Goal: Task Accomplishment & Management: Manage account settings

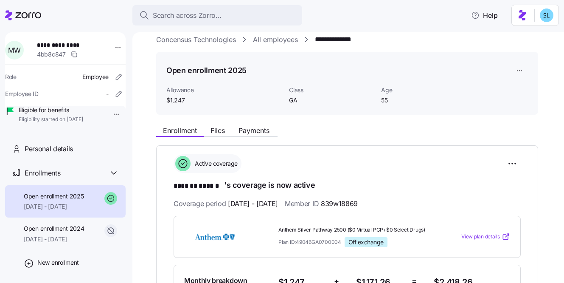
scroll to position [126, 0]
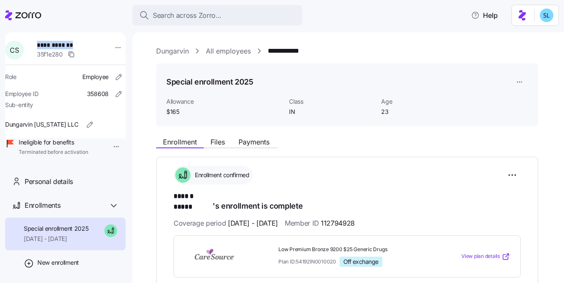
drag, startPoint x: 84, startPoint y: 44, endPoint x: 40, endPoint y: 42, distance: 44.2
click at [40, 42] on span "**********" at bounding box center [65, 45] width 56 height 8
copy span "**********"
click at [435, 53] on div "**********" at bounding box center [354, 51] width 396 height 11
click at [513, 175] on html "**********" at bounding box center [282, 139] width 564 height 278
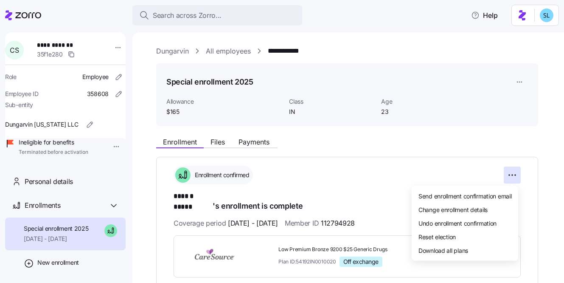
click at [435, 170] on html "**********" at bounding box center [282, 139] width 564 height 278
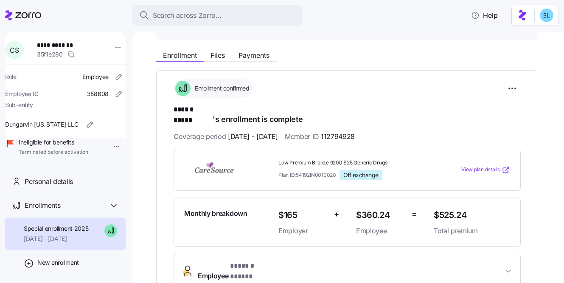
scroll to position [87, 0]
click at [225, 57] on span "Files" at bounding box center [218, 55] width 14 height 7
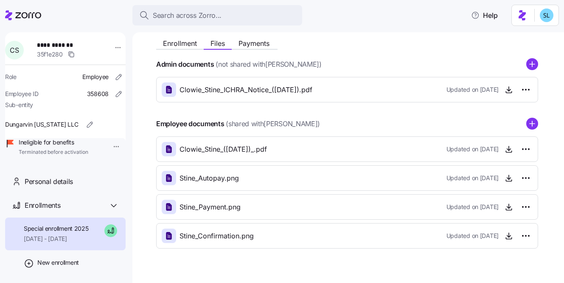
scroll to position [57, 0]
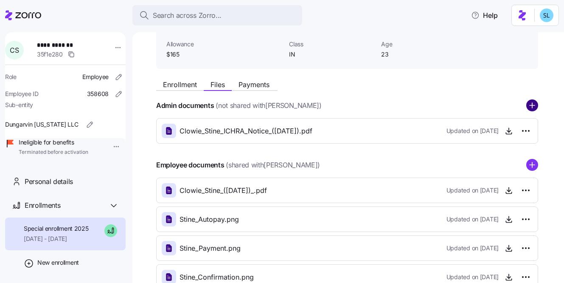
click at [531, 104] on circle "add icon" at bounding box center [532, 105] width 11 height 11
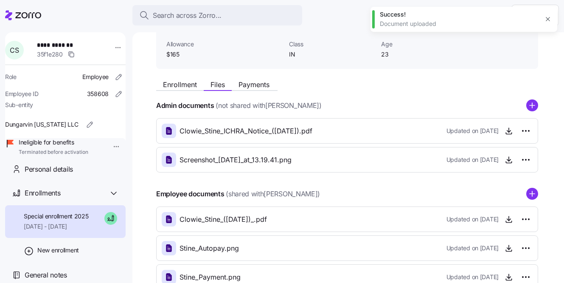
scroll to position [24, 0]
click at [58, 271] on span "General notes" at bounding box center [46, 274] width 42 height 11
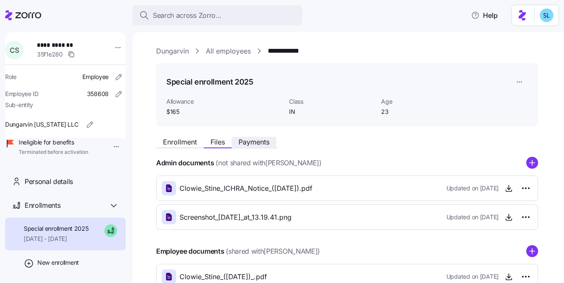
click at [245, 145] on span "Payments" at bounding box center [254, 141] width 31 height 7
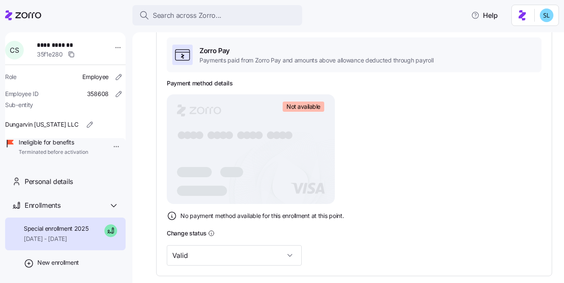
scroll to position [40, 0]
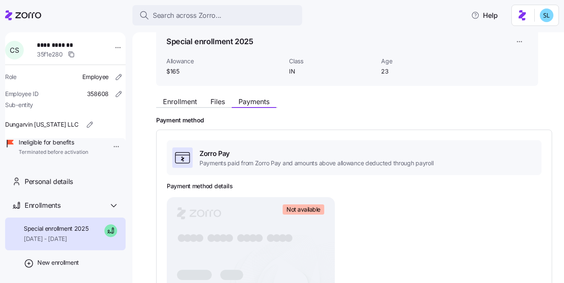
click at [191, 108] on div "Enrollment Files Payments Payment method Zorro Pay Payments paid from Zorro Pay…" at bounding box center [354, 272] width 396 height 359
click at [190, 104] on span "Enrollment" at bounding box center [180, 101] width 34 height 7
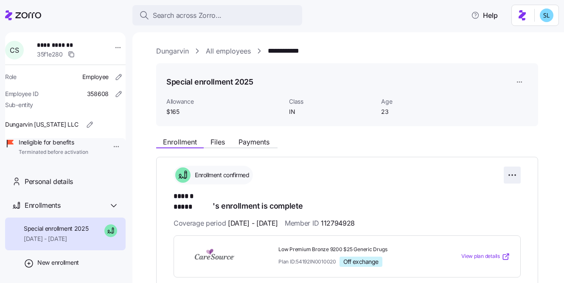
click at [515, 172] on html "**********" at bounding box center [282, 139] width 564 height 278
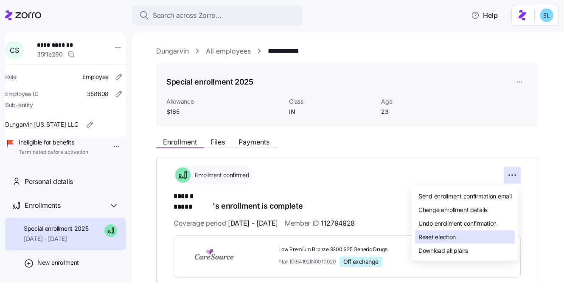
click at [481, 232] on div "Reset election" at bounding box center [465, 237] width 100 height 14
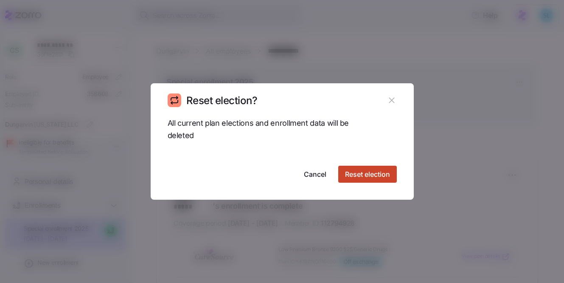
click at [371, 178] on span "Reset election" at bounding box center [367, 174] width 45 height 10
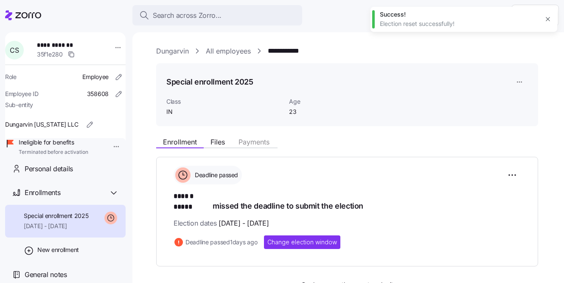
scroll to position [24, 0]
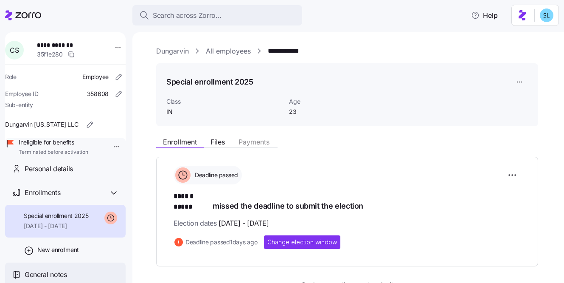
click at [64, 270] on span "General notes" at bounding box center [46, 274] width 42 height 11
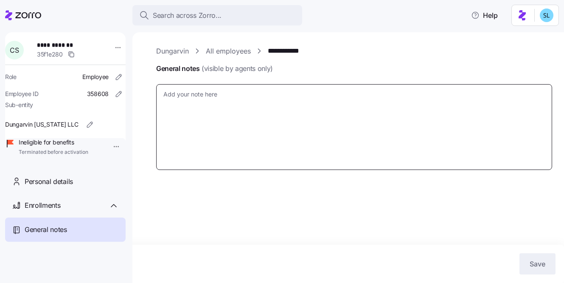
click at [216, 131] on textarea "General notes (visible by agents only)" at bounding box center [354, 127] width 396 height 86
type textarea "x"
type textarea "9"
type textarea "x"
type textarea "9/"
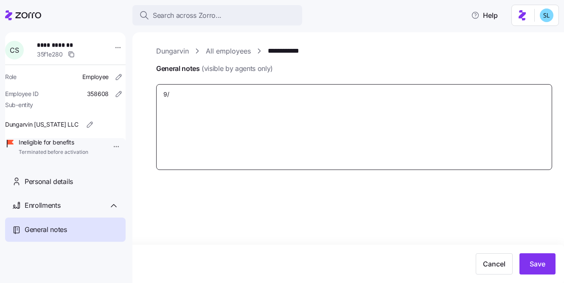
type textarea "x"
type textarea "9/2"
type textarea "x"
type textarea "9/21"
type textarea "x"
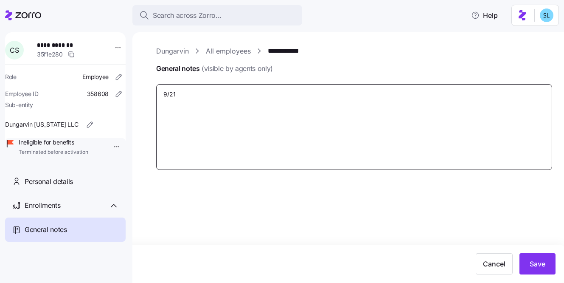
type textarea "9/21/"
type textarea "x"
type textarea "9/21/2"
type textarea "x"
type textarea "9/21/25"
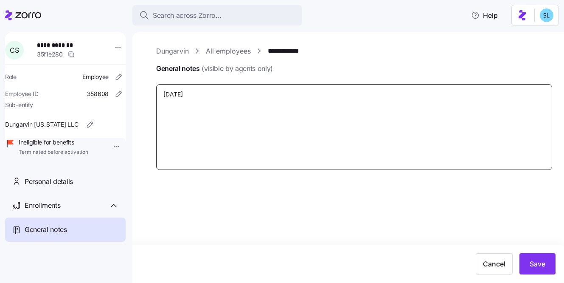
type textarea "x"
type textarea "9/21/25"
type textarea "x"
type textarea "9/21/25 -"
type textarea "x"
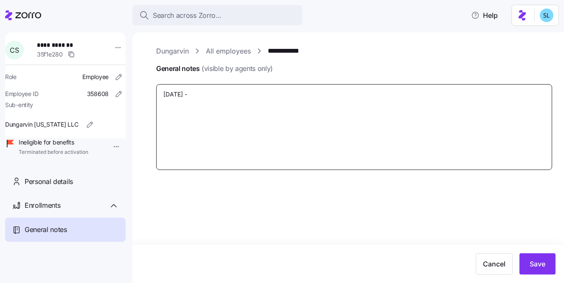
type textarea "9/21/25 -"
type textarea "x"
type textarea "9/21/25 - E"
type textarea "x"
type textarea "9/21/25 - EE"
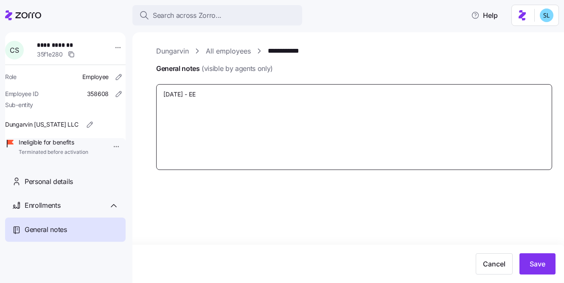
type textarea "x"
type textarea "9/21/25 - EE"
type textarea "x"
type textarea "9/21/25 - EE w"
type textarea "x"
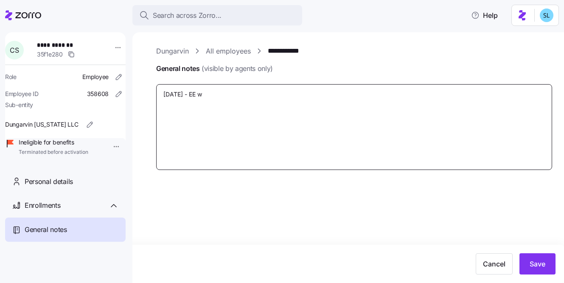
type textarea "9/21/25 - EE wa"
type textarea "x"
type textarea "9/21/25 - EE was"
type textarea "x"
type textarea "9/21/25 - EE was"
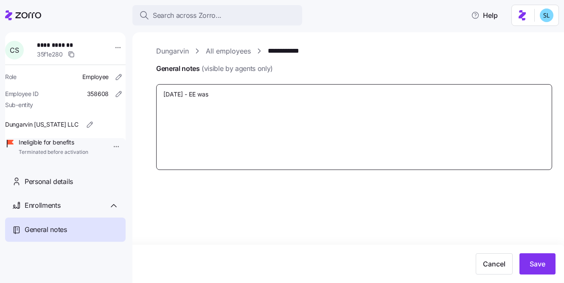
type textarea "x"
type textarea "9/21/25 - EE was t"
type textarea "x"
type textarea "9/21/25 - EE was te"
type textarea "x"
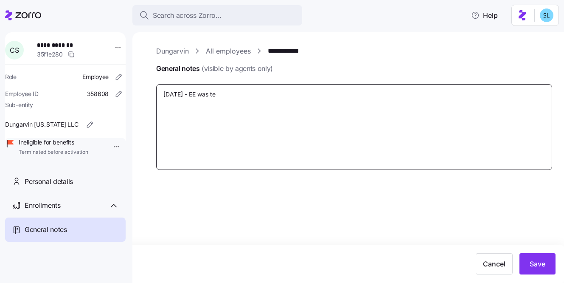
type textarea "9/21/25 - EE was ter"
type textarea "x"
type textarea "9/21/25 - EE was term"
type textarea "x"
type textarea "9/21/25 - EE was termi"
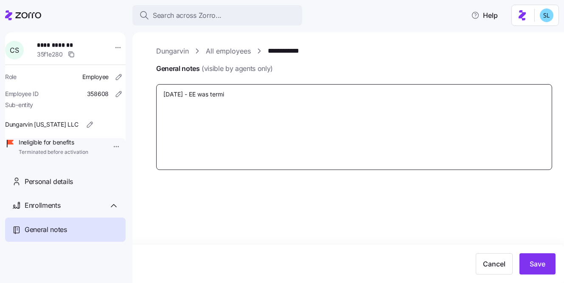
type textarea "x"
type textarea "9/21/25 - EE was termin"
type textarea "x"
type textarea "9/21/25 - EE was termina"
type textarea "x"
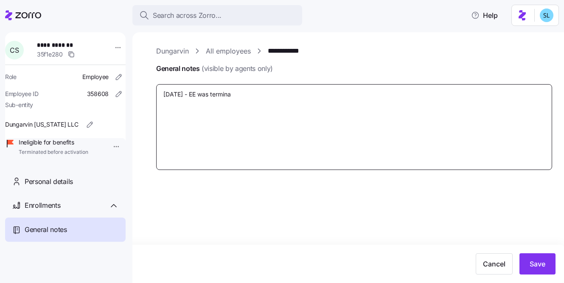
type textarea "9/21/25 - EE was terminat"
type textarea "x"
type textarea "9/21/25 - EE was terminate"
type textarea "x"
type textarea "9/21/25 - EE was terminated"
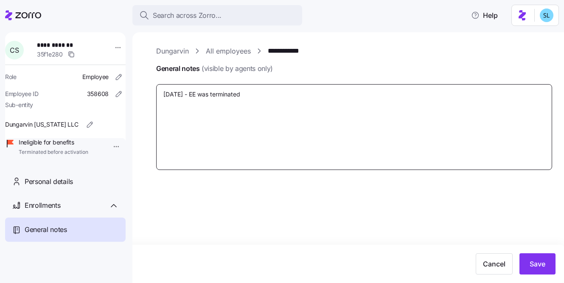
type textarea "x"
type textarea "9/21/25 - EE was terminated"
type textarea "x"
type textarea "9/21/25 - EE was terminated b"
type textarea "x"
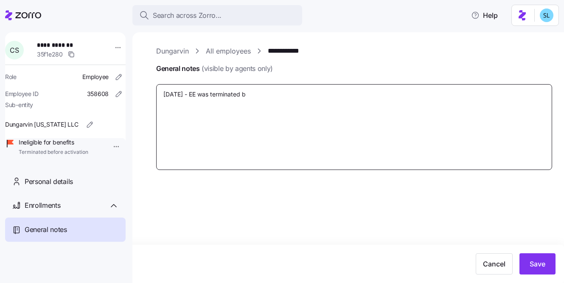
type textarea "9/21/25 - EE was terminated be"
type textarea "x"
type textarea "9/21/25 - EE was terminated bef"
type textarea "x"
type textarea "9/21/25 - EE was terminated befo"
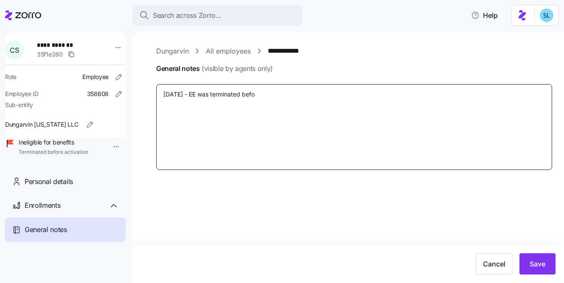
type textarea "x"
type textarea "9/21/25 - EE was terminated befor"
type textarea "x"
type textarea "9/21/25 - EE was terminated before"
type textarea "x"
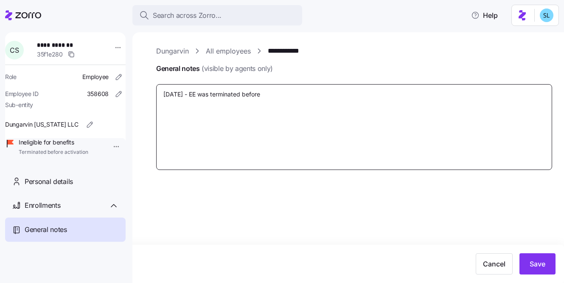
type textarea "9/21/25 - EE was terminated before"
type textarea "x"
type textarea "9/21/25 - EE was terminated before C"
type textarea "x"
type textarea "9/21/25 - EE was terminated before CS"
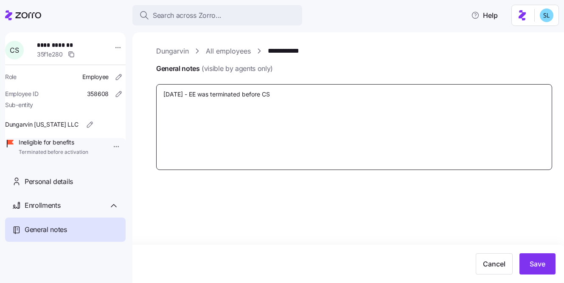
type textarea "x"
type textarea "9/21/25 - EE was terminated before CSD"
type textarea "x"
type textarea "9/21/25 - EE was terminated before CSD."
type textarea "x"
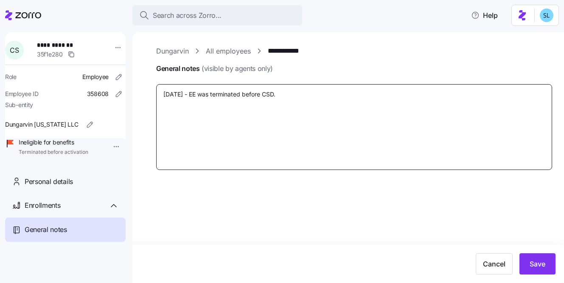
type textarea "9/21/25 - EE was terminated before CSD."
type textarea "x"
type textarea "9/21/25 - EE was terminated before CSD. E"
type textarea "x"
type textarea "9/21/25 - EE was terminated before CSD. EE"
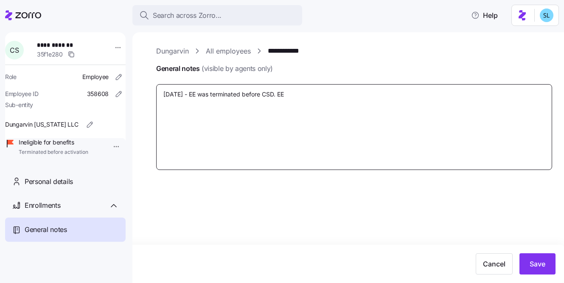
type textarea "x"
type textarea "9/21/25 - EE was terminated before CSD. EE w"
type textarea "x"
type textarea "9/21/25 - EE was terminated before CSD. EE wa"
type textarea "x"
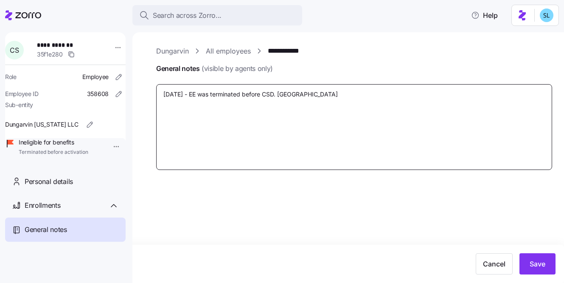
type textarea "9/21/25 - EE was terminated before CSD. EE was"
type textarea "x"
type textarea "9/21/25 - EE was terminated before CSD. EE was"
type textarea "x"
type textarea "9/21/25 - EE was terminated before CSD. EE was o"
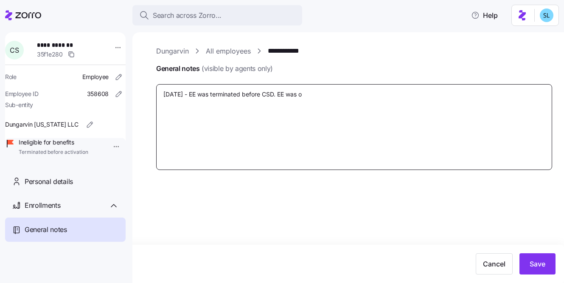
type textarea "x"
type textarea "9/21/25 - EE was terminated before CSD. EE was or"
type textarea "x"
type textarea "9/21/25 - EE was terminated before CSD. EE was ori"
type textarea "x"
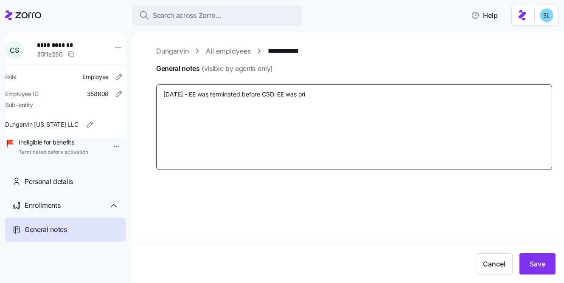
type textarea "9/21/25 - EE was terminated before CSD. EE was orig"
type textarea "x"
type textarea "9/21/25 - EE was terminated before CSD. EE was origi"
type textarea "x"
type textarea "9/21/25 - EE was terminated before CSD. EE was origin"
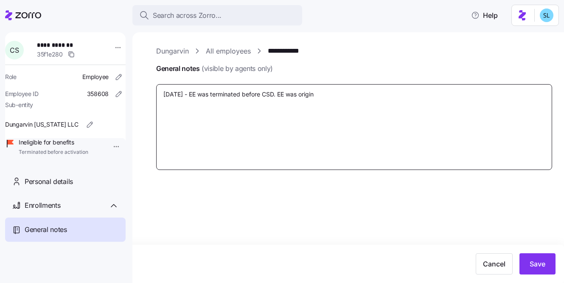
type textarea "x"
type textarea "9/21/25 - EE was terminated before CSD. EE was origina"
type textarea "x"
type textarea "9/21/25 - EE was terminated before CSD. EE was original"
type textarea "x"
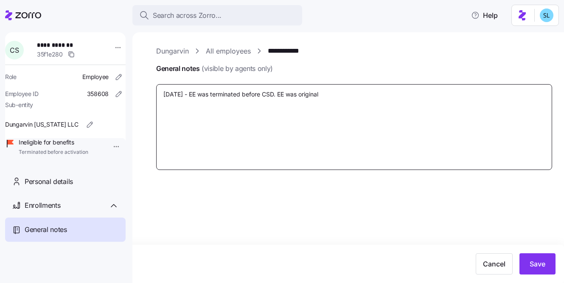
type textarea "9/21/25 - EE was terminated before CSD. EE was originall"
type textarea "x"
type textarea "9/21/25 - EE was terminated before CSD. EE was originally"
type textarea "x"
type textarea "9/21/25 - EE was terminated before CSD. EE was originall"
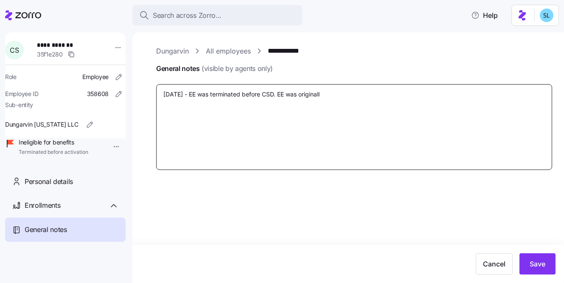
type textarea "x"
type textarea "9/21/25 - EE was terminated before CSD. EE was originally"
type textarea "x"
type textarea "9/21/25 - EE was terminated before CSD. EE was originally"
type textarea "x"
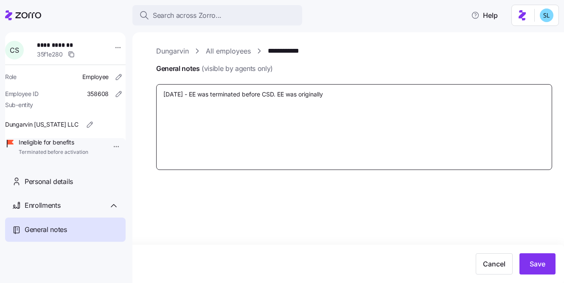
type textarea "9/21/25 - EE was terminated before CSD. EE was originally i"
type textarea "x"
type textarea "9/21/25 - EE was terminated before CSD. EE was originally in"
type textarea "x"
type textarea "9/21/25 - EE was terminated before CSD. EE was originally in"
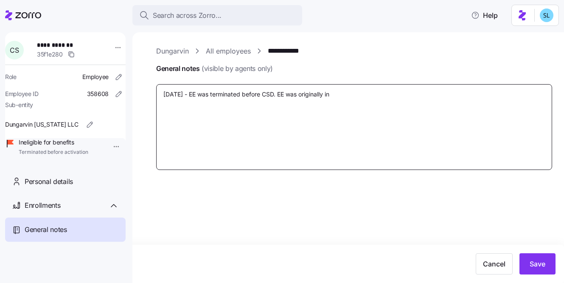
type textarea "x"
type textarea "9/21/25 - EE was terminated before CSD. EE was originally in e"
type textarea "x"
type textarea "9/21/25 - EE was terminated before CSD. EE was originally in el"
type textarea "x"
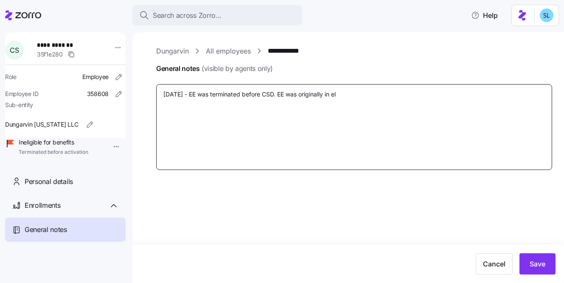
type textarea "9/21/25 - EE was terminated before CSD. EE was originally in ele"
type textarea "x"
type textarea "9/21/25 - EE was terminated before CSD. EE was originally in elec"
type textarea "x"
type textarea "9/21/25 - EE was terminated before CSD. EE was originally in elect"
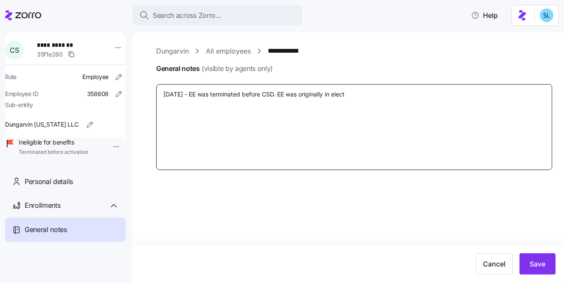
type textarea "x"
type textarea "9/21/25 - EE was terminated before CSD. EE was originally in electi"
type textarea "x"
type textarea "9/21/25 - EE was terminated before CSD. EE was originally in electio"
type textarea "x"
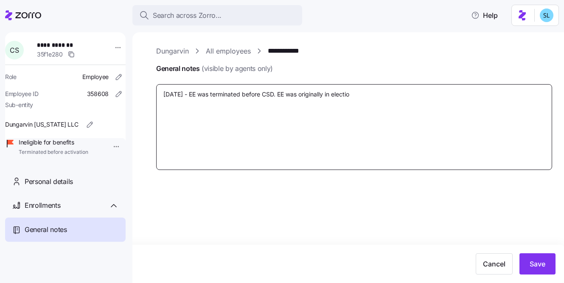
type textarea "9/21/25 - EE was terminated before CSD. EE was originally in election"
type textarea "x"
type textarea "9/21/25 - EE was terminated before CSD. EE was originally in election c"
type textarea "x"
type textarea "9/21/25 - EE was terminated before CSD. EE was originally in election co"
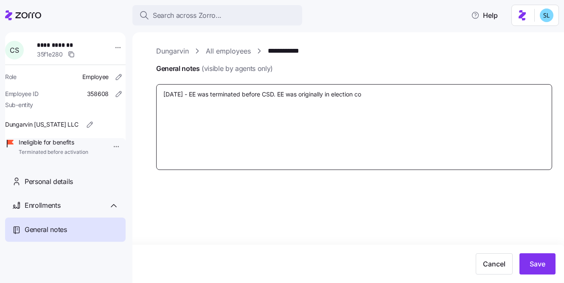
type textarea "x"
type textarea "9/21/25 - EE was terminated before CSD. EE was originally in election con"
type textarea "x"
type textarea "9/21/25 - EE was terminated before CSD. EE was originally in election conf"
type textarea "x"
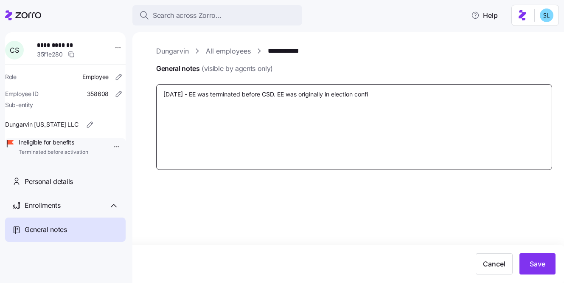
type textarea "9/21/25 - EE was terminated before CSD. EE was originally in election confir"
type textarea "x"
type textarea "9/21/25 - EE was terminated before CSD. EE was originally in election confirm"
type textarea "x"
type textarea "9/21/25 - EE was terminated before CSD. EE was originally in election confirme"
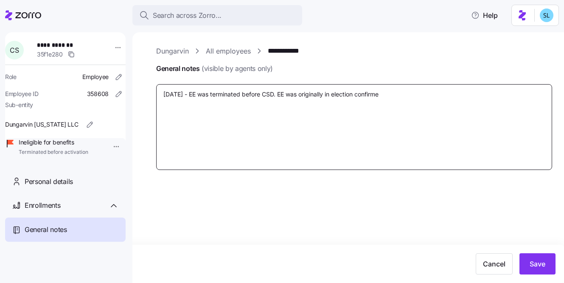
type textarea "x"
type textarea "9/21/25 - EE was terminated before CSD. EE was originally in election confirmed"
type textarea "x"
type textarea "9/21/25 - EE was terminated before CSD. EE was originally in election confirmed"
type textarea "x"
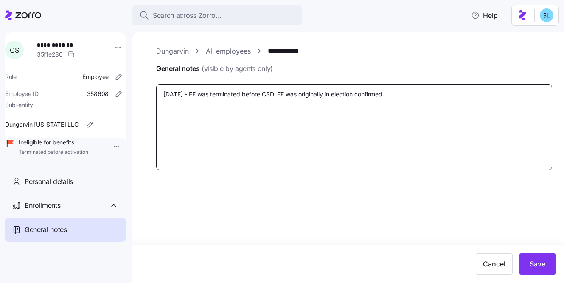
type textarea "9/21/25 - EE was terminated before CSD. EE was originally in election confirmed…"
type textarea "x"
type textarea "9/21/25 - EE was terminated before CSD. EE was originally in election confirmed…"
type textarea "x"
type textarea "9/21/25 - EE was terminated before CSD. EE was originally in election confirmed…"
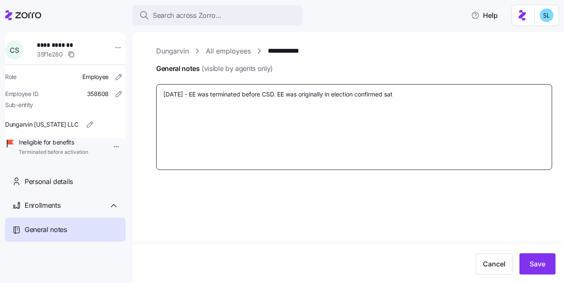
type textarea "x"
type textarea "9/21/25 - EE was terminated before CSD. EE was originally in election confirmed…"
type textarea "x"
type textarea "9/21/25 - EE was terminated before CSD. EE was originally in election confirmed…"
type textarea "x"
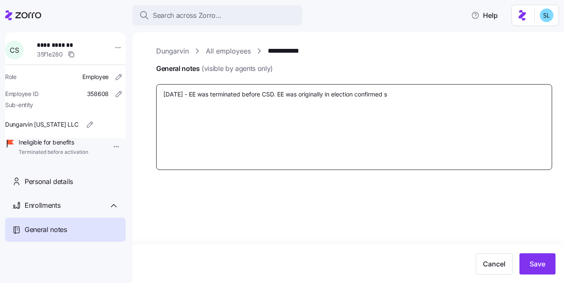
type textarea "9/21/25 - EE was terminated before CSD. EE was originally in election confirmed…"
type textarea "x"
type textarea "9/21/25 - EE was terminated before CSD. EE was originally in election confirmed…"
type textarea "x"
type textarea "9/21/25 - EE was terminated before CSD. EE was originally in election confirmed…"
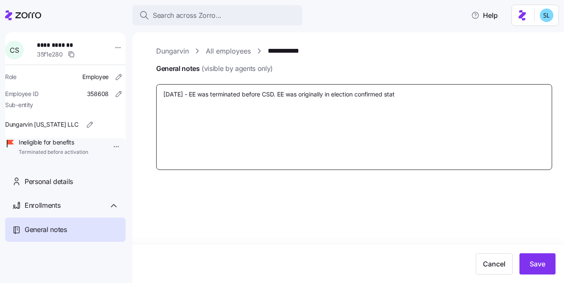
type textarea "x"
type textarea "9/21/25 - EE was terminated before CSD. EE was originally in election confirmed…"
type textarea "x"
type textarea "9/21/25 - EE was terminated before CSD. EE was originally in election confirmed…"
type textarea "x"
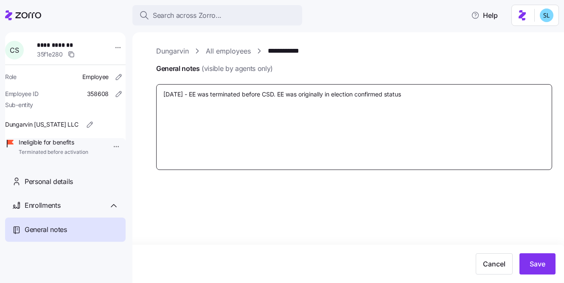
type textarea "9/21/25 - EE was terminated before CSD. EE was originally in election confirmed…"
type textarea "x"
type textarea "9/21/25 - EE was terminated before CSD. EE was originally in election confirmed…"
type textarea "x"
type textarea "9/21/25 - EE was terminated before CSD. EE was originally in election confirmed…"
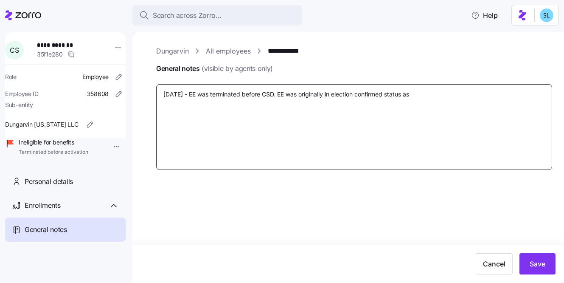
type textarea "x"
type textarea "9/21/25 - EE was terminated before CSD. EE was originally in election confirmed…"
type textarea "x"
type textarea "9/21/25 - EE was terminated before CSD. EE was originally in election confirmed…"
type textarea "x"
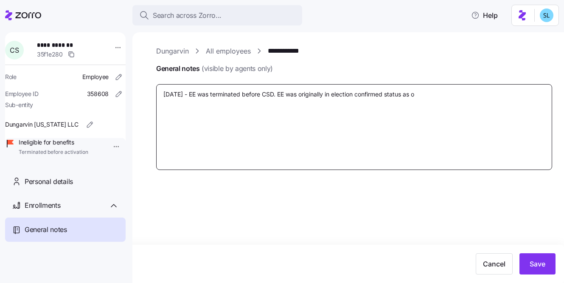
type textarea "9/21/25 - EE was terminated before CSD. EE was originally in election confirmed…"
type textarea "x"
type textarea "9/21/25 - EE was terminated before CSD. EE was originally in election confirmed…"
drag, startPoint x: 429, startPoint y: 93, endPoint x: 408, endPoint y: 93, distance: 21.2
click at [408, 93] on textarea "9/21/25 - EE was terminated before CSD. EE was originally in election confirmed…" at bounding box center [354, 127] width 396 height 86
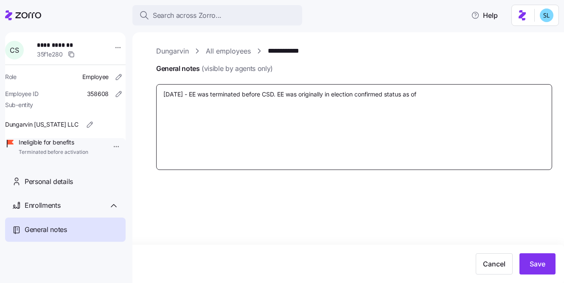
click at [430, 92] on textarea "9/21/25 - EE was terminated before CSD. EE was originally in election confirmed…" at bounding box center [354, 127] width 396 height 86
drag, startPoint x: 424, startPoint y: 93, endPoint x: 409, endPoint y: 91, distance: 15.4
click at [409, 91] on textarea "9/21/25 - EE was terminated before CSD. EE was originally in election confirmed…" at bounding box center [354, 127] width 396 height 86
click at [276, 93] on textarea "9/21/25 - EE was terminated before CSD. EE was originally in election confirmed…" at bounding box center [354, 127] width 396 height 86
type textarea "x"
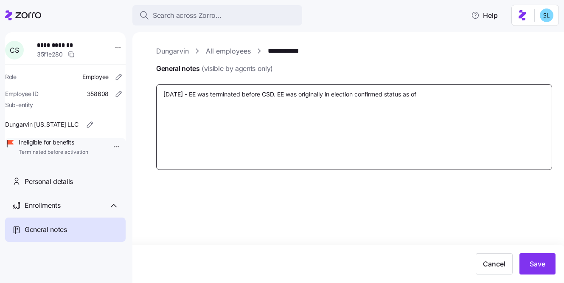
type textarea "9/21/25 - EE was terminated before CSD . EE was originally in election confirme…"
type textarea "x"
type textarea "9/21/25 - EE was terminated before CSD 1. EE was originally in election confirm…"
type textarea "x"
type textarea "9/21/25 - EE was terminated before CSD 10. EE was originally in election confir…"
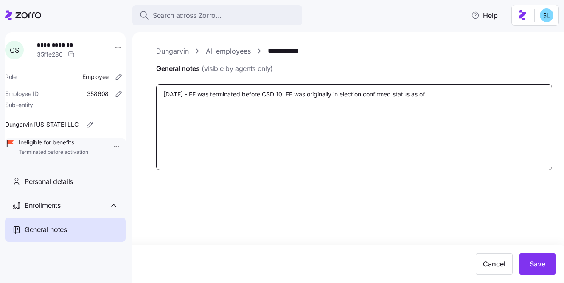
type textarea "x"
click at [461, 96] on textarea "9/21/25 - EE was terminated before CSD 10/1. EE was originally in election conf…" at bounding box center [354, 127] width 396 height 86
click at [265, 103] on textarea "9/21/25 - EE was terminated before CSD 10/1. EE was originally in election conf…" at bounding box center [354, 127] width 396 height 86
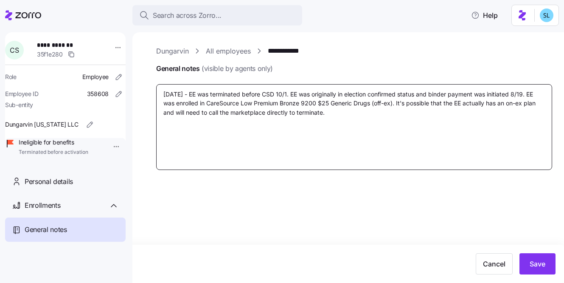
click at [375, 115] on textarea "9/21/25 - EE was terminated before CSD 10/1. EE was originally in election conf…" at bounding box center [354, 127] width 396 height 86
click at [541, 102] on textarea "9/21/25 - EE was terminated before CSD 10/1. EE was originally in election conf…" at bounding box center [354, 127] width 396 height 86
click at [405, 115] on textarea "9/21/25 - EE was terminated before CSD 10/1. EE was originally in election conf…" at bounding box center [354, 127] width 396 height 86
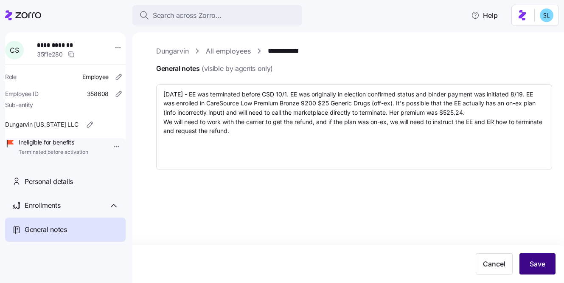
click at [536, 269] on button "Save" at bounding box center [538, 263] width 36 height 21
click at [273, 53] on link "**********" at bounding box center [288, 51] width 40 height 11
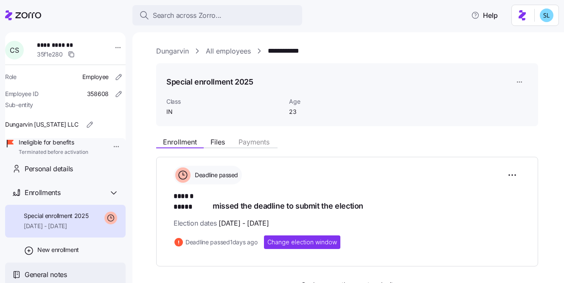
scroll to position [24, 0]
click at [51, 275] on span "General notes" at bounding box center [46, 274] width 42 height 11
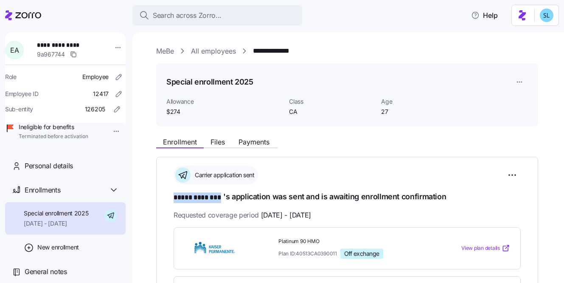
drag, startPoint x: 170, startPoint y: 197, endPoint x: 222, endPoint y: 195, distance: 51.8
click at [222, 196] on div "**********" at bounding box center [347, 282] width 382 height 251
copy span "***** ********"
click at [459, 140] on div "Enrollment Files Payments" at bounding box center [347, 140] width 382 height 15
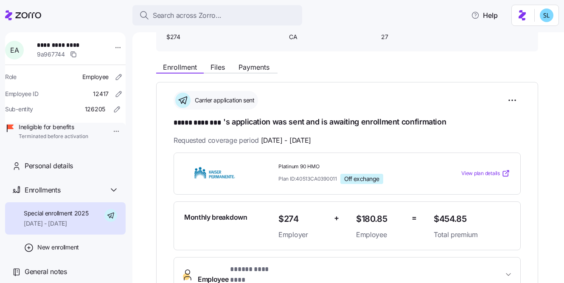
scroll to position [75, 0]
click at [306, 163] on span "Platinum 90 HMO" at bounding box center [353, 166] width 149 height 7
copy span "Platinum 90 HMO"
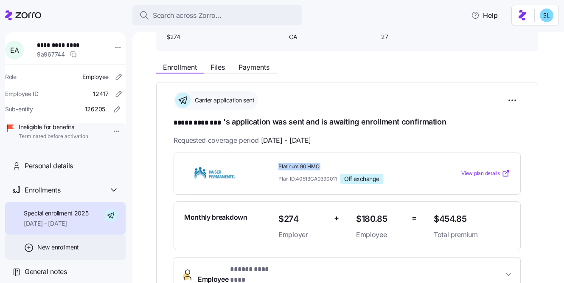
scroll to position [9, 0]
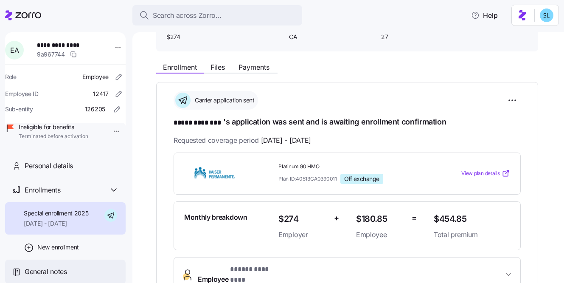
click at [68, 275] on div "General notes" at bounding box center [72, 271] width 94 height 11
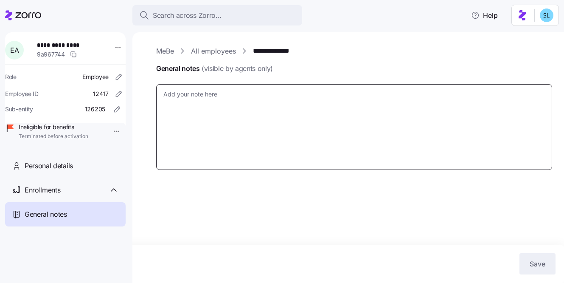
click at [189, 94] on textarea "General notes (visible by agents only)" at bounding box center [354, 127] width 396 height 86
type textarea "x"
type textarea "9"
type textarea "x"
type textarea "9/"
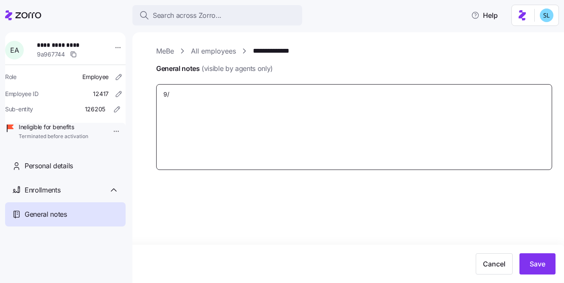
type textarea "x"
type textarea "9/2"
type textarea "x"
type textarea "9/21"
type textarea "x"
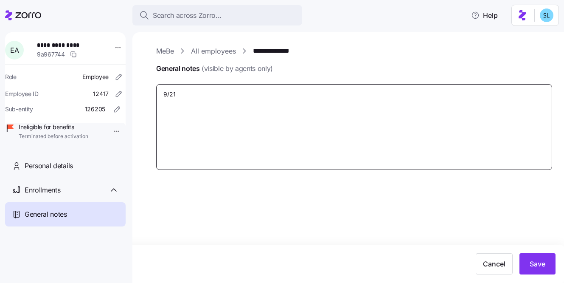
type textarea "9/21/"
type textarea "x"
type textarea "9/21/2"
type textarea "x"
type textarea "9/21/25"
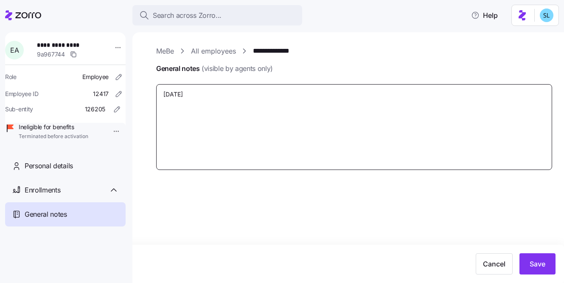
type textarea "x"
type textarea "9/21/25"
type textarea "x"
type textarea "9/21/25 -"
type textarea "x"
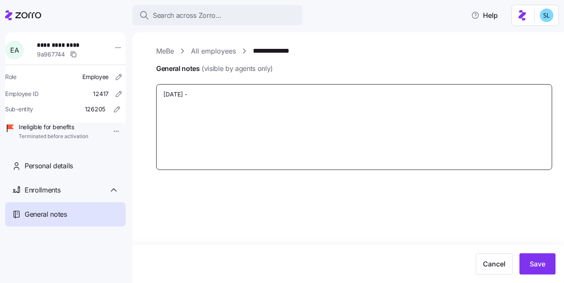
type textarea "9/21/25 -"
type textarea "x"
type textarea "9/21/25 - E"
type textarea "x"
type textarea "9/21/25 - EE"
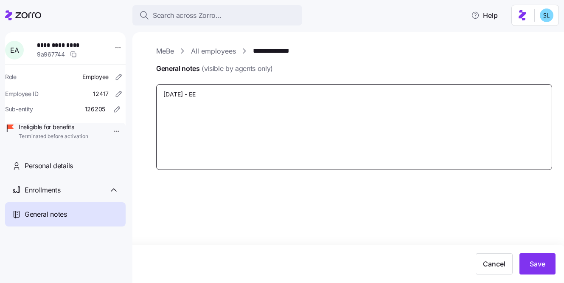
type textarea "x"
type textarea "9/21/25 - EE"
type textarea "x"
type textarea "9/21/25 - EE t"
type textarea "x"
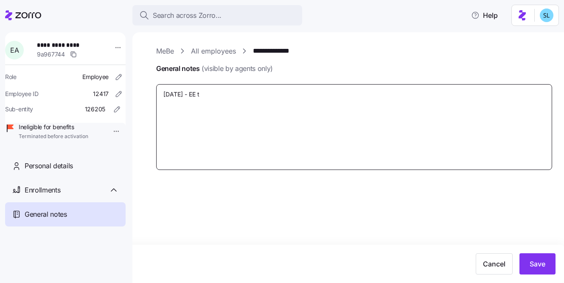
type textarea "9/21/25 - EE te"
type textarea "x"
type textarea "9/21/25 - EE ter"
type textarea "x"
type textarea "9/21/25 - EE term"
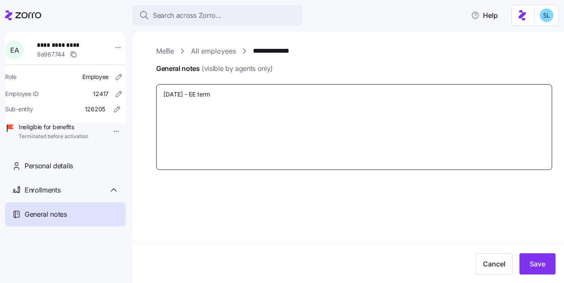
type textarea "x"
type textarea "9/21/25 - EE termi"
type textarea "x"
type textarea "9/21/25 - EE termin"
type textarea "x"
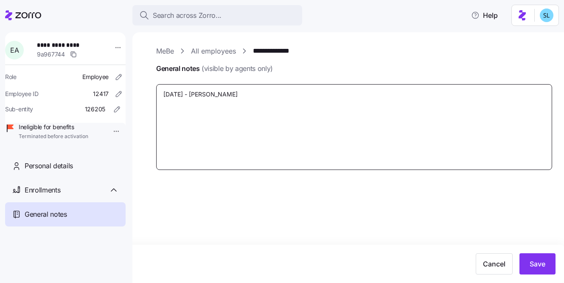
type textarea "9/21/25 - EE termina"
type textarea "x"
type textarea "9/21/25 - EE terminat"
type textarea "x"
type textarea "9/21/25 - EE terminate"
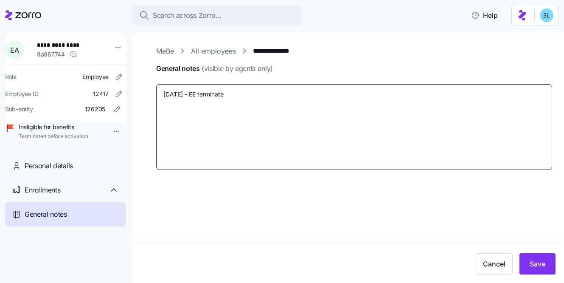
type textarea "x"
type textarea "9/21/25 - EE terminated"
type textarea "x"
type textarea "9/21/25 - EE terminated"
type textarea "x"
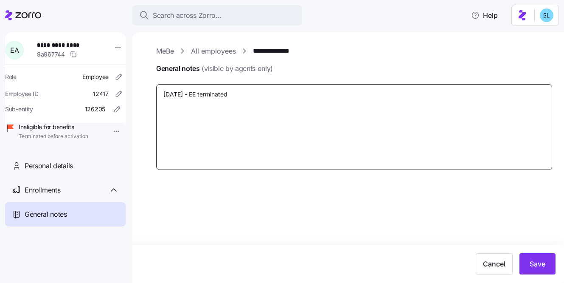
type textarea "9/21/25 - EE terminated b"
type textarea "x"
type textarea "9/21/25 - EE terminated be"
type textarea "x"
type textarea "9/21/25 - EE terminated bef"
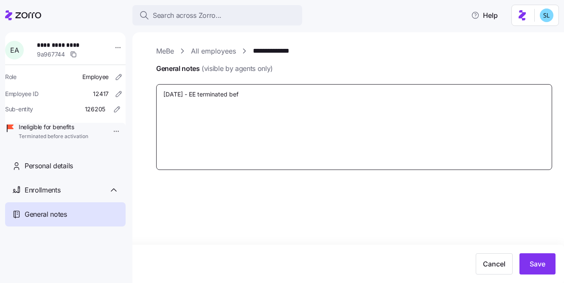
type textarea "x"
type textarea "9/21/25 - EE terminated befo"
type textarea "x"
type textarea "9/21/25 - EE terminated befor"
type textarea "x"
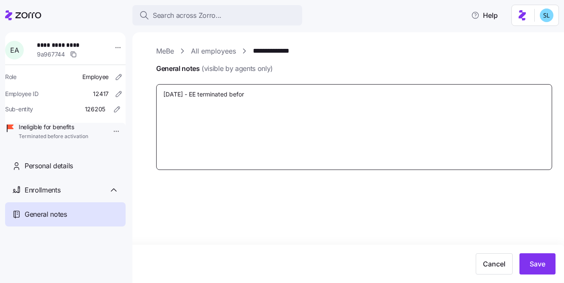
type textarea "9/21/25 - EE terminated before"
type textarea "x"
type textarea "9/21/25 - EE terminated before"
type textarea "x"
type textarea "9/21/25 - EE terminated before C"
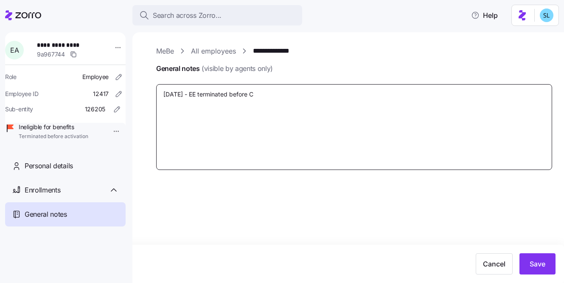
type textarea "x"
type textarea "9/21/25 - EE terminated before CS"
type textarea "x"
type textarea "9/21/25 - EE terminated before CSD"
type textarea "x"
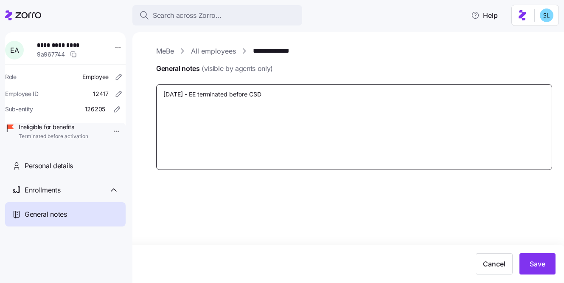
type textarea "9/21/25 - EE terminated before CSD o"
type textarea "x"
type textarea "9/21/25 - EE terminated before CSD of"
type textarea "x"
type textarea "9/21/25 - EE terminated before CSD of"
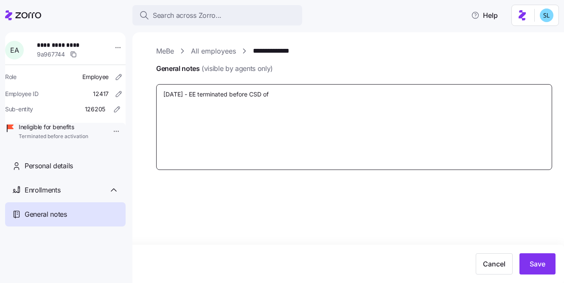
type textarea "x"
type textarea "9/21/25 - EE terminated before CSD of 1"
type textarea "x"
type textarea "9/21/25 - EE terminated before CSD of 10"
type textarea "x"
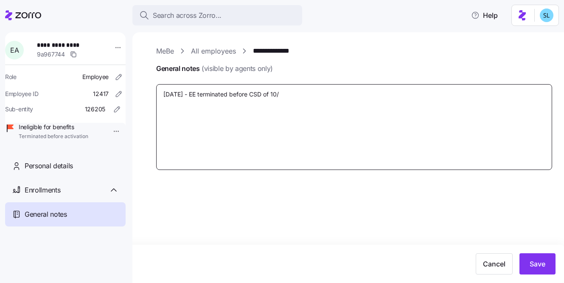
type textarea "9/21/25 - EE terminated before CSD of 10/1"
type textarea "x"
type textarea "9/21/25 - EE terminated before CSD of 10/1."
type textarea "x"
type textarea "9/21/25 - EE terminated before CSD of 10/1."
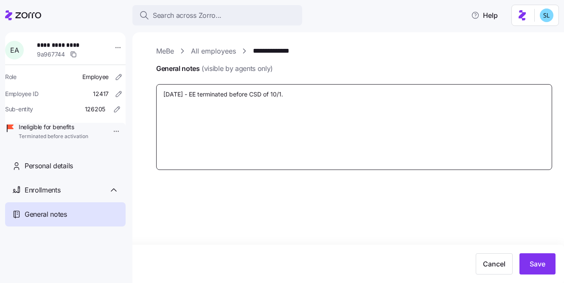
type textarea "x"
type textarea "9/21/25 - EE terminated before CSD of 10/1. B"
type textarea "x"
type textarea "9/21/25 - EE terminated before CSD of 10/1. Bi"
type textarea "x"
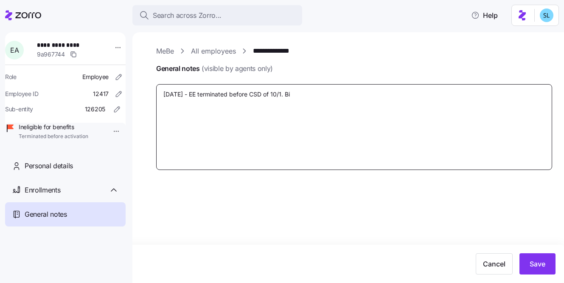
type textarea "9/21/25 - EE terminated before CSD of 10/1. Bin"
type textarea "x"
type textarea "9/21/25 - EE terminated before CSD of 10/1. Bind"
type textarea "x"
type textarea "9/21/25 - EE terminated before CSD of 10/1. Binde"
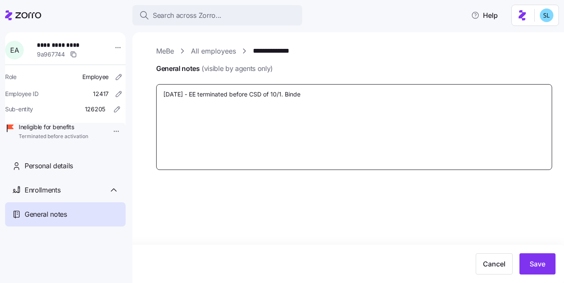
type textarea "x"
type textarea "9/21/25 - EE terminated before CSD of 10/1. Binder"
type textarea "x"
type textarea "9/21/25 - EE terminated before CSD of 10/1. Binde"
type textarea "x"
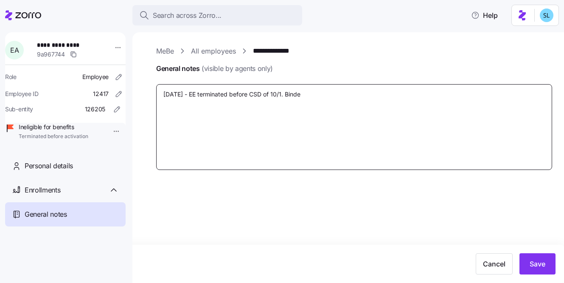
type textarea "9/21/25 - EE terminated before CSD of 10/1. Bind"
type textarea "x"
type textarea "9/21/25 - EE terminated before CSD of 10/1. Bin"
type textarea "x"
type textarea "9/21/25 - EE terminated before CSD of 10/1. Bi"
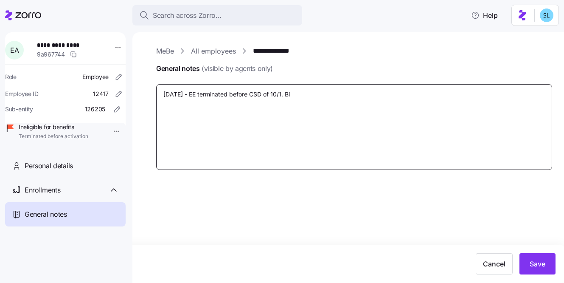
type textarea "x"
type textarea "9/21/25 - EE terminated before CSD of 10/1. B"
type textarea "x"
type textarea "9/21/25 - EE terminated before CSD of 10/1."
type textarea "x"
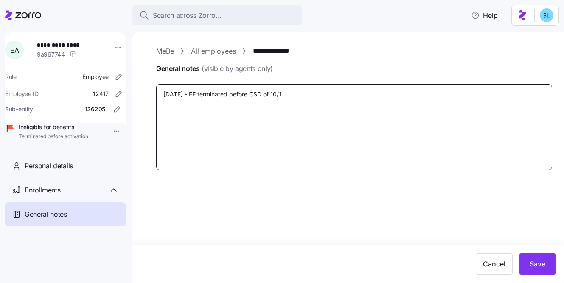
type textarea "9/21/25 - EE terminated before CSD of 10/1. E"
type textarea "x"
type textarea "9/21/25 - EE terminated before CSD of 10/1. Ee"
type textarea "x"
type textarea "9/21/25 - EE terminated before CSD of 10/1. E"
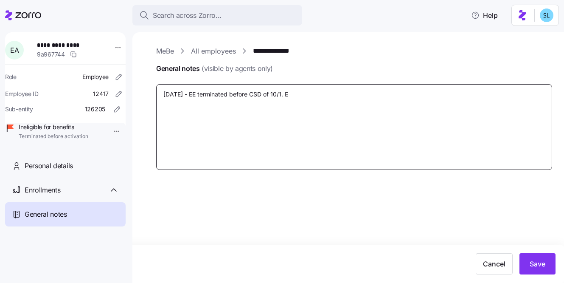
type textarea "x"
type textarea "9/21/25 - EE terminated before CSD of 10/1. EE"
type textarea "x"
type textarea "9/21/25 - EE terminated before CSD of 10/1. EE"
type textarea "x"
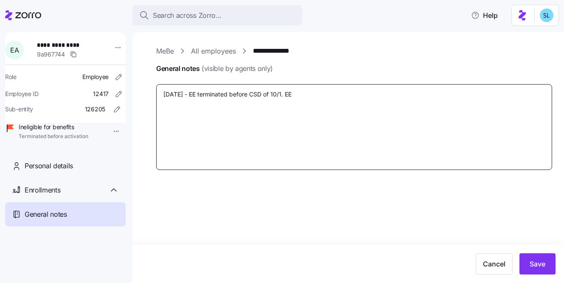
type textarea "9/21/25 - EE terminated before CSD of 10/1. EE e"
type textarea "x"
type textarea "9/21/25 - EE terminated before CSD of 10/1. EE er"
type textarea "x"
type textarea "9/21/25 - EE terminated before CSD of 10/1. EE e"
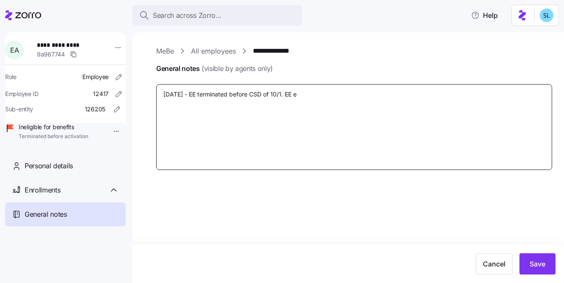
type textarea "x"
type textarea "9/21/25 - EE terminated before CSD of 10/1. EE en"
type textarea "x"
type textarea "9/21/25 - EE terminated before CSD of 10/1. EE enr"
type textarea "x"
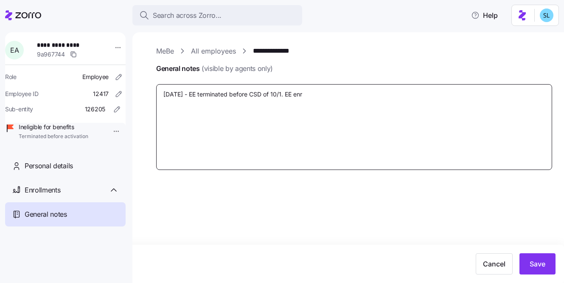
type textarea "9/21/25 - EE terminated before CSD of 10/1. EE enro"
type textarea "x"
type textarea "9/21/25 - EE terminated before CSD of 10/1. EE enrol"
type textarea "x"
type textarea "9/21/25 - EE terminated before CSD of 10/1. EE enroll"
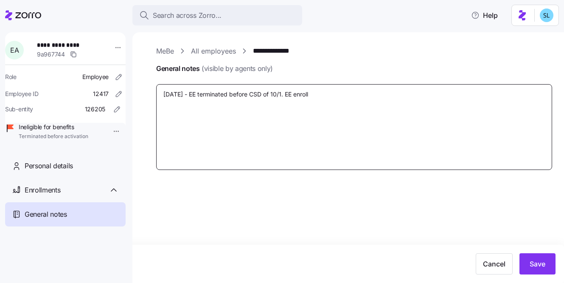
type textarea "x"
type textarea "9/21/25 - EE terminated before CSD of 10/1. EE enrolle"
type textarea "x"
type textarea "9/21/25 - EE terminated before CSD of 10/1. EE enrolled"
type textarea "x"
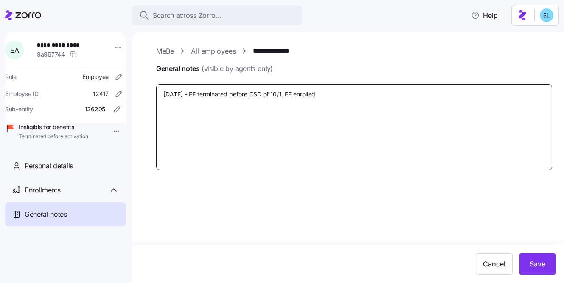
type textarea "9/21/25 - EE terminated before CSD of 10/1. EE enrolled"
type textarea "x"
type textarea "9/21/25 - EE terminated before CSD of 10/1. EE enrolled i"
type textarea "x"
type textarea "9/21/25 - EE terminated before CSD of 10/1. EE enrolled in"
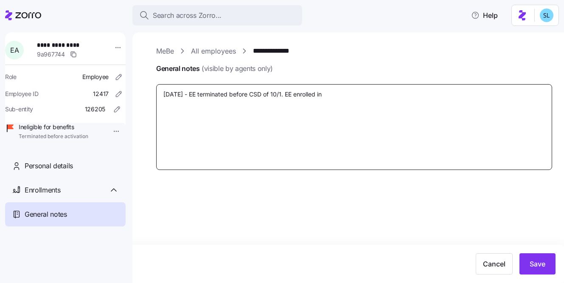
type textarea "x"
type textarea "9/21/25 - EE terminated before CSD of 10/1. EE enrolled in"
paste textarea "Platinum 90 HMO"
type textarea "x"
type textarea "9/21/25 - EE terminated before CSD of 10/1. EE enrolled in Platinum 90 HMO"
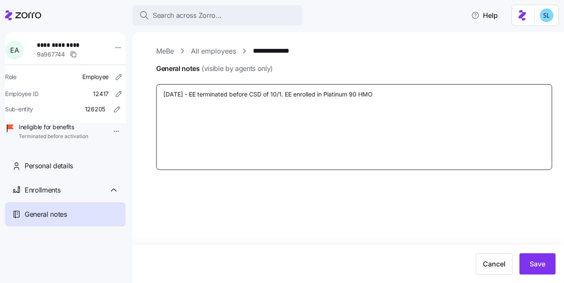
click at [327, 93] on textarea "9/21/25 - EE terminated before CSD of 10/1. EE enrolled in Platinum 90 HMO" at bounding box center [354, 127] width 396 height 86
type textarea "x"
type textarea "9/21/25 - EE terminated before CSD of 10/1. EE enrolled in KPlatinum 90 HMO"
type textarea "x"
type textarea "9/21/25 - EE terminated before CSD of 10/1. EE enrolled in KaPlatinum 90 HMO"
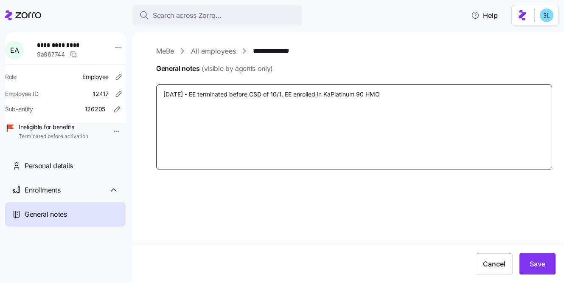
type textarea "x"
type textarea "9/21/25 - EE terminated before CSD of 10/1. EE enrolled in KaiPlatinum 90 HMO"
type textarea "x"
type textarea "9/21/25 - EE terminated before CSD of 10/1. EE enrolled in KaisPlatinum 90 HMO"
type textarea "x"
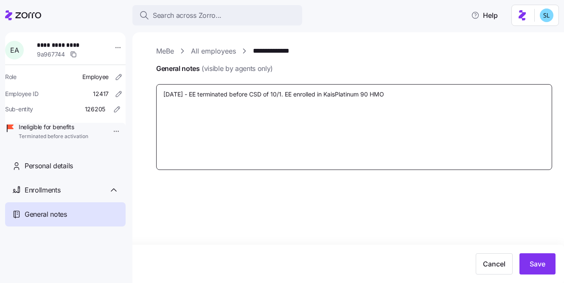
type textarea "9/21/25 - EE terminated before CSD of 10/1. EE enrolled in KaisePlatinum 90 HMO"
type textarea "x"
type textarea "9/21/25 - EE terminated before CSD of 10/1. EE enrolled in KaiserPlatinum 90 HMO"
type textarea "x"
type textarea "9/21/25 - EE terminated before CSD of 10/1. EE enrolled in Kaiser Platinum 90 H…"
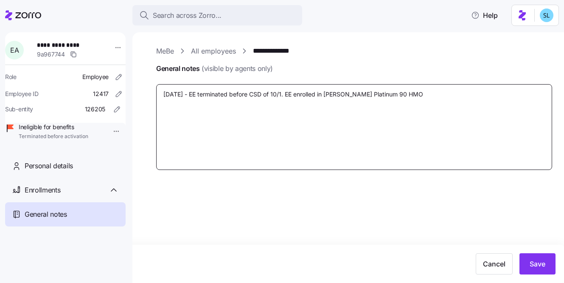
type textarea "x"
type textarea "9/21/25 - EE terminated before CSD of 10/1. EE enrolled in Kaiser PPlatinum 90 …"
type textarea "x"
type textarea "9/21/25 - EE terminated before CSD of 10/1. EE enrolled in Kaiser PePlatinum 90…"
type textarea "x"
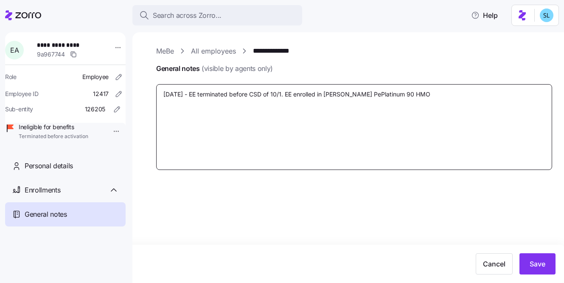
type textarea "9/21/25 - EE terminated before CSD of 10/1. EE enrolled in Kaiser PerPlatinum 9…"
type textarea "x"
type textarea "9/21/25 - EE terminated before CSD of 10/1. EE enrolled in Kaiser PermPlatinum …"
type textarea "x"
type textarea "9/21/25 - EE terminated before CSD of 10/1. EE enrolled in Kaiser PermaPlatinum…"
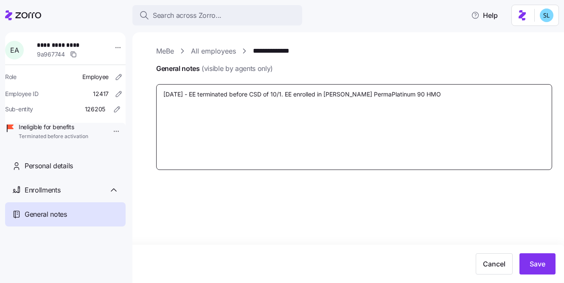
type textarea "x"
type textarea "9/21/25 - EE terminated before CSD of 10/1. EE enrolled in Kaiser PermanPlatinu…"
type textarea "x"
type textarea "9/21/25 - EE terminated before CSD of 10/1. EE enrolled in Kaiser PermanePlatin…"
type textarea "x"
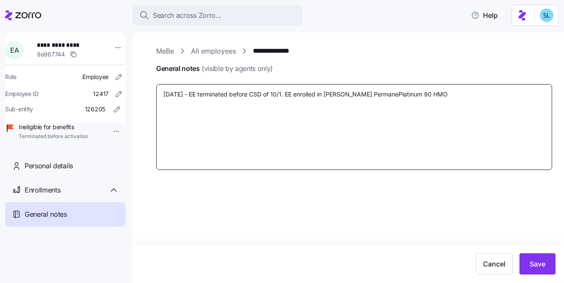
type textarea "9/21/25 - EE terminated before CSD of 10/1. EE enrolled in Kaiser PermanenPlati…"
type textarea "x"
type textarea "9/21/25 - EE terminated before CSD of 10/1. EE enrolled in Kaiser PermanentPlat…"
type textarea "x"
type textarea "9/21/25 - EE terminated before CSD of 10/1. EE enrolled in Kaiser Permanent Pla…"
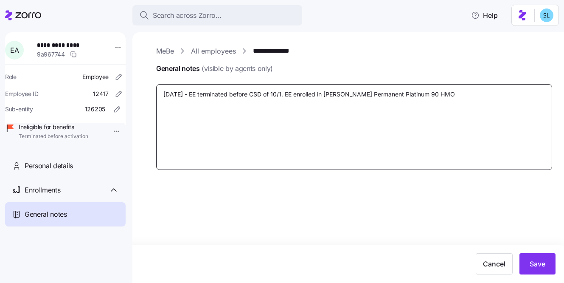
type textarea "x"
type textarea "9/21/25 - EE terminated before CSD of 10/1. EE enrolled in Kaiser PermanentPlat…"
type textarea "x"
type textarea "9/21/25 - EE terminated before CSD of 10/1. EE enrolled in Kaiser PermanentePla…"
type textarea "x"
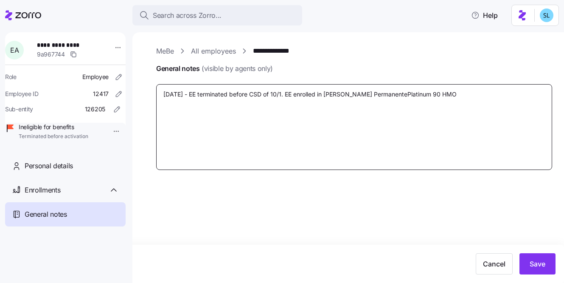
type textarea "9/21/25 - EE terminated before CSD of 10/1. EE enrolled in Kaiser Permanente Pl…"
click at [446, 90] on textarea "9/21/25 - EE terminated before CSD of 10/1. EE enrolled in Kaiser Permanente Pl…" at bounding box center [354, 127] width 396 height 86
type textarea "x"
type textarea "9/21/25 - EE terminated before CSD of 10/1. EE enrolled in Kaiser Permanente Pl…"
type textarea "x"
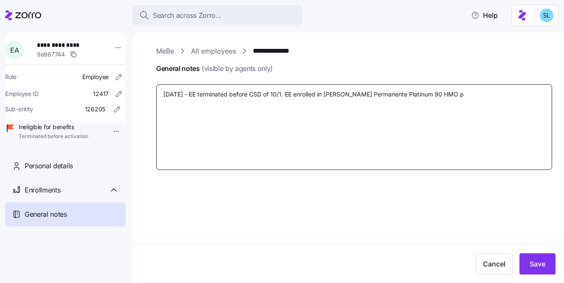
type textarea "9/21/25 - EE terminated before CSD of 10/1. EE enrolled in Kaiser Permanente Pl…"
type textarea "x"
type textarea "9/21/25 - EE terminated before CSD of 10/1. EE enrolled in Kaiser Permanente Pl…"
type textarea "x"
type textarea "9/21/25 - EE terminated before CSD of 10/1. EE enrolled in Kaiser Permanente Pl…"
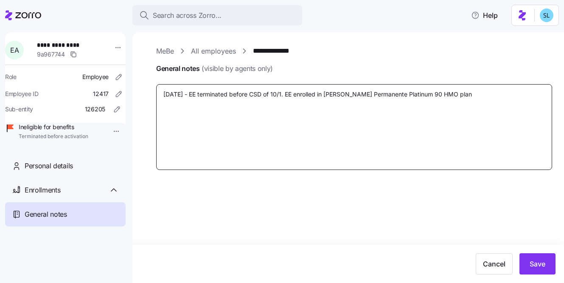
type textarea "x"
type textarea "9/21/25 - EE terminated before CSD of 10/1. EE enrolled in Kaiser Permanente Pl…"
type textarea "x"
type textarea "9/21/25 - EE terminated before CSD of 10/1. EE enrolled in Kaiser Permanente Pl…"
paste textarea "$454.85"
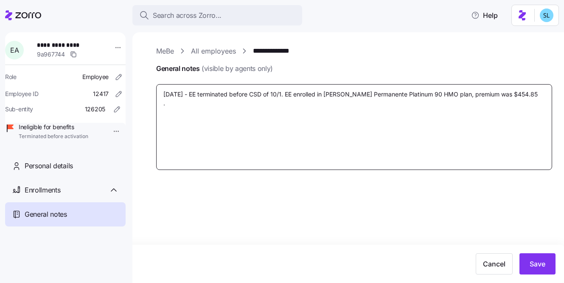
click at [511, 97] on textarea "9/21/25 - EE terminated before CSD of 10/1. EE enrolled in Kaiser Permanente Pl…" at bounding box center [354, 127] width 396 height 86
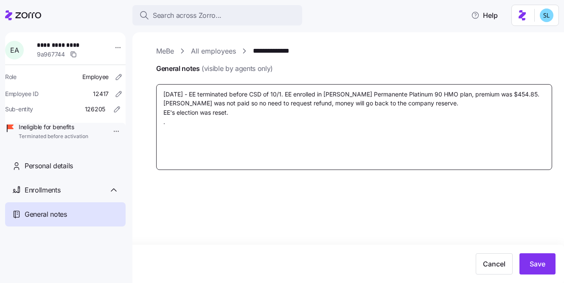
click at [189, 116] on textarea "9/21/25 - EE terminated before CSD of 10/1. EE enrolled in Kaiser Permanente Pl…" at bounding box center [354, 127] width 396 height 86
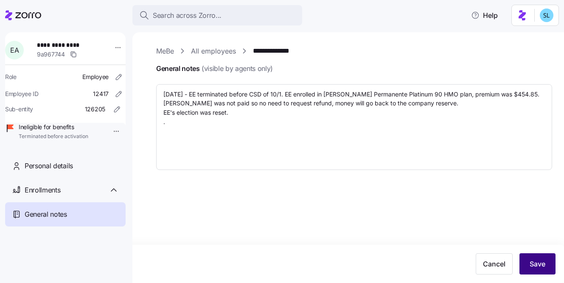
click at [523, 257] on button "Save" at bounding box center [538, 263] width 36 height 21
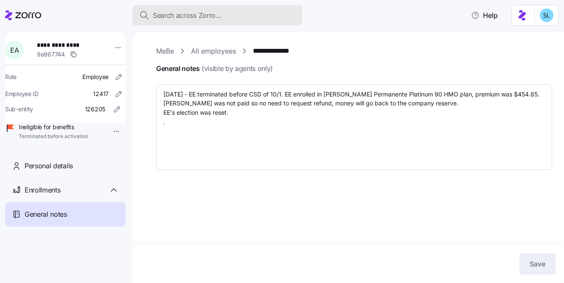
click at [260, 11] on div "Search across Zorro..." at bounding box center [217, 15] width 156 height 11
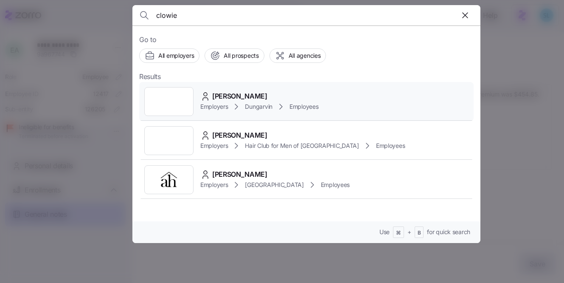
click at [268, 88] on div "Clowie Stine Employers Dungarvin Employees" at bounding box center [306, 101] width 335 height 39
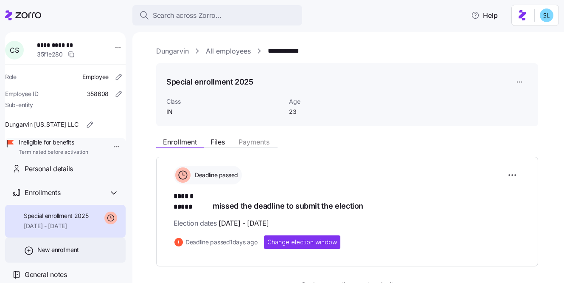
scroll to position [24, 0]
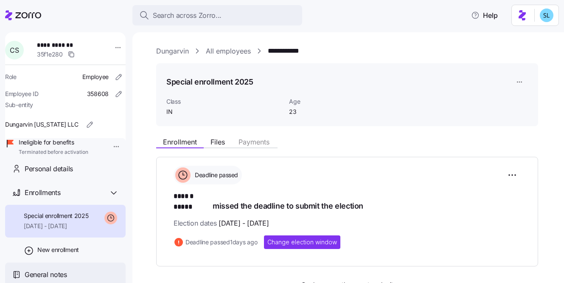
click at [61, 269] on div "General notes" at bounding box center [65, 274] width 121 height 24
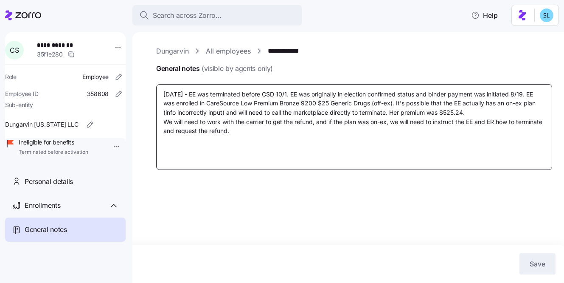
click at [275, 127] on textarea "9/21/25 - EE was terminated before CSD 10/1. EE was originally in election conf…" at bounding box center [354, 127] width 396 height 86
paste textarea "EE's election was reset."
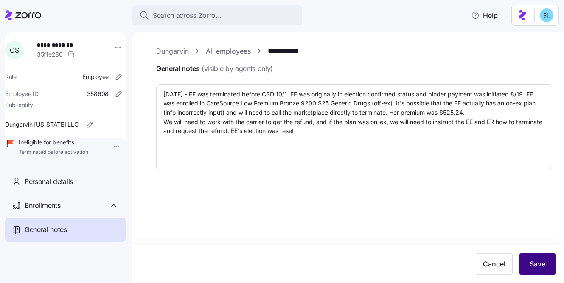
click at [546, 266] on button "Save" at bounding box center [538, 263] width 36 height 21
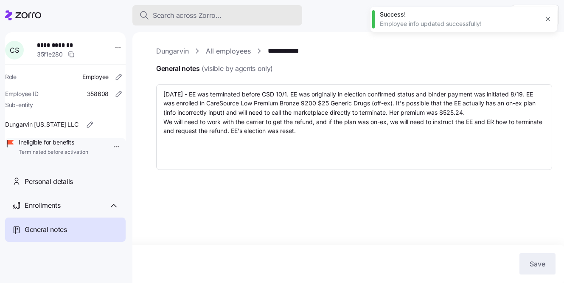
click at [250, 15] on div "Search across Zorro..." at bounding box center [217, 15] width 156 height 11
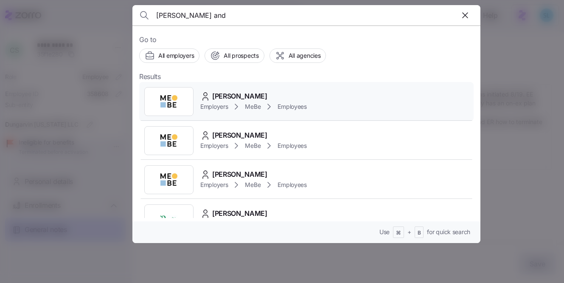
click at [256, 91] on span "[PERSON_NAME]" at bounding box center [239, 96] width 55 height 11
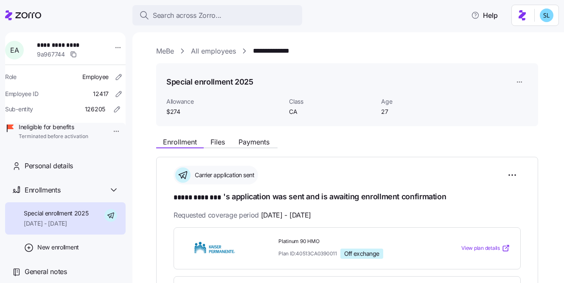
scroll to position [9, 0]
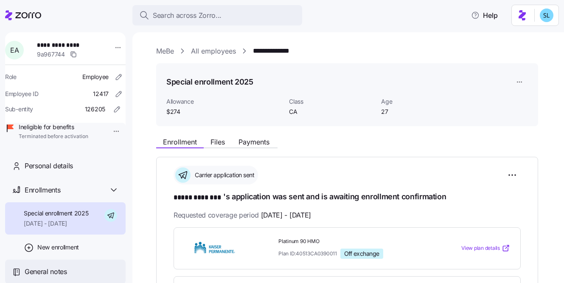
click at [50, 271] on span "General notes" at bounding box center [46, 271] width 42 height 11
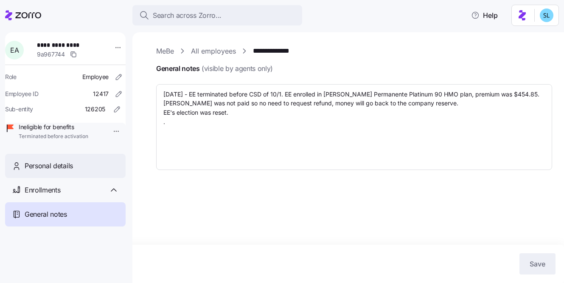
click at [70, 171] on span "Personal details" at bounding box center [49, 165] width 48 height 11
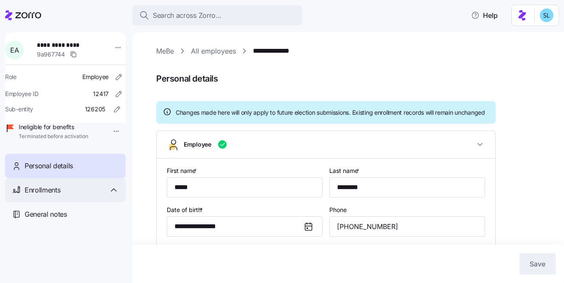
click at [48, 195] on span "Enrollments" at bounding box center [43, 190] width 36 height 11
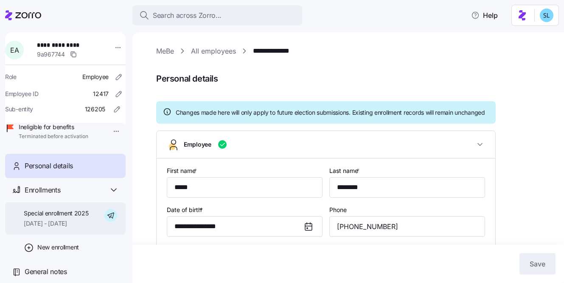
click at [77, 217] on span "Special enrollment 2025" at bounding box center [56, 213] width 65 height 8
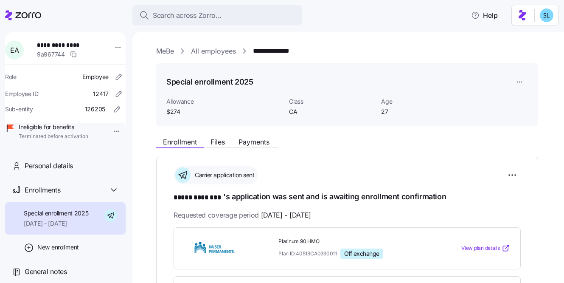
click at [509, 164] on div "**********" at bounding box center [347, 282] width 382 height 251
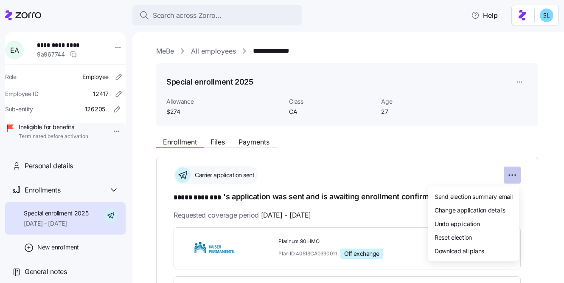
click at [513, 172] on html "**********" at bounding box center [282, 139] width 564 height 278
click at [480, 236] on div "Reset election" at bounding box center [473, 237] width 84 height 14
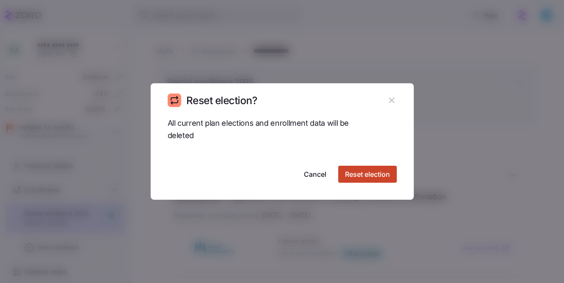
click at [362, 170] on span "Reset election" at bounding box center [367, 174] width 45 height 10
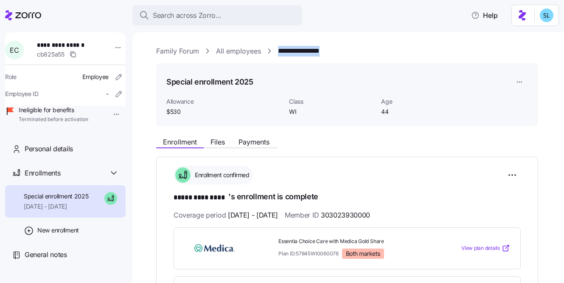
drag, startPoint x: 345, startPoint y: 51, endPoint x: 279, endPoint y: 48, distance: 65.9
click at [279, 48] on div "**********" at bounding box center [354, 51] width 396 height 11
copy link "**********"
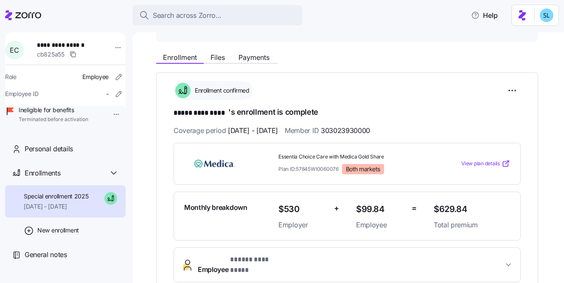
scroll to position [47, 0]
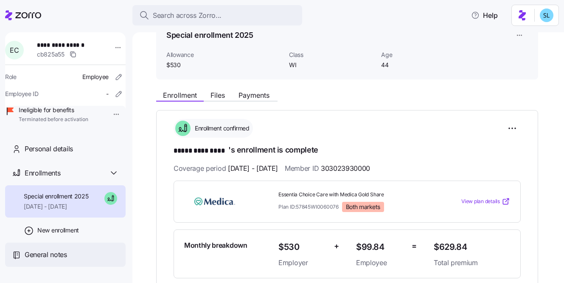
click at [68, 260] on div "General notes" at bounding box center [72, 254] width 94 height 11
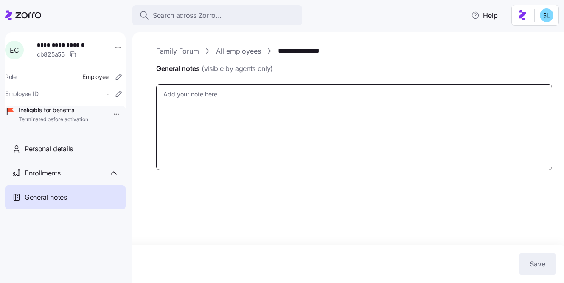
click at [208, 91] on textarea "General notes (visible by agents only)" at bounding box center [354, 127] width 396 height 86
type textarea "x"
type textarea "E"
type textarea "x"
type textarea "EE"
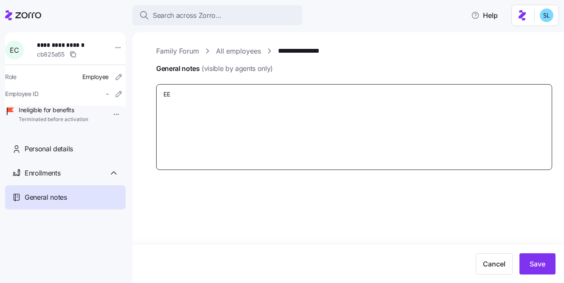
type textarea "x"
type textarea "EE"
type textarea "x"
type textarea "EE w"
type textarea "x"
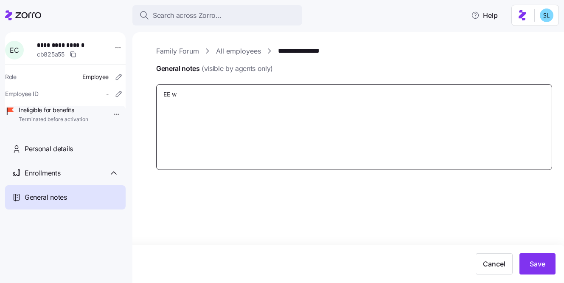
type textarea "EE wa"
type textarea "x"
type textarea "EE was"
type textarea "x"
type textarea "EE was"
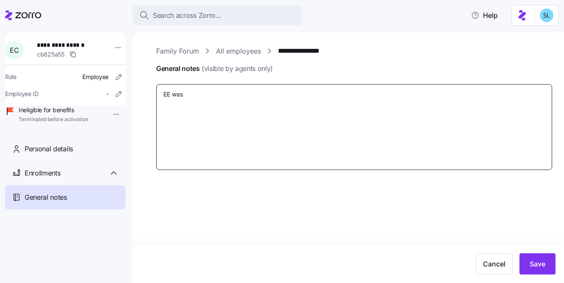
type textarea "x"
type textarea "EE was t"
type textarea "x"
type textarea "EE was te"
type textarea "x"
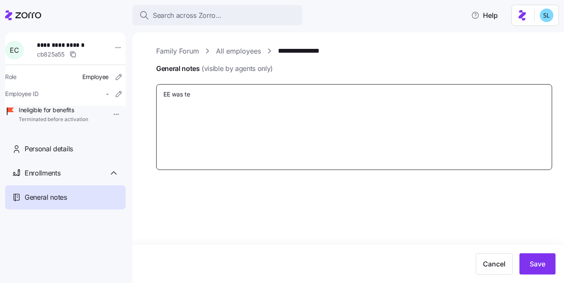
type textarea "EE was ter"
type textarea "x"
type textarea "EE was term"
type textarea "x"
type textarea "EE was termi"
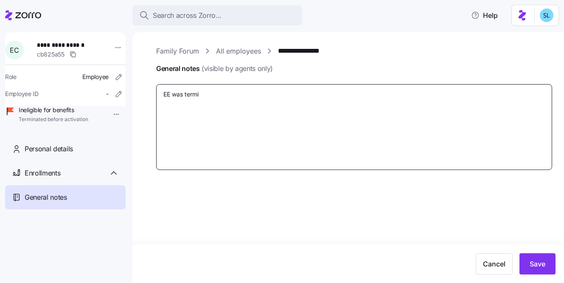
type textarea "x"
type textarea "EE was termin"
type textarea "x"
type textarea "EE was termina"
type textarea "x"
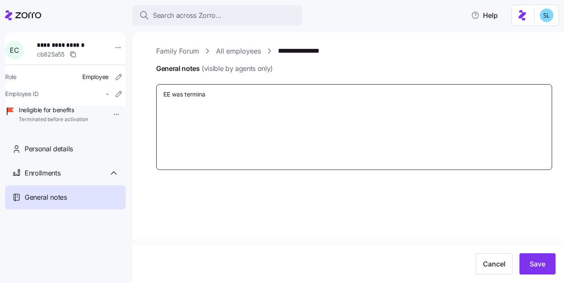
type textarea "EE was terminat"
type textarea "x"
type textarea "EE was terminate"
type textarea "x"
type textarea "EE was terminated"
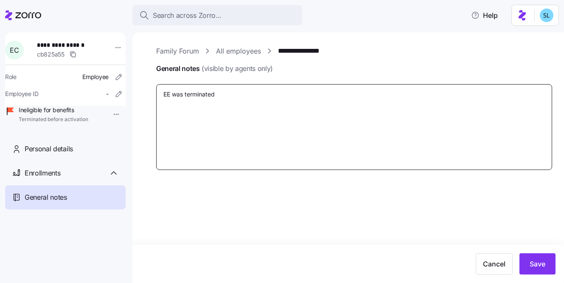
type textarea "x"
type textarea "EE was terminated"
type textarea "x"
type textarea "EE was terminated b"
type textarea "x"
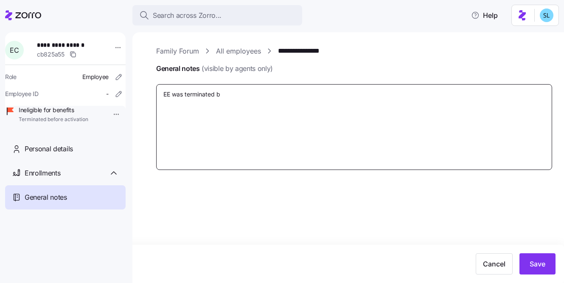
type textarea "EE was terminated be"
type textarea "x"
type textarea "EE was terminated bef"
type textarea "x"
type textarea "EE was terminated befo"
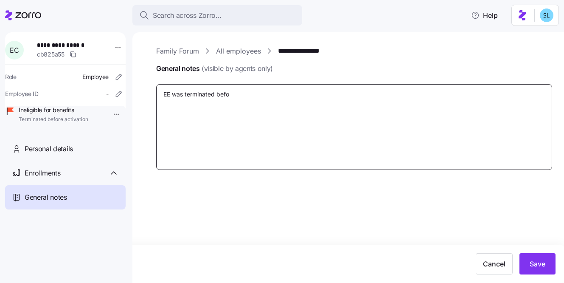
type textarea "x"
type textarea "EE was terminated befor"
type textarea "x"
type textarea "EE was terminated before"
type textarea "x"
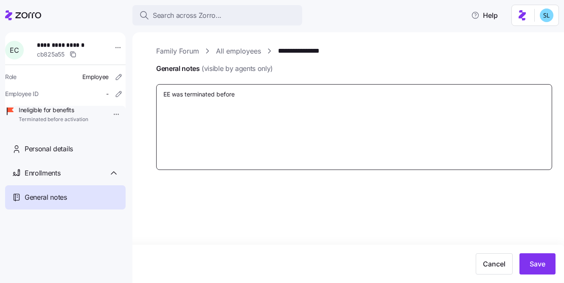
type textarea "EE was terminated before"
type textarea "x"
type textarea "EE was terminated before C"
type textarea "x"
type textarea "EE was terminated before CS"
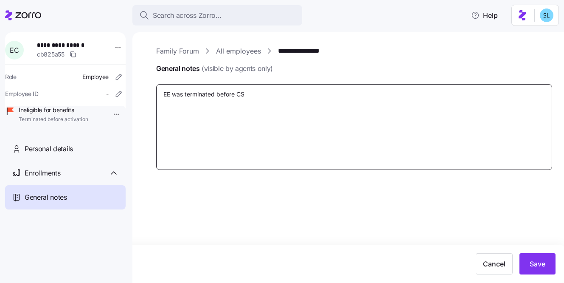
type textarea "x"
type textarea "EE was terminated before CSD"
type textarea "x"
type textarea "EE was terminated before CSD"
type textarea "x"
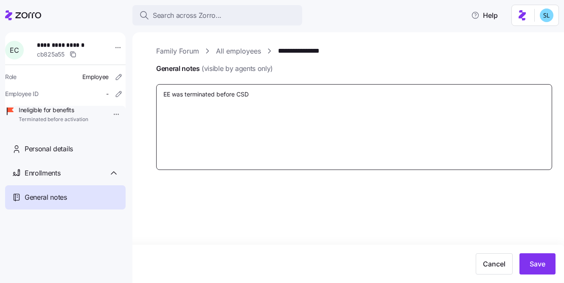
type textarea "EE was terminated before CSD o"
type textarea "x"
type textarea "EE was terminated before CSD of"
type textarea "x"
type textarea "EE was terminated before CSD of"
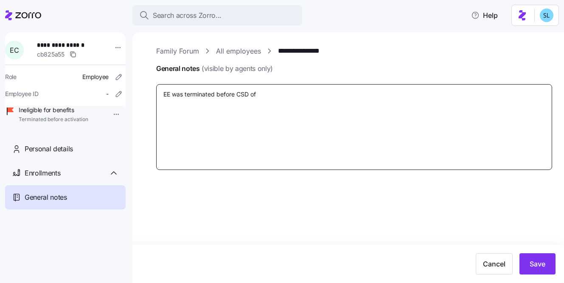
type textarea "x"
type textarea "EE was terminated before CSD of 1"
type textarea "x"
type textarea "EE was terminated before CSD of 10"
type textarea "x"
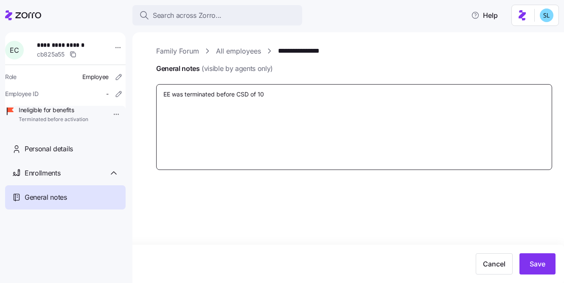
type textarea "EE was terminated before CSD of 10/"
type textarea "x"
type textarea "EE was terminated before CSD of 10/1"
type textarea "x"
type textarea "EE was terminated before CSD of 10/1."
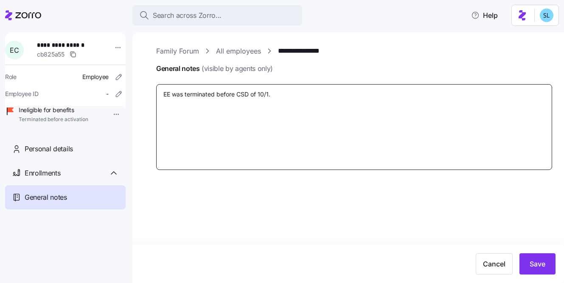
type textarea "x"
type textarea "EE was terminated before CSD of 10/1."
type textarea "x"
type textarea "EE was terminated before CSD of 10/1. E"
type textarea "x"
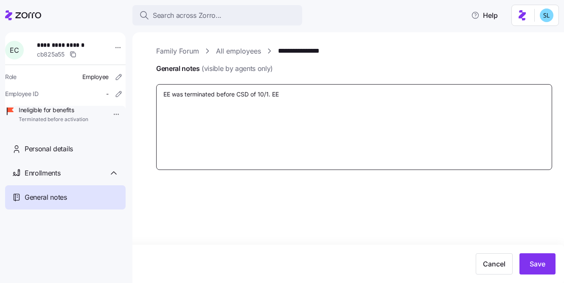
type textarea "EE was terminated before CSD of 10/1. EE"
type textarea "x"
type textarea "EE was terminated before CSD of 10/1. EE w"
type textarea "x"
type textarea "EE was terminated before CSD of 10/1. EE wa"
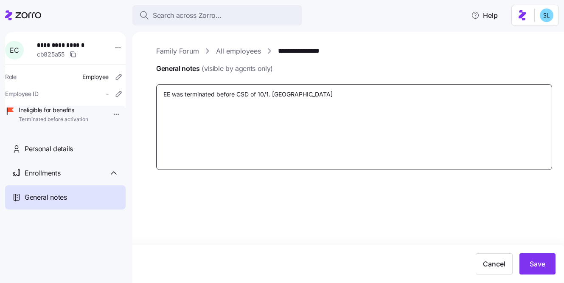
type textarea "x"
type textarea "EE was terminated before CSD of 10/1. EE was"
type textarea "x"
type textarea "EE was terminated before CSD of 10/1. EE was"
type textarea "x"
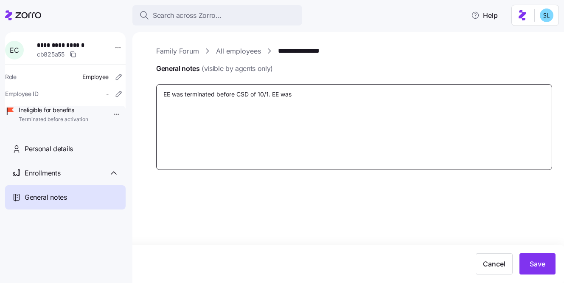
type textarea "EE was terminated before CSD of 10/1. EE was e"
type textarea "x"
type textarea "EE was terminated before CSD of 10/1. EE was en"
type textarea "x"
type textarea "EE was terminated before CSD of 10/1. EE was enr"
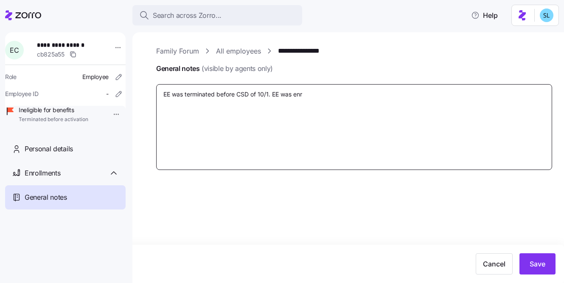
type textarea "x"
type textarea "EE was terminated before CSD of 10/1. EE was enro"
type textarea "x"
type textarea "EE was terminated before CSD of 10/1. EE was enrol"
type textarea "x"
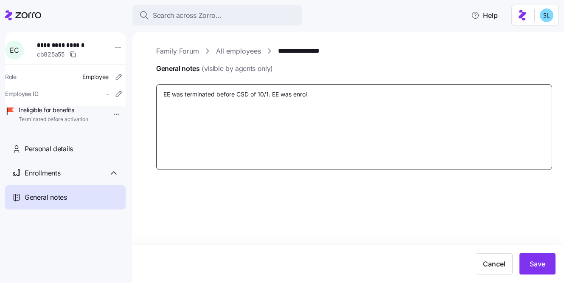
type textarea "EE was terminated before CSD of 10/1. EE was enroll"
type textarea "x"
type textarea "EE was terminated before CSD of 10/1. EE was enrolle"
type textarea "x"
type textarea "EE was terminated before CSD of 10/1. EE was enrolled"
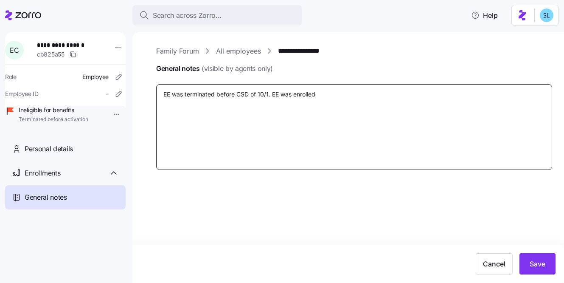
type textarea "x"
type textarea "EE was terminated before CSD of 10/1. EE was enrolled"
type textarea "x"
type textarea "EE was terminated before CSD of 10/1. EE was enrolled i"
type textarea "x"
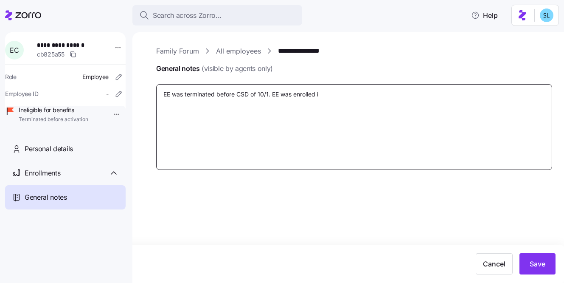
type textarea "EE was terminated before CSD of 10/1. EE was enrolled in"
type textarea "x"
type textarea "EE was terminated before CSD of 10/1. EE was enrolled in"
type textarea "x"
type textarea "EE was terminated before CSD of 10/1. EE was enrolled in M"
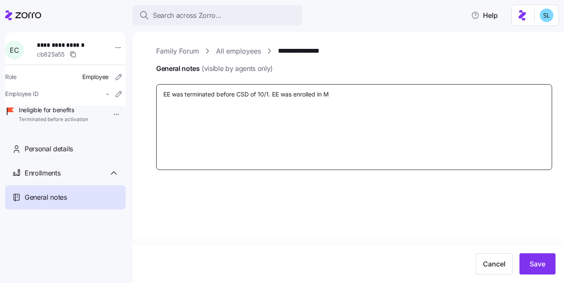
type textarea "x"
type textarea "EE was terminated before CSD of 10/1. EE was enrolled in Me"
type textarea "x"
type textarea "EE was terminated before CSD of 10/1. EE was enrolled in Med"
type textarea "x"
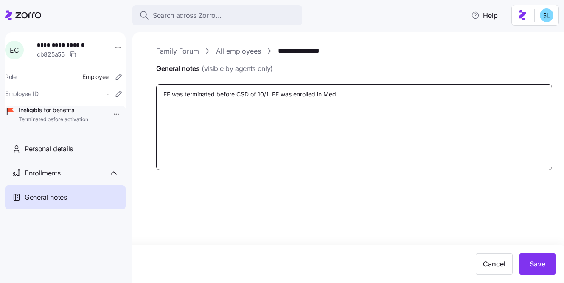
type textarea "EE was terminated before CSD of 10/1. EE was enrolled in Medi"
type textarea "x"
type textarea "EE was terminated before CSD of 10/1. EE was enrolled in Medic"
type textarea "x"
type textarea "EE was terminated before CSD of 10/1. EE was enrolled in Medica"
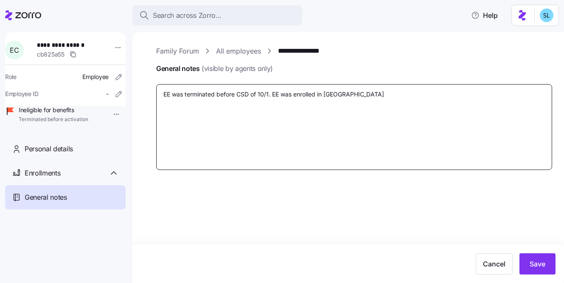
type textarea "x"
type textarea "EE was terminated before CSD of 10/1. EE was enrolled in Medica"
paste textarea "Emily Cavanaugh"
type textarea "x"
type textarea "EE was terminated before CSD of 10/1. EE was enrolled in Medica Emily Cavanaugh"
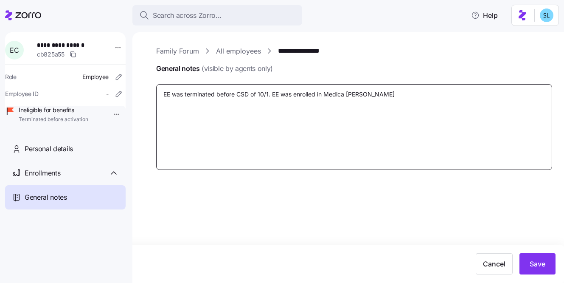
drag, startPoint x: 399, startPoint y: 98, endPoint x: 349, endPoint y: 92, distance: 50.5
click at [349, 92] on textarea "EE was terminated before CSD of 10/1. EE was enrolled in Medica Emily Cavanaugh" at bounding box center [354, 127] width 396 height 86
type textarea "x"
type textarea "EE was terminated before CSD of 10/1. EE was enrolled in Medica"
paste textarea "Essentia Choice Care with Medica Gold Share"
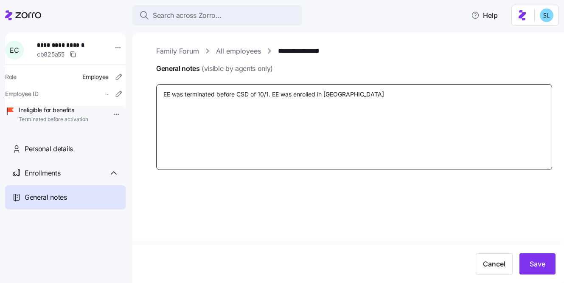
type textarea "x"
type textarea "EE was terminated before CSD of 10/1. EE was enrolled in Medica Essentia Choice…"
click at [488, 97] on textarea "EE was terminated before CSD of 10/1. EE was enrolled in Medica Essentia Choice…" at bounding box center [354, 127] width 396 height 86
type textarea "x"
type textarea "EE was terminated before CSD of 10/1. EE was enrolled in Medica Essentia Choice…"
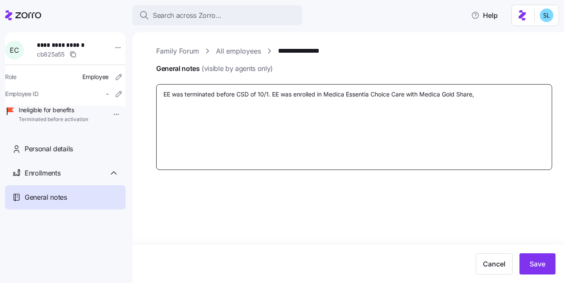
type textarea "x"
type textarea "EE was terminated before CSD of 10/1. EE was enrolled in Medica Essentia Choice…"
type textarea "x"
type textarea "EE was terminated before CSD of 10/1. EE was enrolled in Medica Essentia Choice…"
type textarea "x"
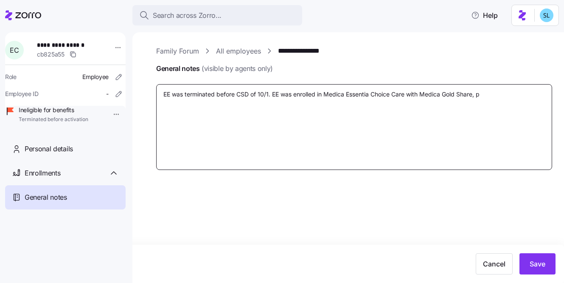
type textarea "EE was terminated before CSD of 10/1. EE was enrolled in Medica Essentia Choice…"
type textarea "x"
type textarea "EE was terminated before CSD of 10/1. EE was enrolled in Medica Essentia Choice…"
type textarea "x"
type textarea "EE was terminated before CSD of 10/1. EE was enrolled in Medica Essentia Choice…"
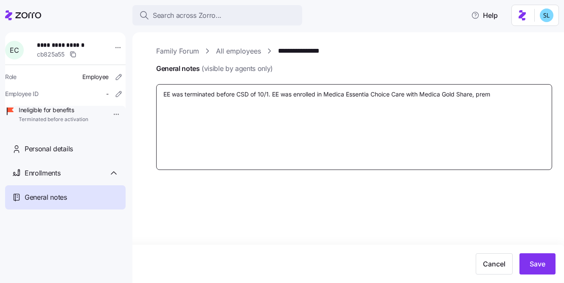
type textarea "x"
type textarea "EE was terminated before CSD of 10/1. EE was enrolled in Medica Essentia Choice…"
type textarea "x"
type textarea "EE was terminated before CSD of 10/1. EE was enrolled in Medica Essentia Choice…"
type textarea "x"
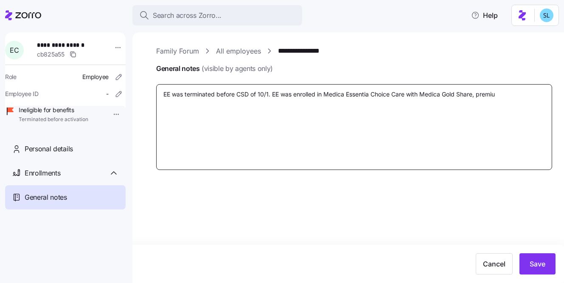
type textarea "EE was terminated before CSD of 10/1. EE was enrolled in Medica Essentia Choice…"
type textarea "x"
type textarea "EE was terminated before CSD of 10/1. EE was enrolled in Medica Essentia Choice…"
paste textarea "$629.84"
type textarea "x"
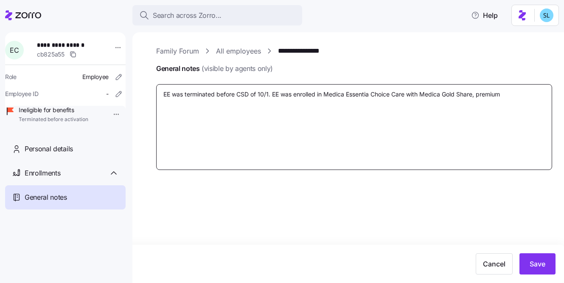
type textarea "EE was terminated before CSD of 10/1. EE was enrolled in Medica Essentia Choice…"
click at [530, 94] on textarea "EE was terminated before CSD of 10/1. EE was enrolled in Medica Essentia Choice…" at bounding box center [354, 127] width 396 height 86
type textarea "x"
type textarea "EE was terminated before CSD of 10/1. EE was enrolled in Medica Essentia Choice…"
type textarea "x"
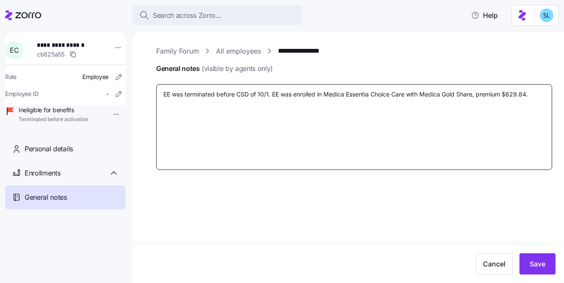
type textarea "EE was terminated before CSD of 10/1. EE was enrolled in Medica Essentia Choice…"
type textarea "x"
type textarea "EE was terminated before CSD of 10/1. EE was enrolled in Medica Essentia Choice…"
type textarea "x"
type textarea "EE was terminated before CSD of 10/1. EE was enrolled in Medica Essentia Choice…"
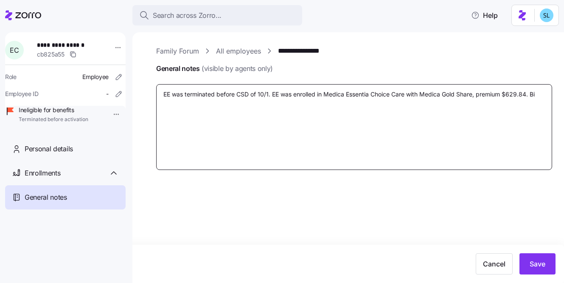
type textarea "x"
type textarea "EE was terminated before CSD of 10/1. EE was enrolled in Medica Essentia Choice…"
type textarea "x"
type textarea "EE was terminated before CSD of 10/1. EE was enrolled in Medica Essentia Choice…"
type textarea "x"
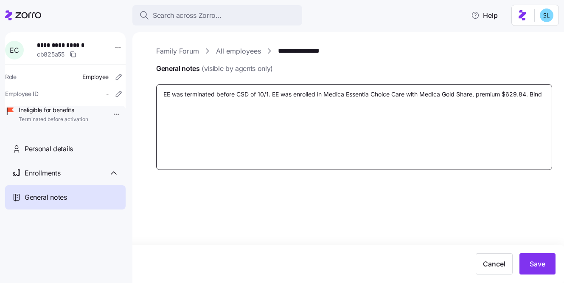
type textarea "EE was terminated before CSD of 10/1. EE was enrolled in Medica Essentia Choice…"
type textarea "x"
type textarea "EE was terminated before CSD of 10/1. EE was enrolled in Medica Essentia Choice…"
type textarea "x"
type textarea "EE was terminated before CSD of 10/1. EE was enrolled in Medica Essentia Choice…"
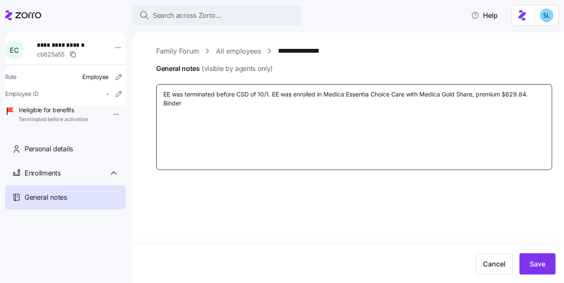
type textarea "x"
type textarea "EE was terminated before CSD of 10/1. EE was enrolled in Medica Essentia Choice…"
type textarea "x"
type textarea "EE was terminated before CSD of 10/1. EE was enrolled in Medica Essentia Choice…"
type textarea "x"
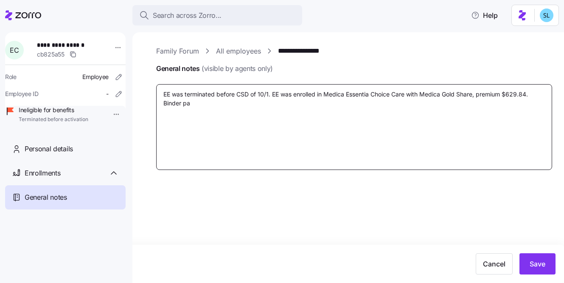
type textarea "EE was terminated before CSD of 10/1. EE was enrolled in Medica Essentia Choice…"
type textarea "x"
type textarea "EE was terminated before CSD of 10/1. EE was enrolled in Medica Essentia Choice…"
type textarea "x"
type textarea "EE was terminated before CSD of 10/1. EE was enrolled in Medica Essentia Choice…"
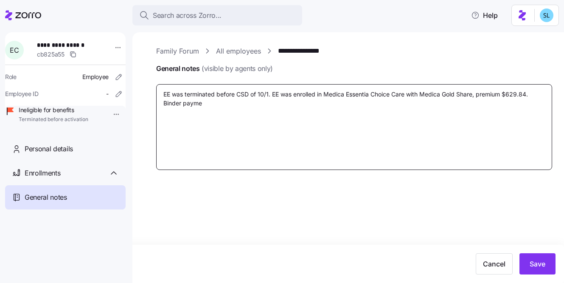
type textarea "x"
type textarea "EE was terminated before CSD of 10/1. EE was enrolled in Medica Essentia Choice…"
type textarea "x"
type textarea "EE was terminated before CSD of 10/1. EE was enrolled in Medica Essentia Choice…"
type textarea "x"
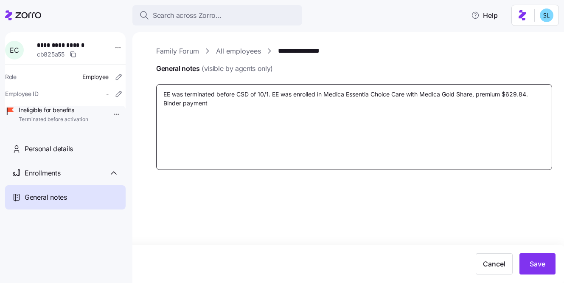
type textarea "EE was terminated before CSD of 10/1. EE was enrolled in Medica Essentia Choice…"
type textarea "x"
type textarea "EE was terminated before CSD of 10/1. EE was enrolled in Medica Essentia Choice…"
type textarea "x"
type textarea "EE was terminated before CSD of 10/1. EE was enrolled in Medica Essentia Choice…"
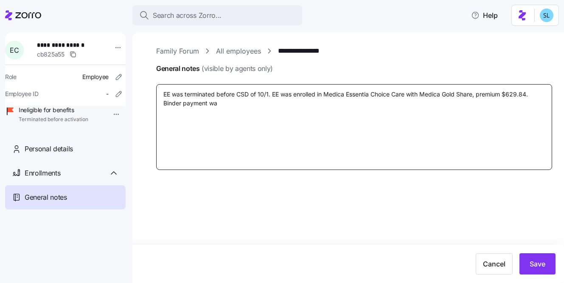
type textarea "x"
type textarea "EE was terminated before CSD of 10/1. EE was enrolled in Medica Essentia Choice…"
type textarea "x"
type textarea "EE was terminated before CSD of 10/1. EE was enrolled in Medica Essentia Choice…"
type textarea "x"
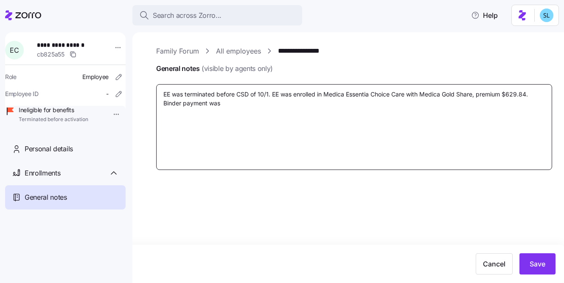
type textarea "EE was terminated before CSD of 10/1. EE was enrolled in Medica Essentia Choice…"
type textarea "x"
type textarea "EE was terminated before CSD of 10/1. EE was enrolled in Medica Essentia Choice…"
click at [164, 104] on textarea "EE was terminated before CSD of 10/1. EE was enrolled in Medica Essentia Choice…" at bounding box center [354, 127] width 396 height 86
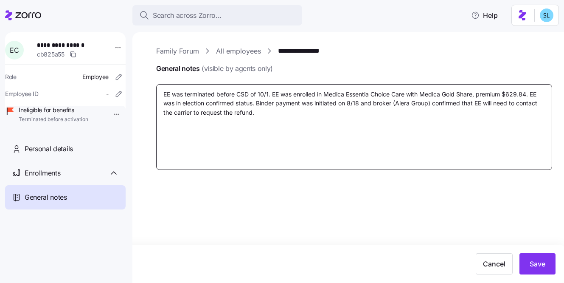
click at [269, 113] on textarea "EE was terminated before CSD of 10/1. EE was enrolled in Medica Essentia Choice…" at bounding box center [354, 127] width 396 height 86
paste textarea "EE's election was reset."
click at [256, 115] on textarea "EE was terminated before CSD of 10/1. EE was enrolled in Medica Essentia Choice…" at bounding box center [354, 127] width 396 height 86
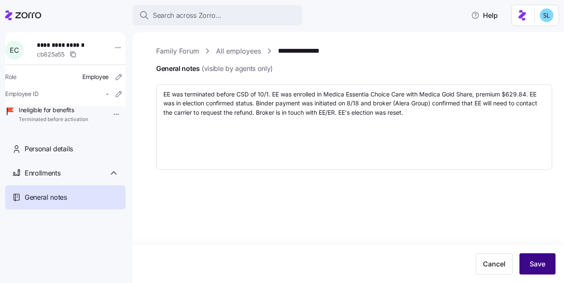
click at [531, 266] on span "Save" at bounding box center [538, 264] width 16 height 10
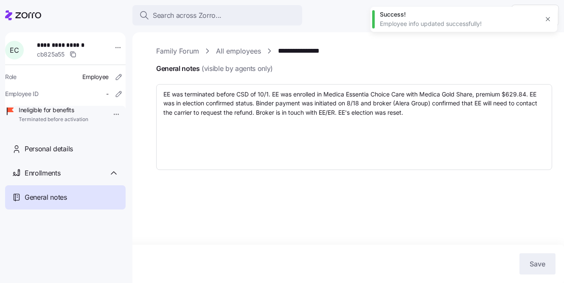
click at [302, 53] on link "**********" at bounding box center [305, 51] width 55 height 11
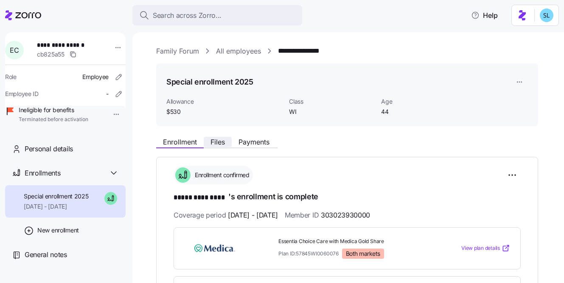
click at [218, 146] on button "Files" at bounding box center [218, 142] width 28 height 10
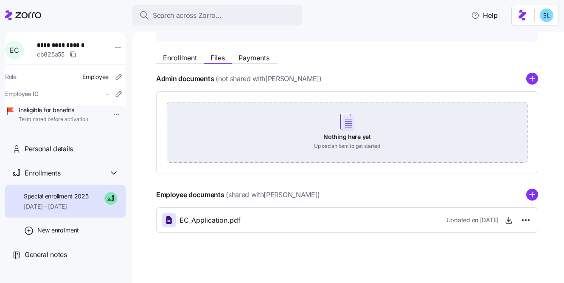
scroll to position [85, 0]
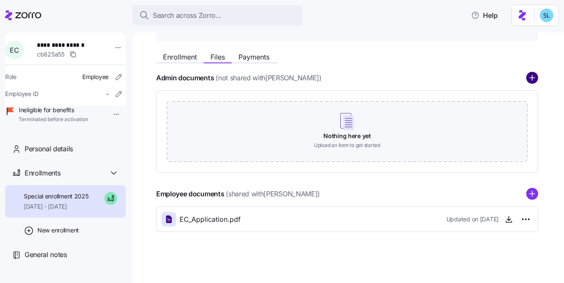
click at [534, 79] on circle "add icon" at bounding box center [532, 78] width 11 height 11
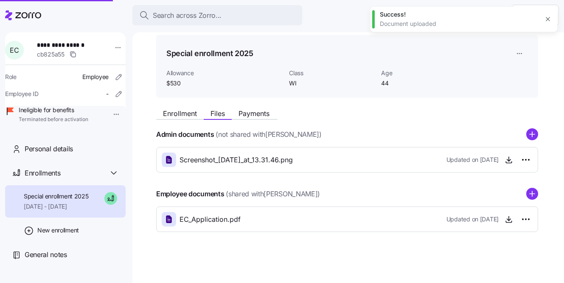
scroll to position [28, 0]
click at [515, 158] on span "button" at bounding box center [509, 159] width 13 height 13
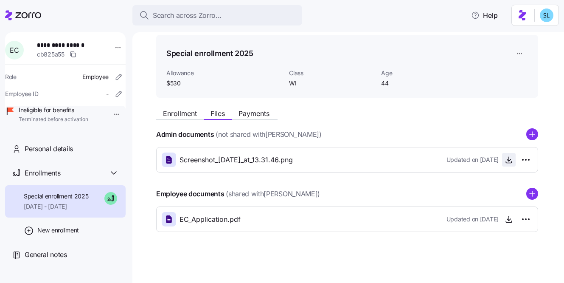
click at [510, 162] on icon "button" at bounding box center [509, 159] width 8 height 8
click at [188, 112] on span "Enrollment" at bounding box center [180, 113] width 34 height 7
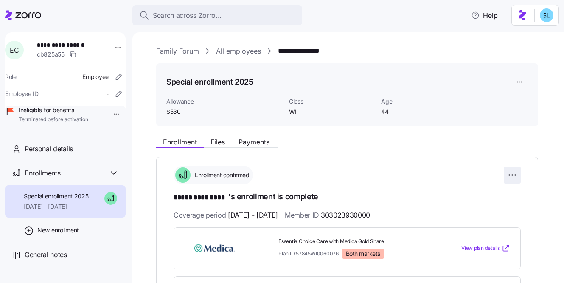
click at [507, 177] on html "**********" at bounding box center [282, 139] width 564 height 278
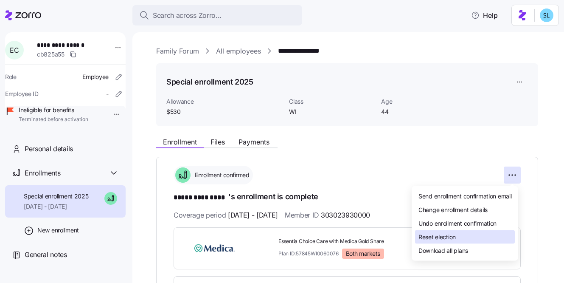
click at [482, 232] on div "Reset election" at bounding box center [465, 237] width 100 height 14
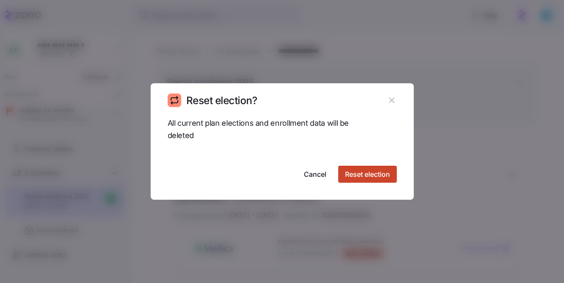
click at [384, 180] on button "Reset election" at bounding box center [367, 174] width 59 height 17
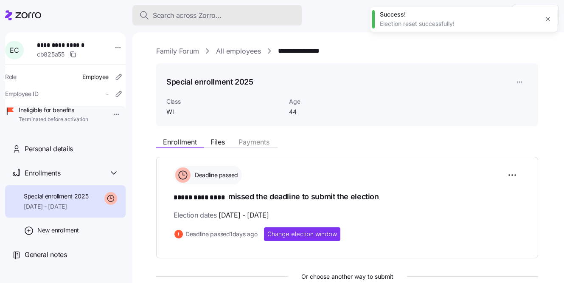
click at [267, 14] on div "Search across Zorro..." at bounding box center [217, 15] width 156 height 11
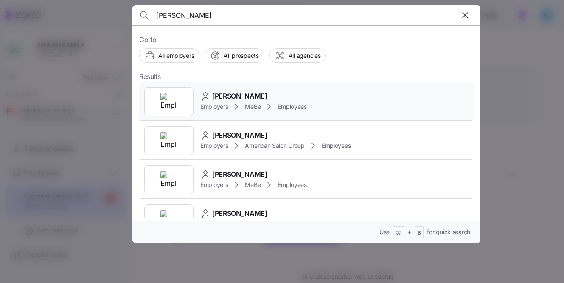
click at [244, 95] on span "Emily Anderson" at bounding box center [239, 96] width 55 height 11
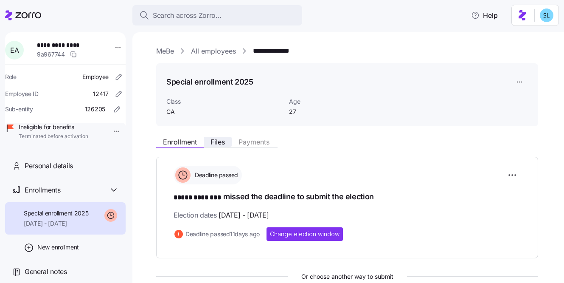
click at [213, 143] on span "Files" at bounding box center [218, 141] width 14 height 7
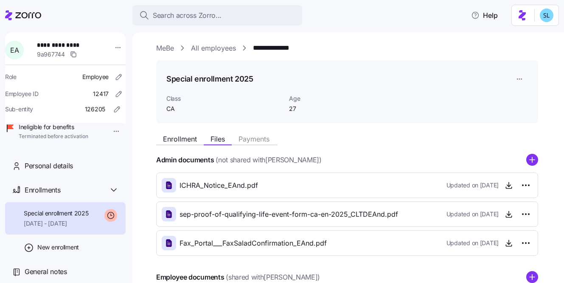
scroll to position [42, 0]
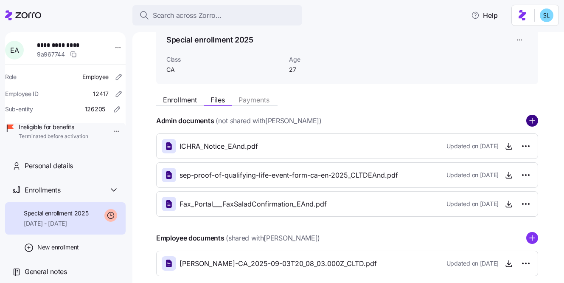
click at [536, 120] on circle "add icon" at bounding box center [532, 120] width 11 height 11
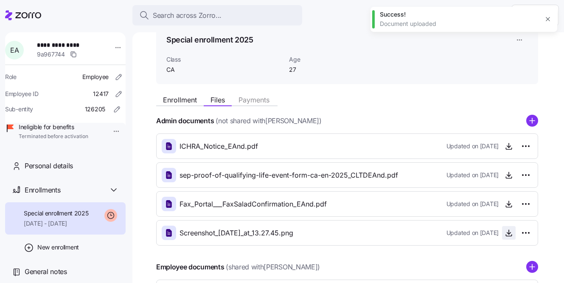
click at [513, 236] on icon "button" at bounding box center [509, 232] width 8 height 8
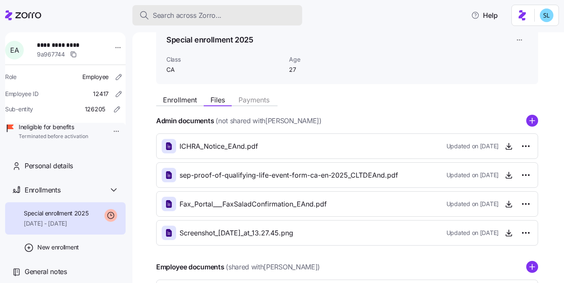
click at [264, 14] on div "Search across Zorro..." at bounding box center [217, 15] width 156 height 11
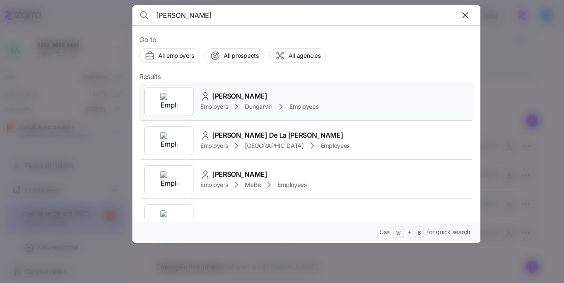
click at [305, 91] on div "[PERSON_NAME]" at bounding box center [259, 96] width 118 height 11
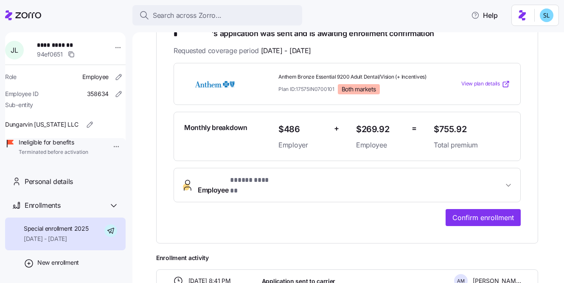
scroll to position [130, 0]
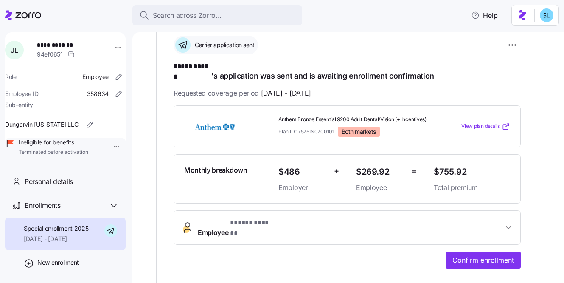
click at [285, 116] on span "Anthem Bronze Essential 9200 Adult Dental/Vision (+ Incentives)" at bounding box center [353, 119] width 149 height 7
copy span "Anthem Bronze Essential 9200 Adult Dental/Vision (+ Incentives)"
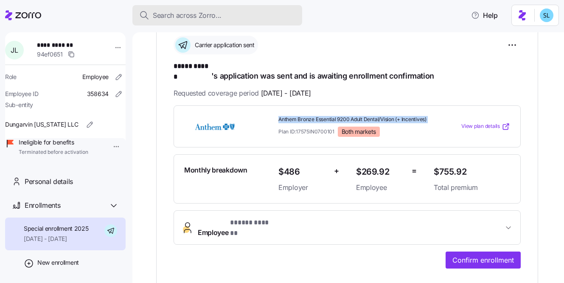
click at [274, 17] on div "Search across Zorro..." at bounding box center [217, 15] width 156 height 11
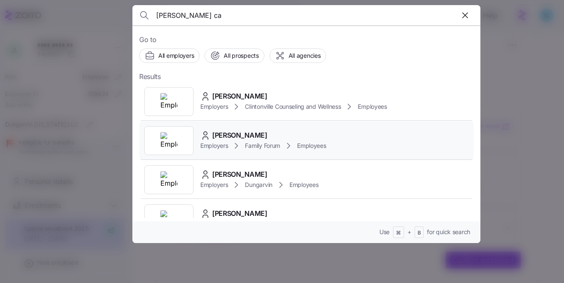
click at [242, 132] on span "Emily Cavanaugh" at bounding box center [239, 135] width 55 height 11
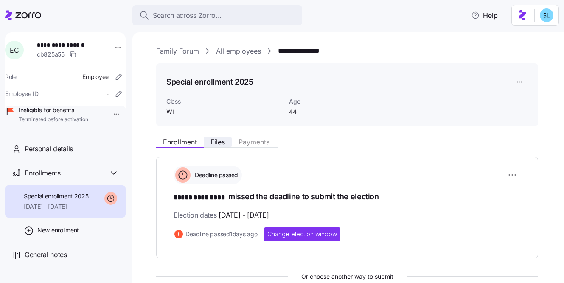
click at [227, 141] on button "Files" at bounding box center [218, 142] width 28 height 10
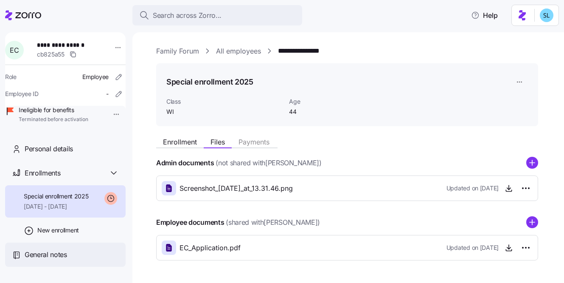
click at [70, 260] on div "General notes" at bounding box center [72, 254] width 94 height 11
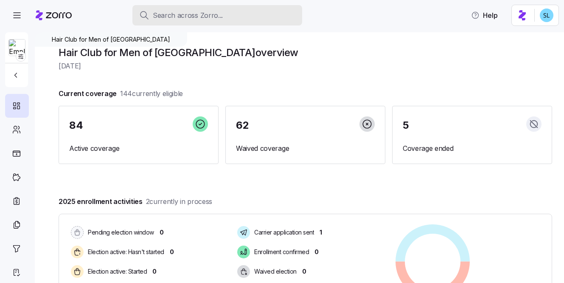
click at [210, 9] on button "Search across Zorro..." at bounding box center [217, 15] width 170 height 20
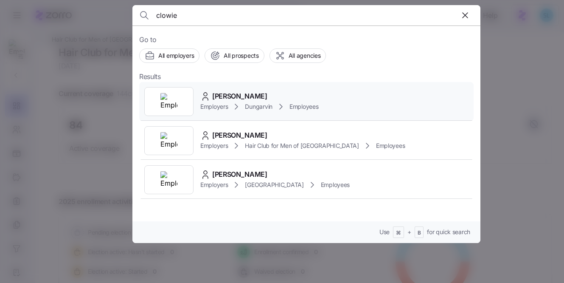
type input "clowie"
click at [227, 84] on div "[PERSON_NAME] Employers Dungarvin Employees" at bounding box center [306, 101] width 335 height 39
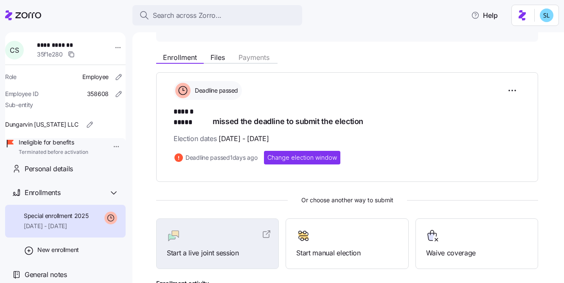
scroll to position [24, 0]
click at [46, 273] on span "General notes" at bounding box center [46, 274] width 42 height 11
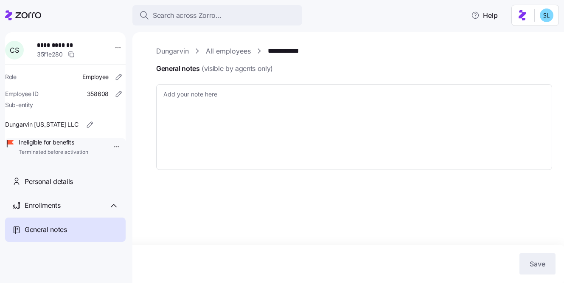
type textarea "x"
type textarea "[DATE] - EE was terminated before CSD 10/1. EE was originally in election confi…"
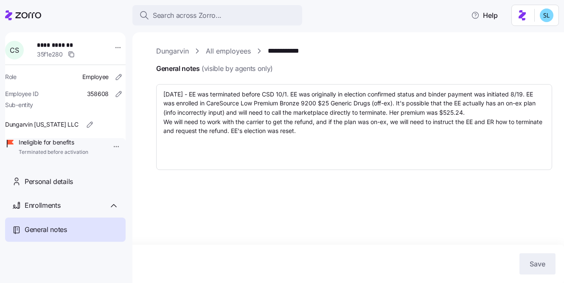
type textarea "x"
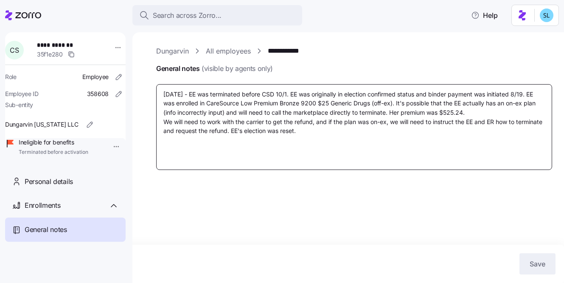
drag, startPoint x: 338, startPoint y: 131, endPoint x: 260, endPoint y: 133, distance: 77.3
click at [260, 133] on textarea "[DATE] - EE was terminated before CSD 10/1. EE was originally in election confi…" at bounding box center [354, 127] width 396 height 86
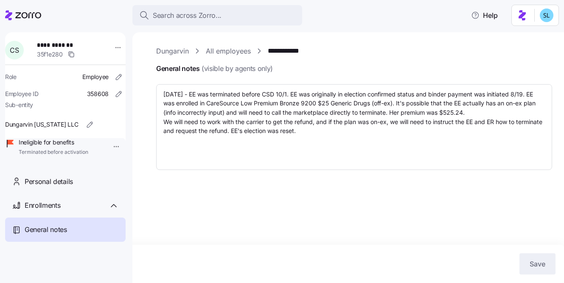
click at [368, 197] on div "**********" at bounding box center [348, 157] width 432 height 250
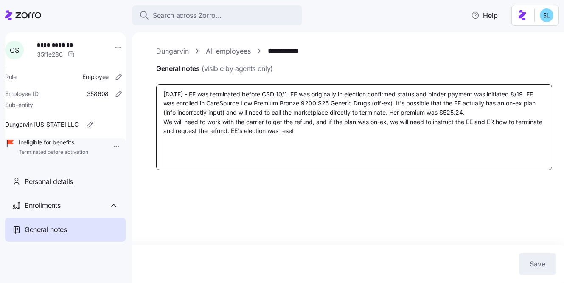
drag, startPoint x: 193, startPoint y: 93, endPoint x: 474, endPoint y: 113, distance: 282.2
click at [474, 113] on textarea "[DATE] - EE was terminated before CSD 10/1. EE was originally in election confi…" at bounding box center [354, 127] width 396 height 86
click at [364, 136] on textarea "[DATE] - EE was terminated before CSD 10/1. EE was originally in election confi…" at bounding box center [354, 127] width 396 height 86
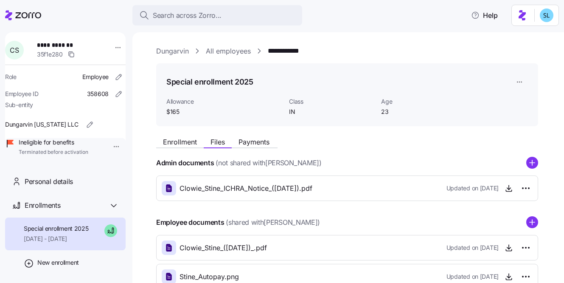
scroll to position [101, 0]
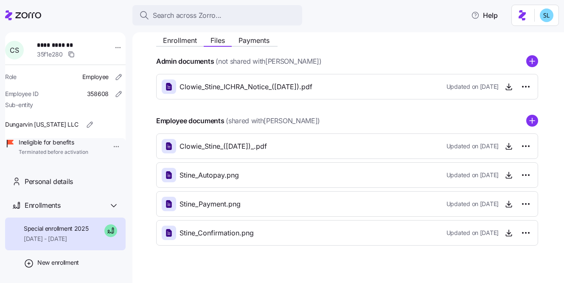
click at [260, 14] on div "Search across Zorro..." at bounding box center [217, 15] width 156 height 11
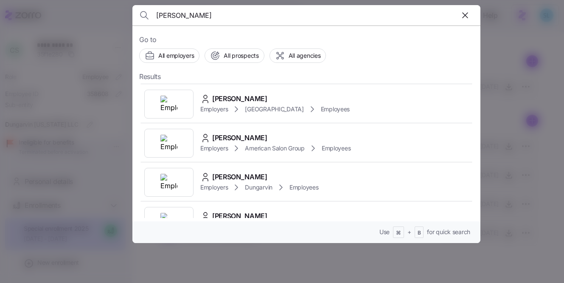
scroll to position [762, 0]
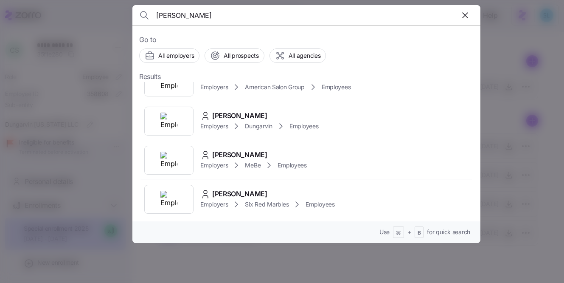
click at [229, 20] on input "[PERSON_NAME]" at bounding box center [264, 15] width 217 height 20
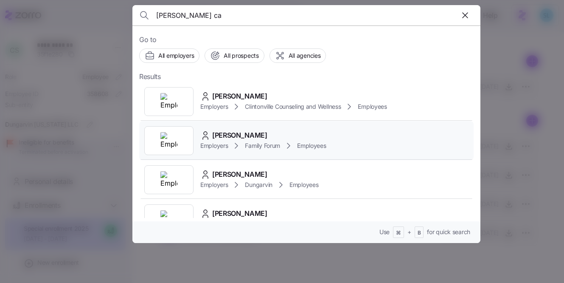
type input "[PERSON_NAME] ca"
click at [259, 130] on span "[PERSON_NAME]" at bounding box center [239, 135] width 55 height 11
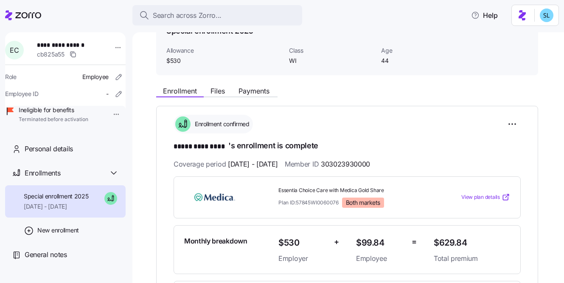
scroll to position [53, 0]
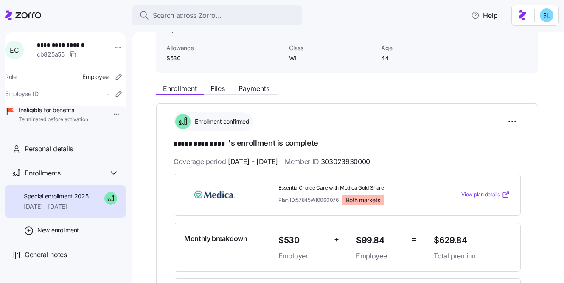
click at [318, 187] on span "Essentia Choice Care with Medica Gold Share" at bounding box center [353, 187] width 149 height 7
copy span "Essentia Choice Care with Medica Gold Share"
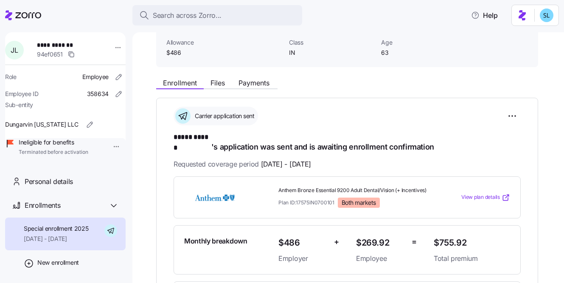
scroll to position [73, 0]
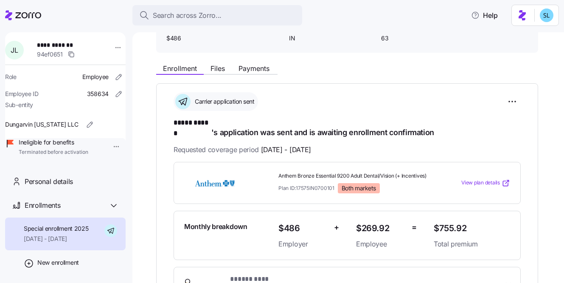
click at [361, 172] on span "Anthem Bronze Essential 9200 Adult Dental/Vision (+ Incentives)" at bounding box center [353, 175] width 149 height 7
copy span "Anthem Bronze Essential 9200 Adult Dental/Vision (+ Incentives)"
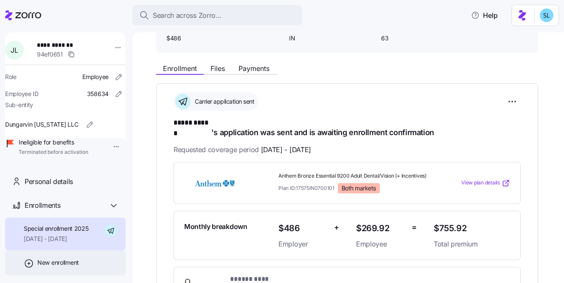
click at [70, 267] on span "New enrollment" at bounding box center [58, 262] width 42 height 8
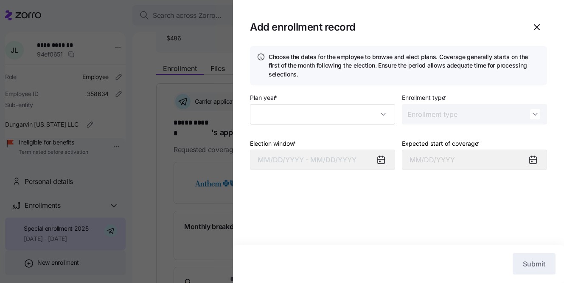
type input "2025"
type input "Special"
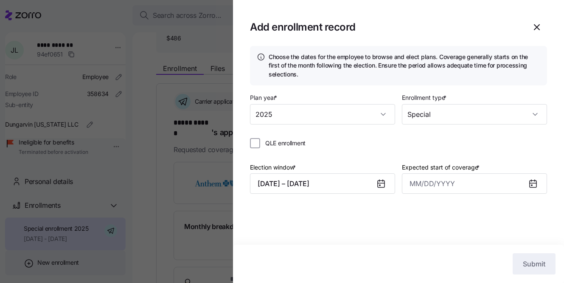
click at [70, 275] on div at bounding box center [282, 141] width 564 height 283
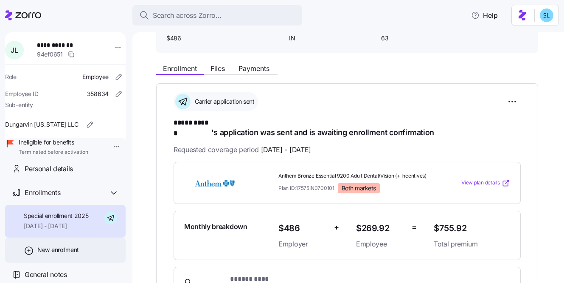
scroll to position [24, 0]
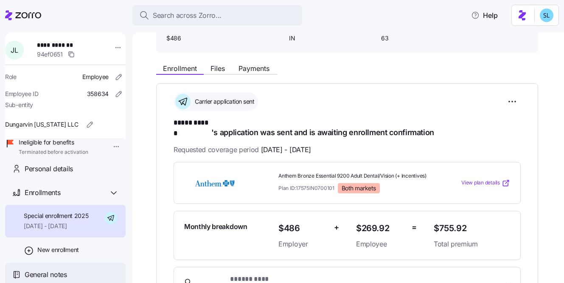
click at [76, 270] on div "General notes" at bounding box center [72, 274] width 94 height 11
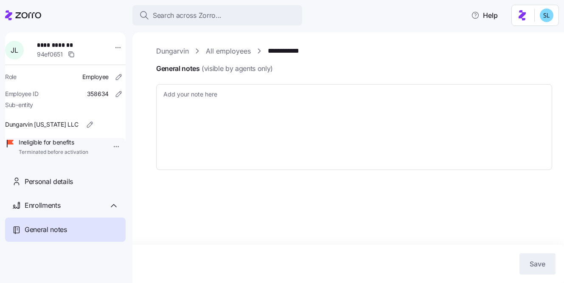
type textarea "x"
type textarea "[DATE] EE termed prior to start of plan. Receive email stating EE would like to…"
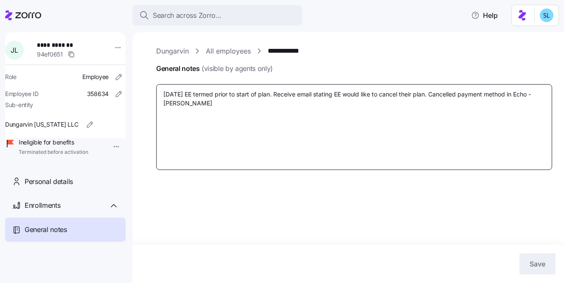
click at [220, 106] on textarea "[DATE] EE termed prior to start of plan. Receive email stating EE would like to…" at bounding box center [354, 127] width 396 height 86
click at [188, 97] on textarea "[DATE] EE termed prior to start of plan. Receive email stating EE would like to…" at bounding box center [354, 127] width 396 height 86
type textarea "x"
type textarea "[DATE] -EE termed prior to start of plan. Receive email stating EE would like t…"
type textarea "x"
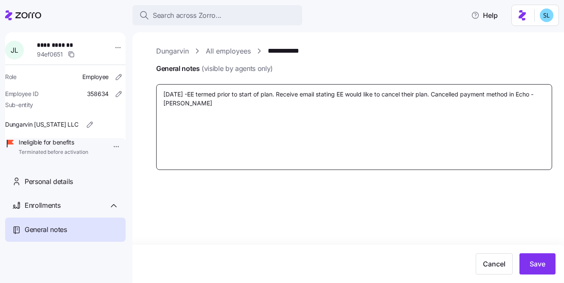
type textarea "[DATE] - EE termed prior to start of plan. Receive email stating EE would like …"
click at [277, 106] on textarea "[DATE] - EE termed prior to start of plan. Receive email stating EE would like …" at bounding box center [354, 127] width 396 height 86
type textarea "x"
type textarea "[DATE] - EE termed prior to start of plan. Receive email stating EE would like …"
type textarea "x"
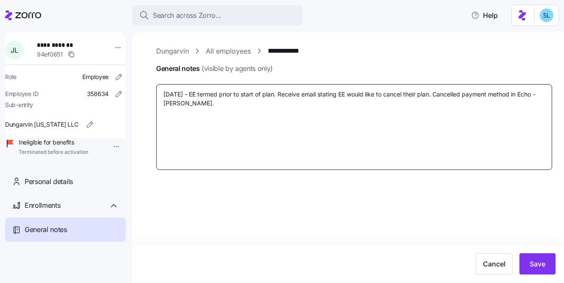
type textarea "[DATE] - EE termed prior to start of plan. Receive email stating EE would like …"
type textarea "x"
type textarea "[DATE] - EE termed prior to start of plan. Receive email stating EE would like …"
type textarea "x"
type textarea "[DATE] - EE termed prior to start of plan. Receive email stating EE would like …"
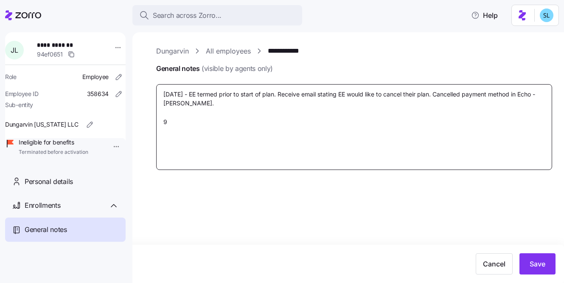
type textarea "x"
type textarea "[DATE] - EE termed prior to start of plan. Receive email stating EE would like …"
type textarea "x"
type textarea "[DATE] - EE termed prior to start of plan. Receive email stating EE would like …"
type textarea "x"
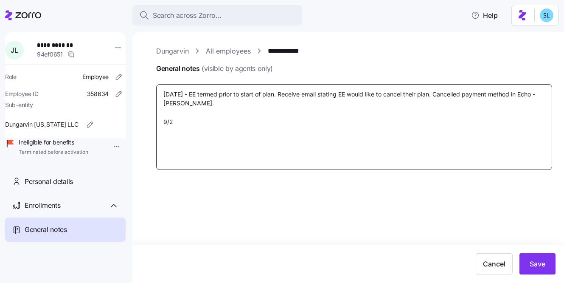
type textarea "[DATE] - EE termed prior to start of plan. Receive email stating EE would like …"
type textarea "x"
type textarea "[DATE] - EE termed prior to start of plan. Receive email stating EE would like …"
type textarea "x"
type textarea "[DATE] - EE termed prior to start of plan. Receive email stating EE would like …"
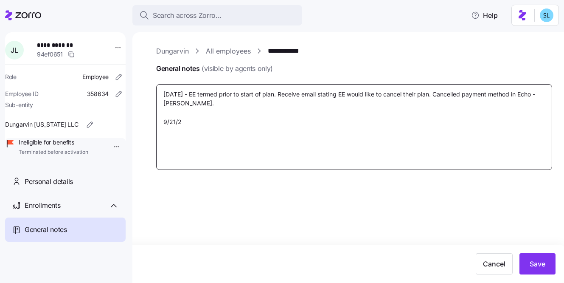
type textarea "x"
type textarea "[DATE] - EE termed prior to start of plan. Receive email stating EE would like …"
type textarea "x"
type textarea "[DATE] - EE termed prior to start of plan. Receive email stating EE would like …"
type textarea "x"
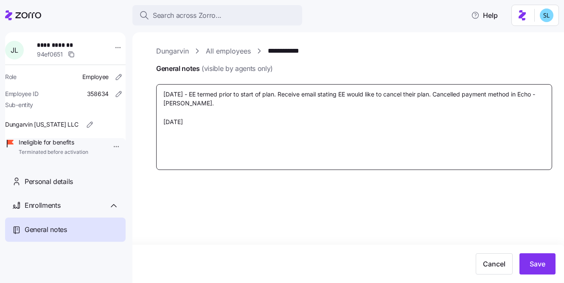
type textarea "[DATE] - EE termed prior to start of plan. Receive email stating EE would like …"
type textarea "x"
type textarea "[DATE] - EE termed prior to start of plan. Receive email stating EE would like …"
paste textarea "E was terminated before CSD 10/1. EE was originally in election confirmed statu…"
type textarea "x"
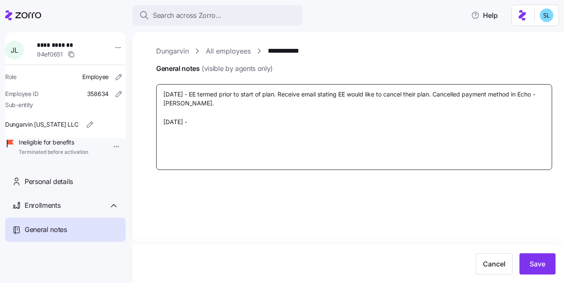
type textarea "[DATE] - EE termed prior to start of plan. Receive email stating EE would like …"
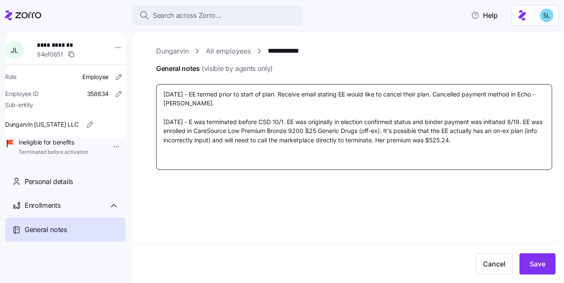
click at [193, 122] on textarea "[DATE] - EE termed prior to start of plan. Receive email stating EE would like …" at bounding box center [354, 127] width 396 height 86
type textarea "x"
type textarea "[DATE] - EE termed prior to start of plan. Receive email stating EE would like …"
drag, startPoint x: 400, startPoint y: 122, endPoint x: 348, endPoint y: 122, distance: 52.6
click at [348, 122] on textarea "[DATE] - EE termed prior to start of plan. Receive email stating EE would like …" at bounding box center [354, 127] width 396 height 86
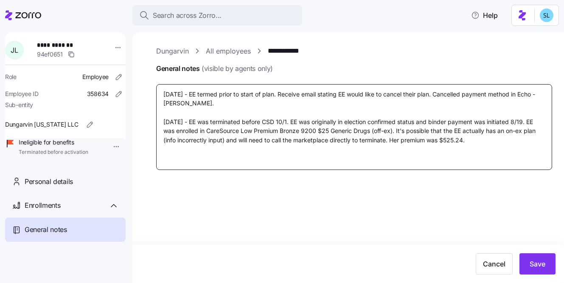
type textarea "x"
type textarea "[DATE] - EE termed prior to start of plan. Receive email stating EE would like …"
type textarea "x"
type textarea "[DATE] - EE termed prior to start of plan. Receive email stating EE would like …"
type textarea "x"
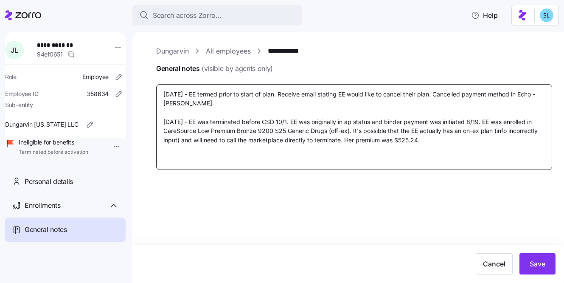
type textarea "[DATE] - EE termed prior to start of plan. Receive email stating EE would like …"
type textarea "x"
type textarea "[DATE] - EE termed prior to start of plan. Receive email stating EE would like …"
type textarea "x"
type textarea "[DATE] - EE termed prior to start of plan. Receive email stating EE would like …"
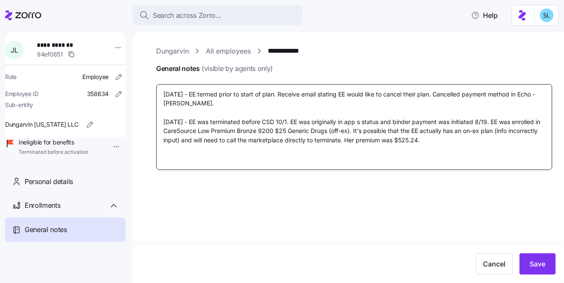
type textarea "x"
type textarea "[DATE] - EE termed prior to start of plan. Receive email stating EE would like …"
type textarea "x"
type textarea "[DATE] - EE termed prior to start of plan. Receive email stating EE would like …"
type textarea "x"
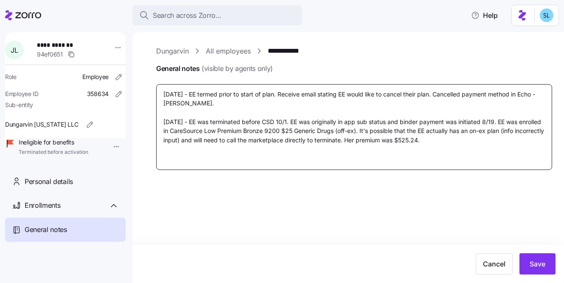
type textarea "[DATE] - EE termed prior to start of plan. Receive email stating EE would like …"
type textarea "x"
type textarea "[DATE] - EE termed prior to start of plan. Receive email stating EE would like …"
type textarea "x"
type textarea "[DATE] - EE termed prior to start of plan. Receive email stating EE would like …"
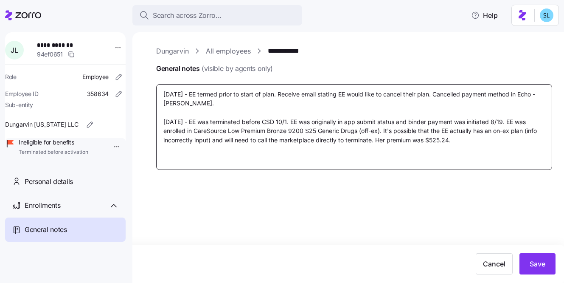
type textarea "x"
type textarea "[DATE] - EE termed prior to start of plan. Receive email stating EE would like …"
type textarea "x"
type textarea "[DATE] - EE termed prior to start of plan. Receive email stating EE would like …"
type textarea "x"
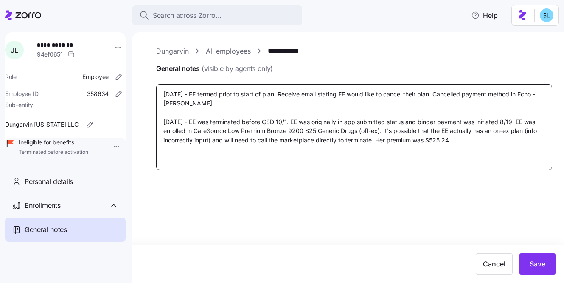
type textarea "[DATE] - EE termed prior to start of plan. Receive email stating EE would like …"
click at [515, 120] on textarea "[DATE] - EE termed prior to start of plan. Receive email stating EE would like …" at bounding box center [354, 127] width 396 height 86
click at [504, 121] on textarea "[DATE] - EE termed prior to start of plan. Receive email stating EE would like …" at bounding box center [354, 127] width 396 height 86
type textarea "x"
type textarea "[DATE] - EE termed prior to start of plan. Receive email stating EE would like …"
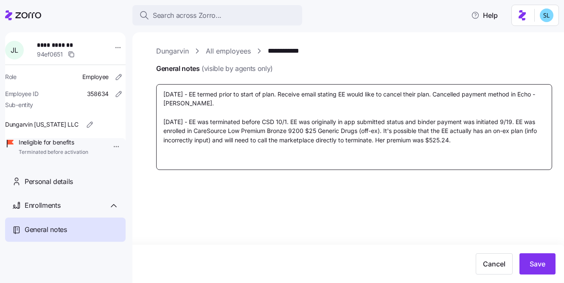
type textarea "x"
type textarea "[DATE] - EE termed prior to start of plan. Receive email stating EE would like …"
type textarea "x"
type textarea "[DATE] - EE termed prior to start of plan. Receive email stating EE would like …"
drag, startPoint x: 195, startPoint y: 130, endPoint x: 383, endPoint y: 127, distance: 188.1
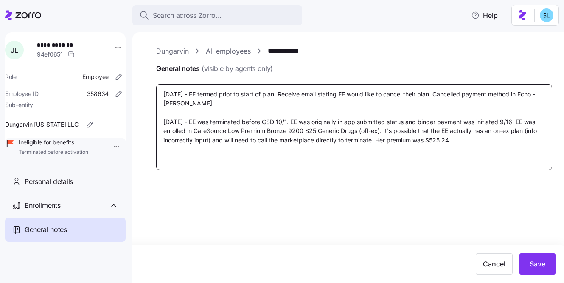
click at [383, 127] on textarea "[DATE] - EE termed prior to start of plan. Receive email stating EE would like …" at bounding box center [354, 127] width 396 height 86
type textarea "x"
type textarea "[DATE] - EE termed prior to start of plan. Receive email stating EE would like …"
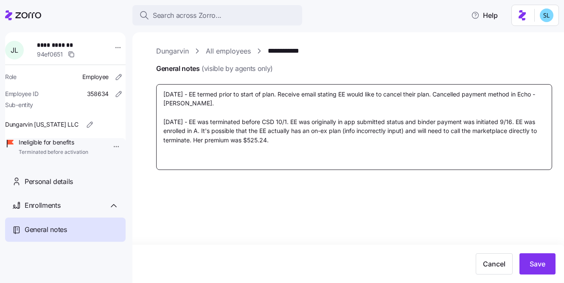
type textarea "x"
type textarea "[DATE] - EE termed prior to start of plan. Receive email stating EE would like …"
type textarea "x"
type textarea "[DATE] - EE termed prior to start of plan. Receive email stating EE would like …"
type textarea "x"
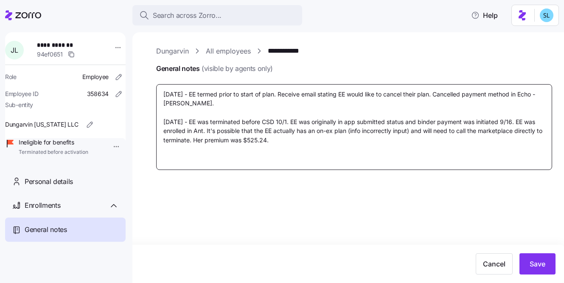
type textarea "[DATE] - EE termed prior to start of plan. Receive email stating EE would like …"
type textarea "x"
type textarea "[DATE] - EE termed prior to start of plan. Receive email stating EE would like …"
type textarea "x"
type textarea "[DATE] - EE termed prior to start of plan. Receive email stating EE would like …"
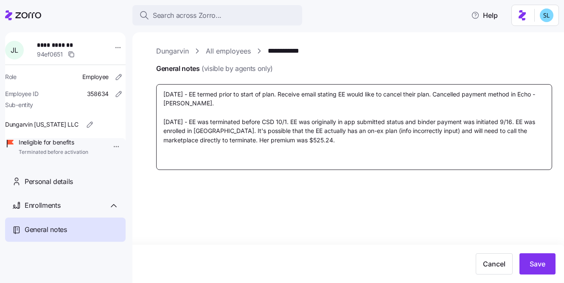
type textarea "x"
type textarea "[DATE] - EE termed prior to start of plan. Receive email stating EE would like …"
paste textarea "755.92"
type textarea "x"
type textarea "[DATE] - EE termed prior to start of plan. Receive email stating EE would like …"
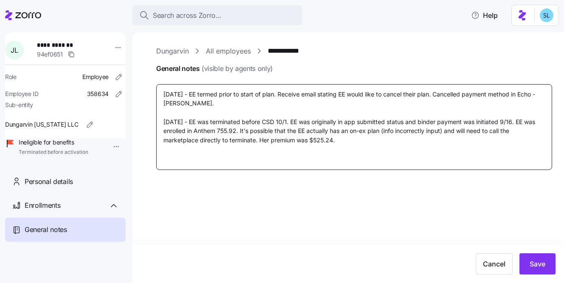
type textarea "x"
type textarea "[DATE] - EE termed prior to start of plan. Receive email stating EE would like …"
type textarea "x"
type textarea "[DATE] - EE termed prior to start of plan. Receive email stating EE would like …"
type textarea "x"
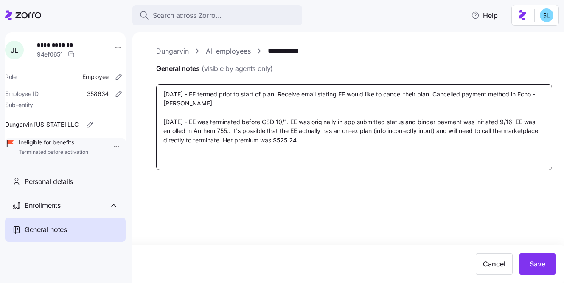
type textarea "[DATE] - EE termed prior to start of plan. Receive email stating EE would like …"
type textarea "x"
type textarea "[DATE] - EE termed prior to start of plan. Receive email stating EE would like …"
type textarea "x"
type textarea "[DATE] - EE termed prior to start of plan. Receive email stating EE would like …"
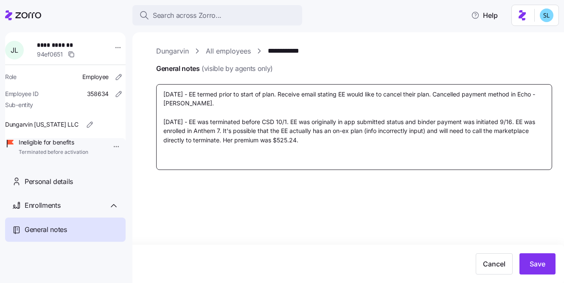
type textarea "x"
type textarea "[DATE] - EE termed prior to start of plan. Receive email stating EE would like …"
drag, startPoint x: 296, startPoint y: 141, endPoint x: 279, endPoint y: 140, distance: 17.9
click at [279, 140] on textarea "[DATE] - EE termed prior to start of plan. Receive email stating EE would like …" at bounding box center [354, 127] width 396 height 86
paste textarea "755.92"
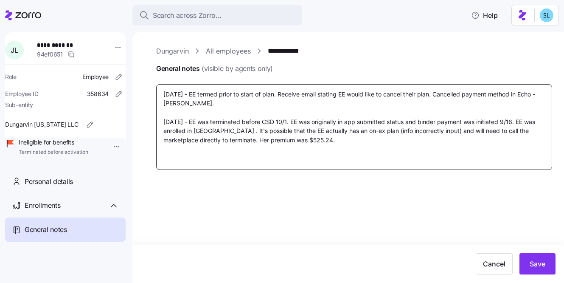
type textarea "x"
type textarea "[DATE] - EE termed prior to start of plan. Receive email stating EE would like …"
click at [217, 131] on textarea "[DATE] - EE termed prior to start of plan. Receive email stating EE would like …" at bounding box center [354, 127] width 396 height 86
paste textarea "Anthem Bronze Essential 9200 Adult Dental/Vision (+ Incentives)"
type textarea "x"
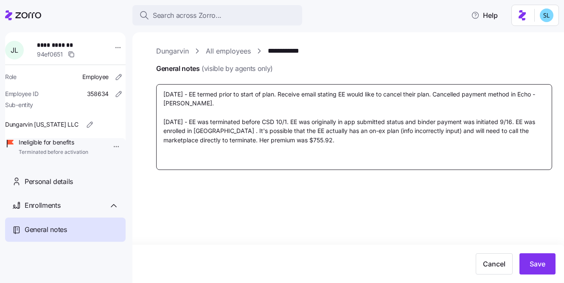
type textarea "[DATE] - EE termed prior to start of plan. Receive email stating EE would like …"
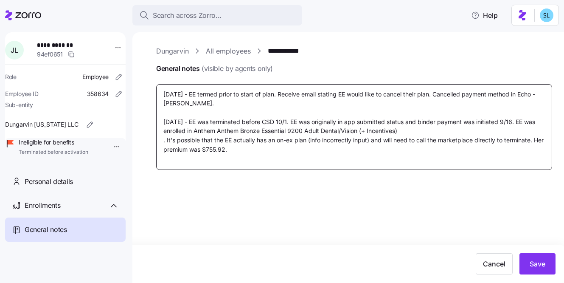
drag, startPoint x: 239, startPoint y: 132, endPoint x: 230, endPoint y: 132, distance: 8.9
click at [230, 132] on textarea "[DATE] - EE termed prior to start of plan. Receive email stating EE would like …" at bounding box center [354, 127] width 396 height 86
click at [245, 150] on textarea "[DATE] - EE termed prior to start of plan. Receive email stating EE would like …" at bounding box center [354, 127] width 396 height 86
drag, startPoint x: 215, startPoint y: 131, endPoint x: 195, endPoint y: 130, distance: 19.6
click at [195, 130] on textarea "[DATE] - EE termed prior to start of plan. Receive email stating EE would like …" at bounding box center [354, 127] width 396 height 86
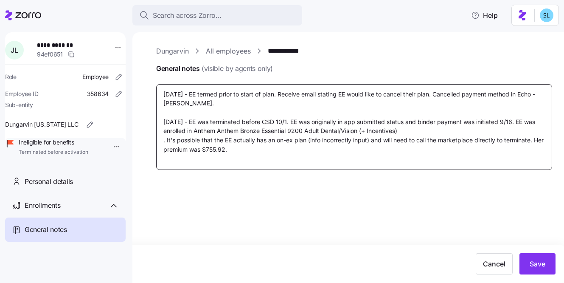
type textarea "x"
type textarea "[DATE] - EE termed prior to start of plan. Receive email stating EE would like …"
type textarea "x"
click at [162, 141] on textarea "[DATE] - EE termed prior to start of plan. Receive email stating EE would like …" at bounding box center [354, 127] width 396 height 86
type textarea "[DATE] - EE termed prior to start of plan. Receive email stating EE would like …"
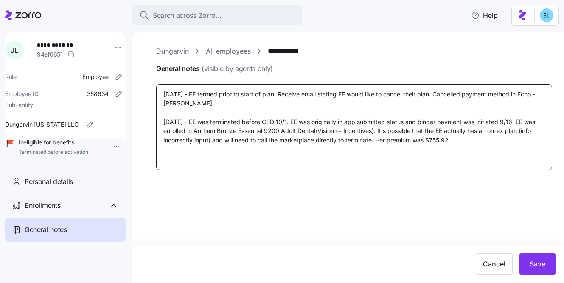
drag, startPoint x: 376, startPoint y: 141, endPoint x: 380, endPoint y: 130, distance: 11.4
click at [380, 130] on textarea "[DATE] - EE termed prior to start of plan. Receive email stating EE would like …" at bounding box center [354, 127] width 396 height 86
type textarea "x"
type textarea "[DATE] - EE termed prior to start of plan. Receive email stating EE would like …"
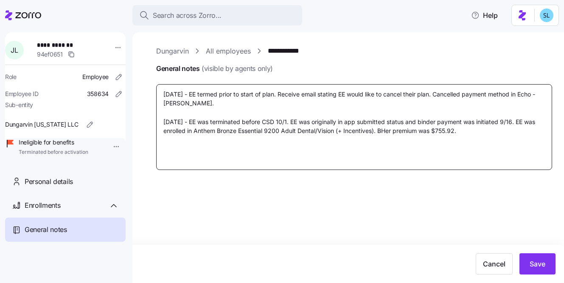
type textarea "x"
type textarea "[DATE] - EE termed prior to start of plan. Receive email stating EE would like …"
type textarea "x"
type textarea "[DATE] - EE termed prior to start of plan. Receive email stating EE would like …"
type textarea "x"
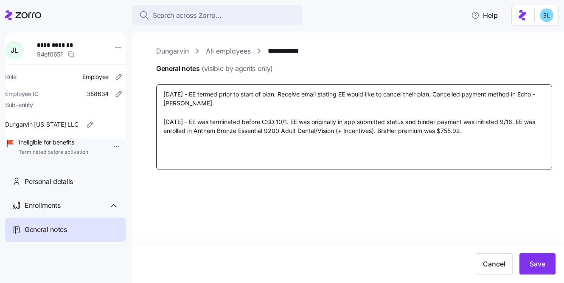
type textarea "[DATE] - EE termed prior to start of plan. Receive email stating EE would like …"
type textarea "x"
type textarea "[DATE] - EE termed prior to start of plan. Receive email stating EE would like …"
type textarea "x"
type textarea "[DATE] - EE termed prior to start of plan. Receive email stating EE would like …"
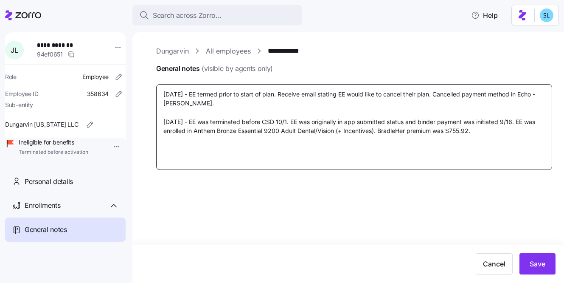
type textarea "x"
type textarea "[DATE] - EE termed prior to start of plan. Receive email stating EE would like …"
type textarea "x"
type textarea "[DATE] - EE termed prior to start of plan. Receive email stating EE would like …"
type textarea "x"
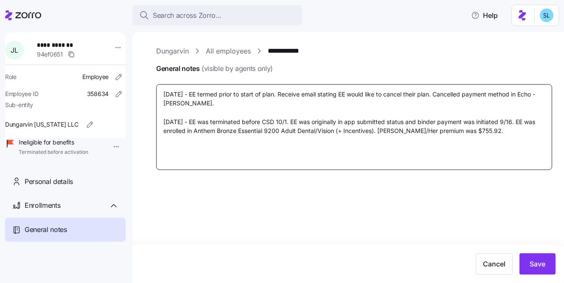
type textarea "[DATE] - EE termed prior to start of plan. Receive email stating EE would like …"
type textarea "x"
type textarea "[DATE] - EE termed prior to start of plan. Receive email stating EE would like …"
type textarea "x"
type textarea "[DATE] - EE termed prior to start of plan. Receive email stating EE would like …"
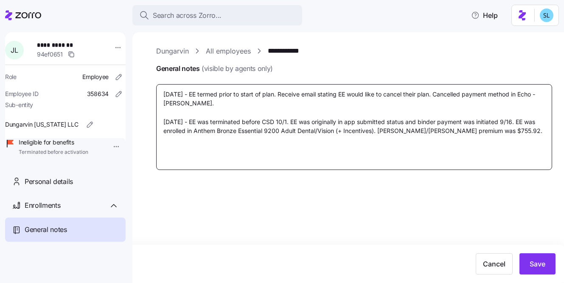
type textarea "x"
type textarea "[DATE] - EE termed prior to start of plan. Receive email stating EE would like …"
type textarea "x"
type textarea "[DATE] - EE termed prior to start of plan. Receive email stating EE would like …"
type textarea "x"
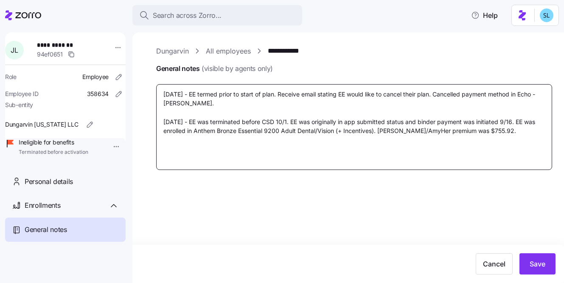
type textarea "[DATE] - EE termed prior to start of plan. Receive email stating EE would like …"
type textarea "x"
type textarea "[DATE] - EE termed prior to start of plan. Receive email stating EE would like …"
type textarea "x"
type textarea "[DATE] - EE termed prior to start of plan. Receive email stating EE would like …"
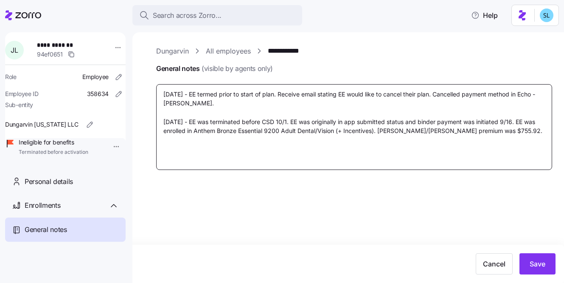
type textarea "x"
type textarea "[DATE] - EE termed prior to start of plan. Receive email stating EE would like …"
type textarea "x"
type textarea "[DATE] - EE termed prior to start of plan. Receive email stating EE would like …"
type textarea "x"
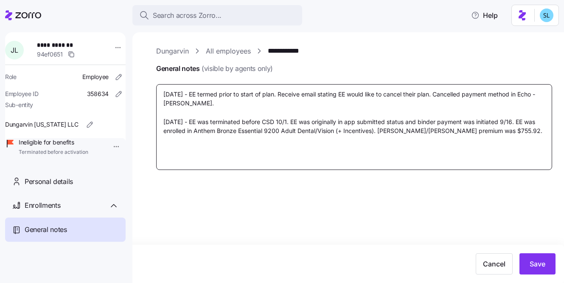
type textarea "[DATE] - EE termed prior to start of plan. Receive email stating EE would like …"
type textarea "x"
type textarea "[DATE] - EE termed prior to start of plan. Receive email stating EE would like …"
type textarea "x"
type textarea "[DATE] - EE termed prior to start of plan. Receive email stating EE would like …"
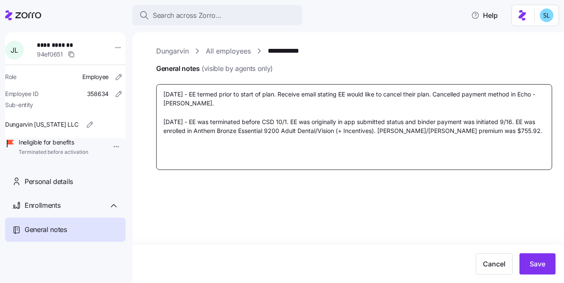
type textarea "x"
type textarea "[DATE] - EE termed prior to start of plan. Receive email stating EE would like …"
type textarea "x"
type textarea "[DATE] - EE termed prior to start of plan. Receive email stating EE would like …"
type textarea "x"
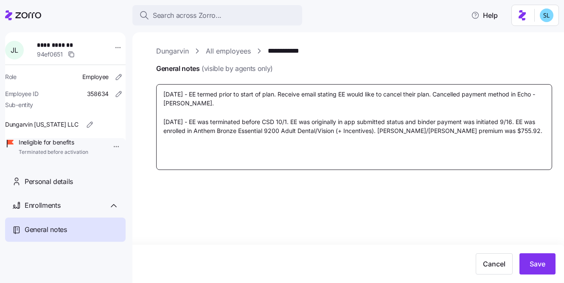
type textarea "[DATE] - EE termed prior to start of plan. Receive email stating EE would like …"
type textarea "x"
type textarea "[DATE] - EE termed prior to start of plan. Receive email stating EE would like …"
type textarea "x"
type textarea "[DATE] - EE termed prior to start of plan. Receive email stating EE would like …"
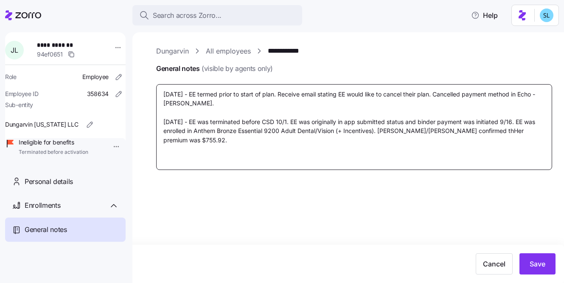
type textarea "x"
type textarea "[DATE] - EE termed prior to start of plan. Receive email stating EE would like …"
type textarea "x"
type textarea "[DATE] - EE termed prior to start of plan. Receive email stating EE would like …"
type textarea "x"
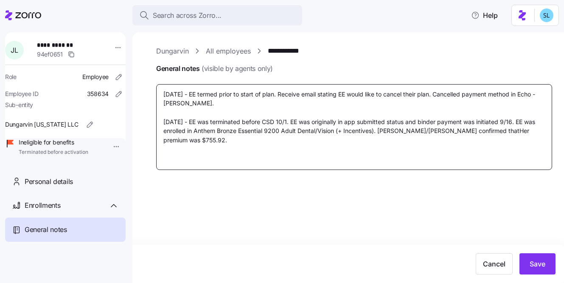
type textarea "[DATE] - EE termed prior to start of plan. Receive email stating EE would like …"
type textarea "x"
type textarea "[DATE] - EE termed prior to start of plan. Receive email stating EE would like …"
type textarea "x"
type textarea "[DATE] - EE termed prior to start of plan. Receive email stating EE would like …"
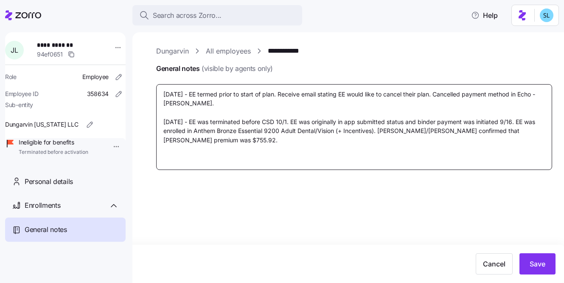
type textarea "x"
type textarea "[DATE] - EE termed prior to start of plan. Receive email stating EE would like …"
type textarea "x"
type textarea "[DATE] - EE termed prior to start of plan. Receive email stating EE would like …"
type textarea "x"
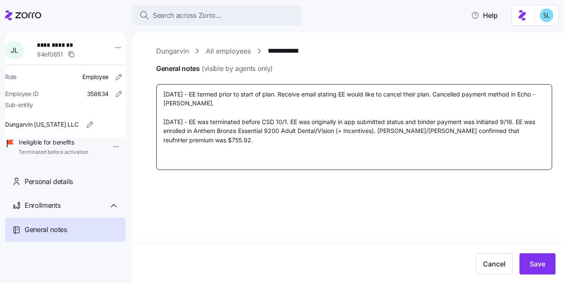
type textarea "[DATE] - EE termed prior to start of plan. Receive email stating EE would like …"
type textarea "x"
type textarea "[DATE] - EE termed prior to start of plan. Receive email stating EE would like …"
type textarea "x"
type textarea "[DATE] - EE termed prior to start of plan. Receive email stating EE would like …"
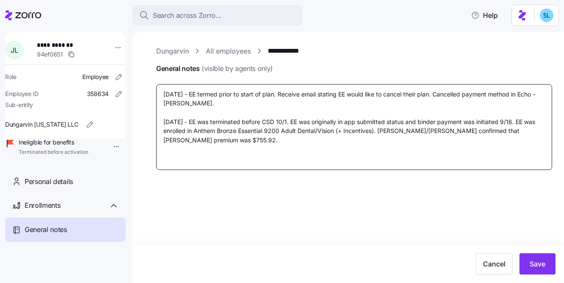
type textarea "x"
type textarea "[DATE] - EE termed prior to start of plan. Receive email stating EE would like …"
type textarea "x"
type textarea "[DATE] - EE termed prior to start of plan. Receive email stating EE would like …"
type textarea "x"
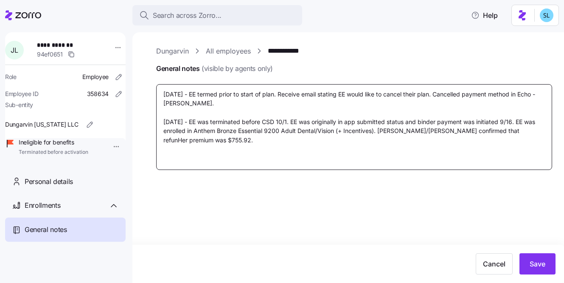
type textarea "[DATE] - EE termed prior to start of plan. Receive email stating EE would like …"
type textarea "x"
type textarea "[DATE] - EE termed prior to start of plan. Receive email stating EE would like …"
type textarea "x"
type textarea "[DATE] - EE termed prior to start of plan. Receive email stating EE would like …"
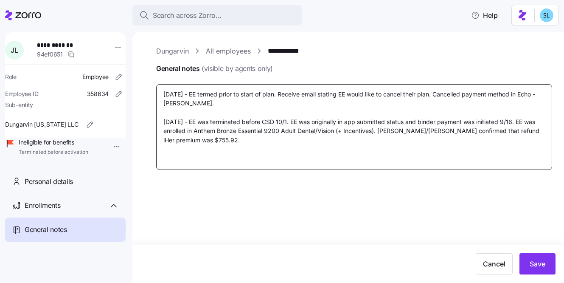
type textarea "x"
type textarea "[DATE] - EE termed prior to start of plan. Receive email stating EE would like …"
type textarea "x"
type textarea "[DATE] - EE termed prior to start of plan. Receive email stating EE would like …"
type textarea "x"
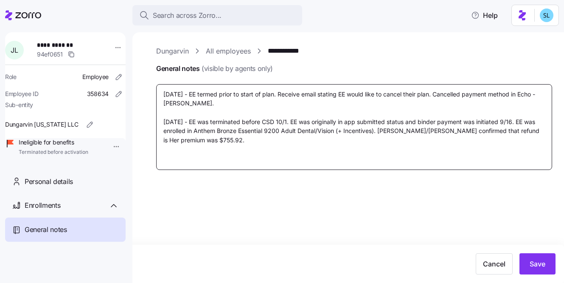
type textarea "[DATE] - EE termed prior to start of plan. Receive email stating EE would like …"
type textarea "x"
type textarea "[DATE] - EE termed prior to start of plan. Receive email stating EE would like …"
type textarea "x"
type textarea "[DATE] - EE termed prior to start of plan. Receive email stating EE would like …"
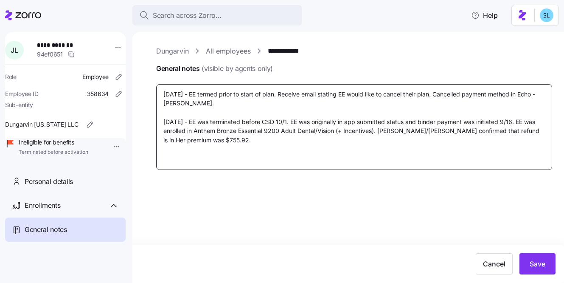
type textarea "x"
type textarea "[DATE] - EE termed prior to start of plan. Receive email stating EE would like …"
click at [374, 143] on textarea "[DATE] - EE termed prior to start of plan. Receive email stating EE would like …" at bounding box center [354, 127] width 396 height 86
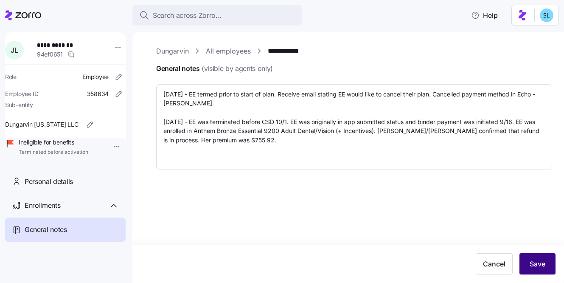
click at [538, 266] on span "Save" at bounding box center [538, 264] width 16 height 10
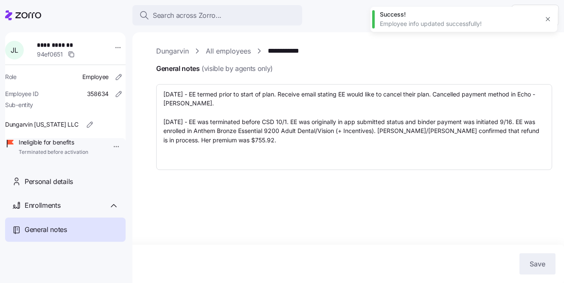
click at [283, 53] on link "**********" at bounding box center [287, 51] width 39 height 11
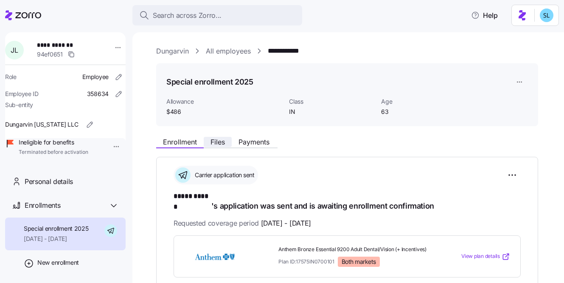
click at [223, 144] on span "Files" at bounding box center [218, 141] width 14 height 7
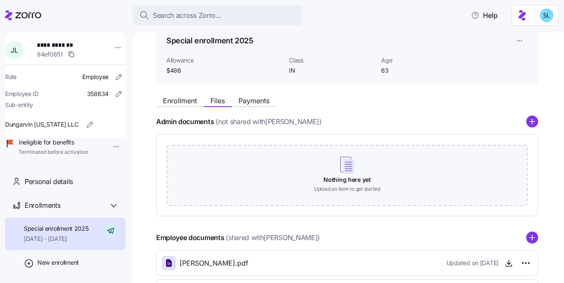
scroll to position [69, 0]
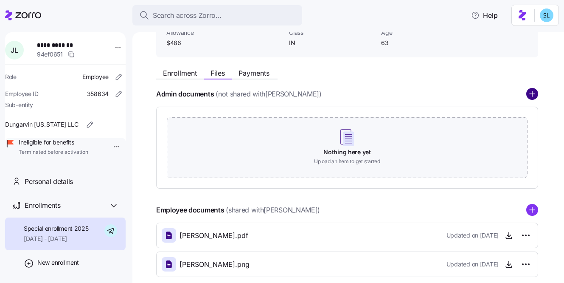
click at [537, 96] on circle "add icon" at bounding box center [532, 94] width 11 height 11
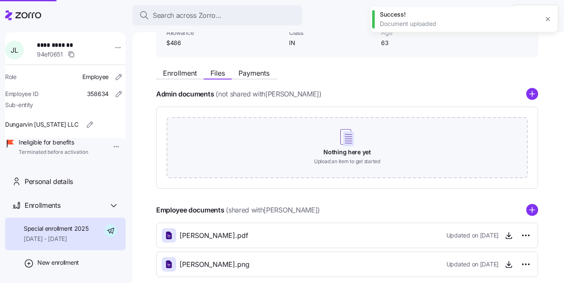
scroll to position [57, 0]
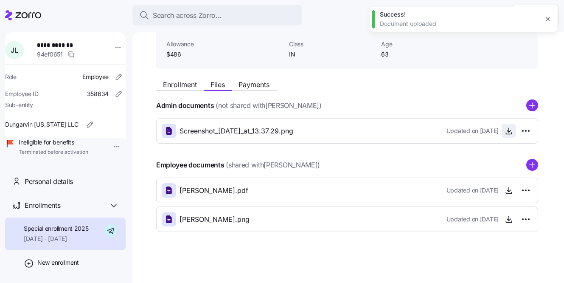
click at [510, 133] on icon "button" at bounding box center [509, 131] width 8 height 8
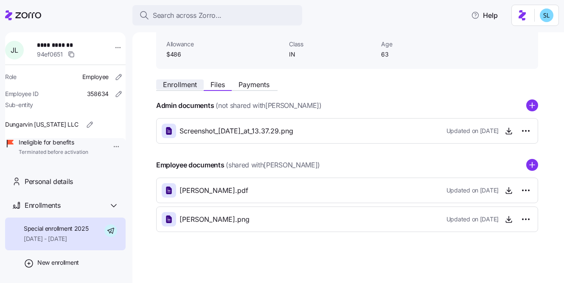
click at [178, 87] on span "Enrollment" at bounding box center [180, 84] width 34 height 7
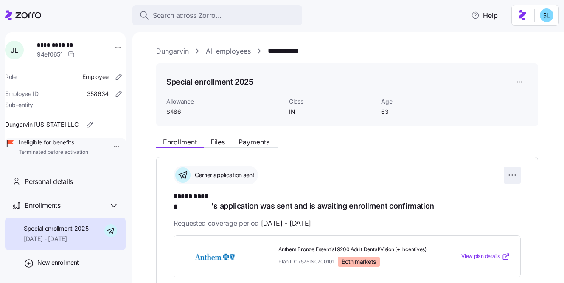
click at [509, 176] on html "**********" at bounding box center [282, 139] width 564 height 278
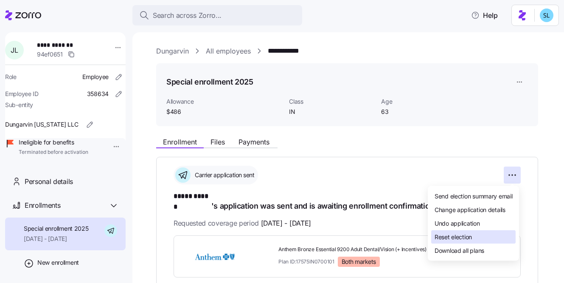
click at [481, 235] on div "Reset election" at bounding box center [473, 237] width 84 height 14
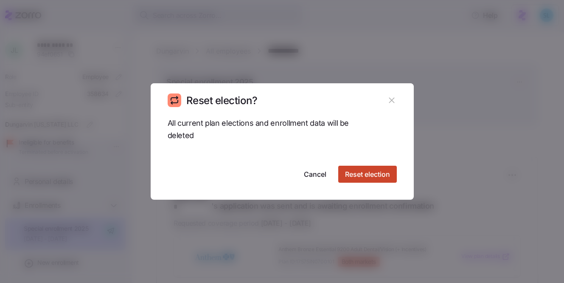
click at [372, 175] on span "Reset election" at bounding box center [367, 174] width 45 height 10
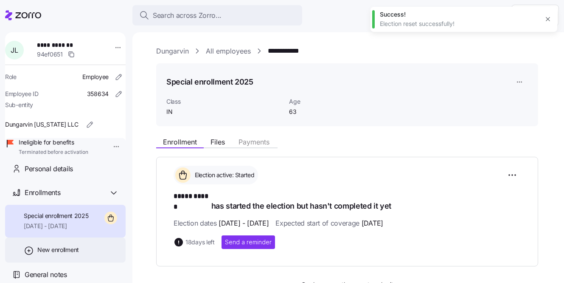
scroll to position [24, 0]
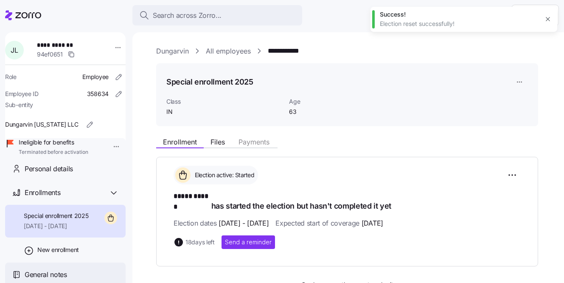
click at [67, 268] on div "General notes" at bounding box center [65, 274] width 121 height 24
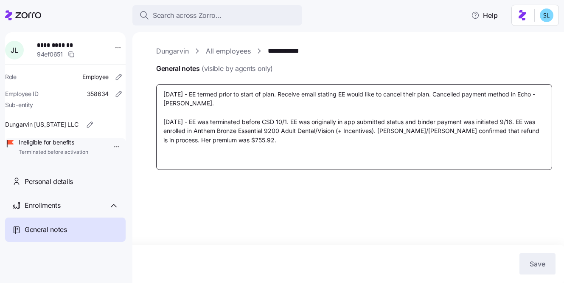
click at [236, 144] on textarea "9/16/24 - EE termed prior to start of plan. Receive email stating EE would like…" at bounding box center [354, 127] width 396 height 86
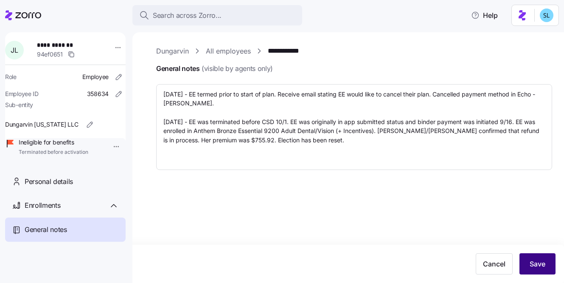
click at [533, 258] on button "Save" at bounding box center [538, 263] width 36 height 21
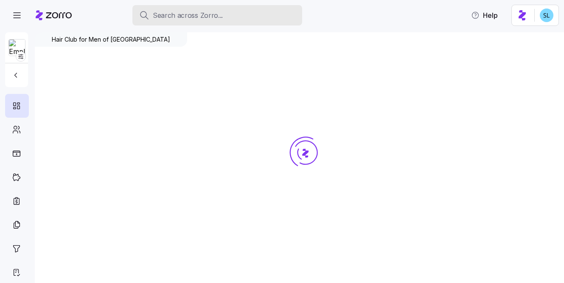
click at [239, 19] on div "Search across Zorro..." at bounding box center [217, 15] width 156 height 11
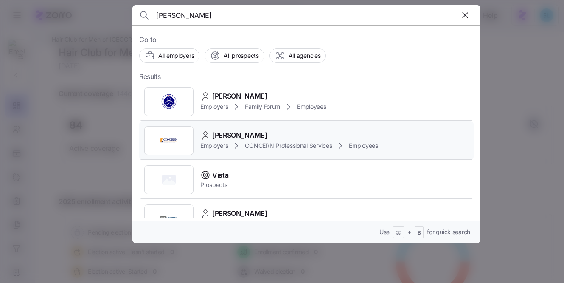
type input "[PERSON_NAME]"
click at [260, 129] on div "[PERSON_NAME] Employers CONCERN Professional Services Employees" at bounding box center [306, 140] width 335 height 39
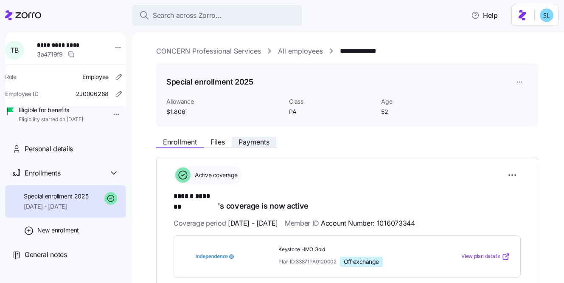
click at [265, 145] on span "Payments" at bounding box center [254, 141] width 31 height 7
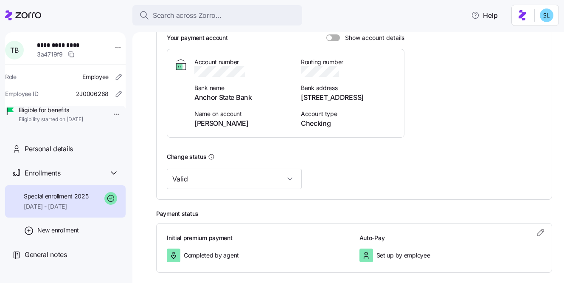
scroll to position [229, 0]
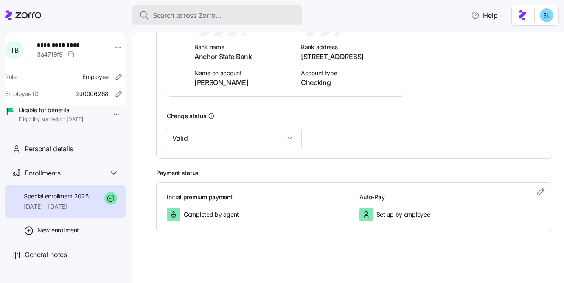
click at [252, 20] on div "Search across Zorro..." at bounding box center [217, 15] width 156 height 11
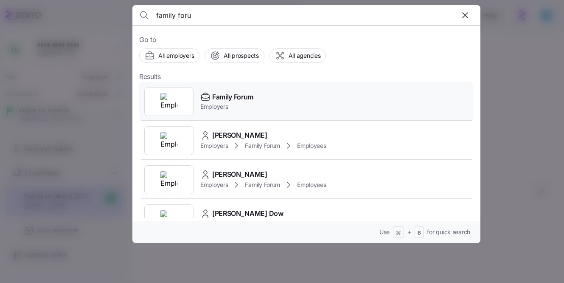
type input "family foru"
click at [253, 93] on span "Family Forum" at bounding box center [232, 97] width 41 height 11
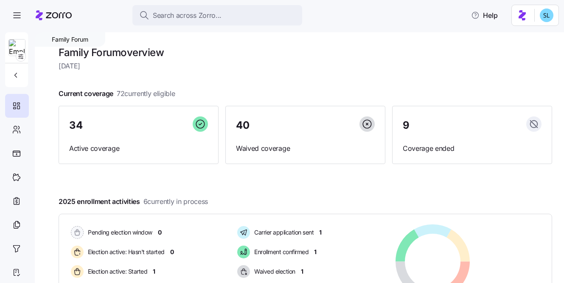
click at [25, 45] on div at bounding box center [16, 47] width 17 height 17
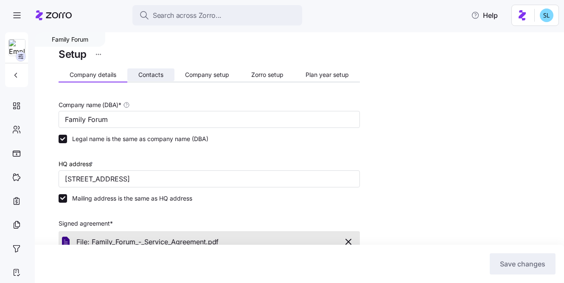
click at [139, 72] on span "Contacts" at bounding box center [150, 75] width 25 height 6
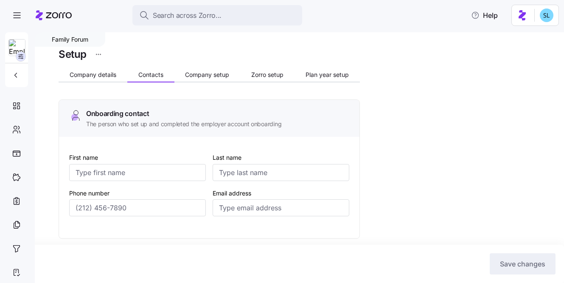
type input "[PERSON_NAME]"
type input "[EMAIL_ADDRESS][DOMAIN_NAME]"
type input "[PERSON_NAME]"
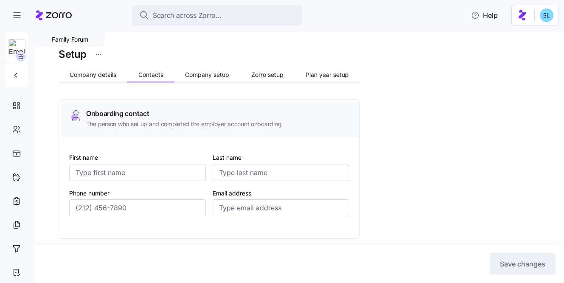
type input "[EMAIL_ADDRESS][DOMAIN_NAME]"
type input "[PERSON_NAME]"
type input "[EMAIL_ADDRESS][DOMAIN_NAME]"
type input "Alexa"
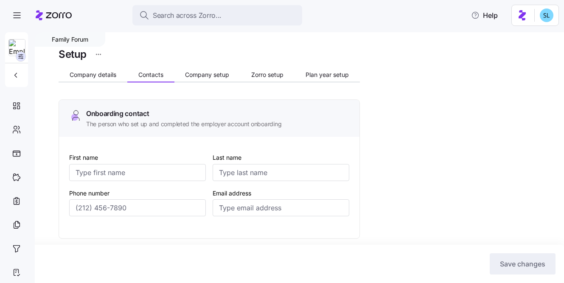
type input "[PERSON_NAME]"
type input "[EMAIL_ADDRESS][DOMAIN_NAME]"
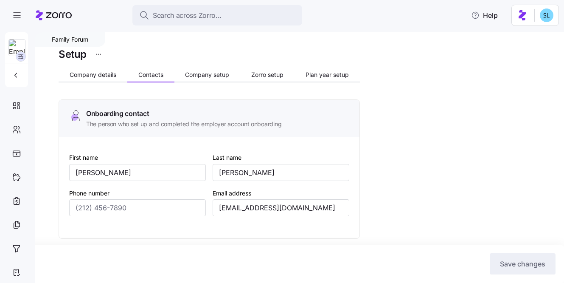
type input "[PHONE_NUMBER]"
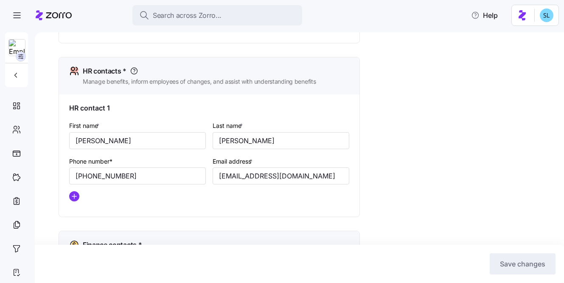
scroll to position [349, 0]
click at [247, 182] on input "[EMAIL_ADDRESS][DOMAIN_NAME]" at bounding box center [281, 175] width 137 height 17
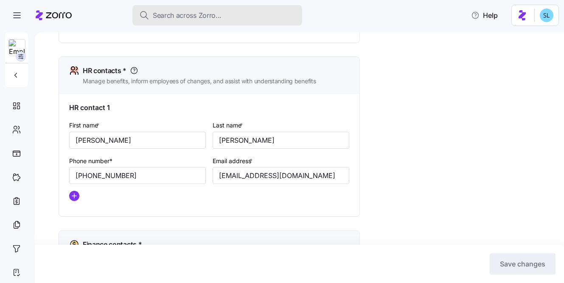
click at [205, 17] on span "Search across Zorro..." at bounding box center [187, 15] width 69 height 11
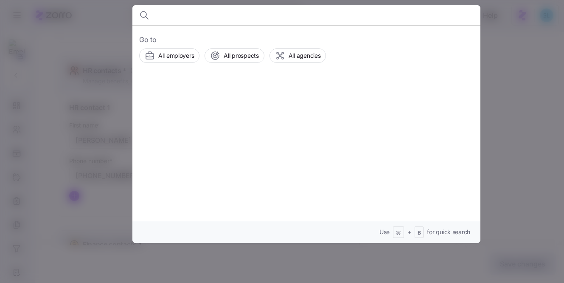
type input "d"
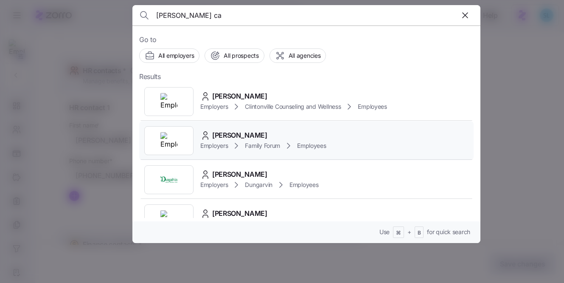
type input "[PERSON_NAME] ca"
click at [250, 140] on span "[PERSON_NAME]" at bounding box center [239, 135] width 55 height 11
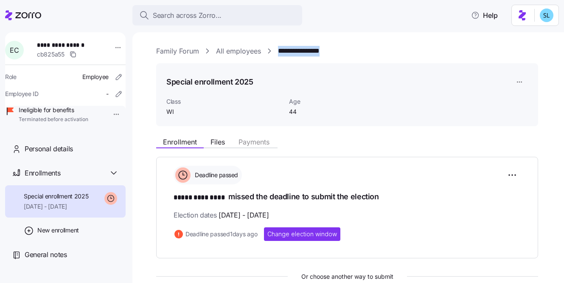
drag, startPoint x: 335, startPoint y: 51, endPoint x: 278, endPoint y: 48, distance: 56.9
click at [278, 48] on div "**********" at bounding box center [354, 51] width 396 height 11
copy link "**********"
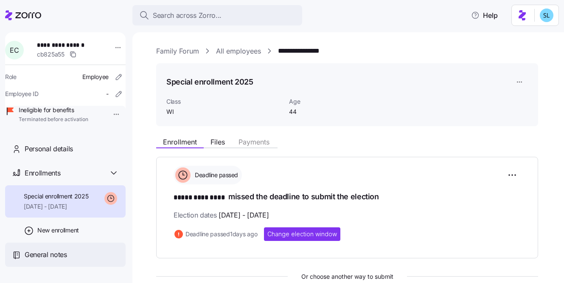
click at [49, 260] on span "General notes" at bounding box center [46, 254] width 42 height 11
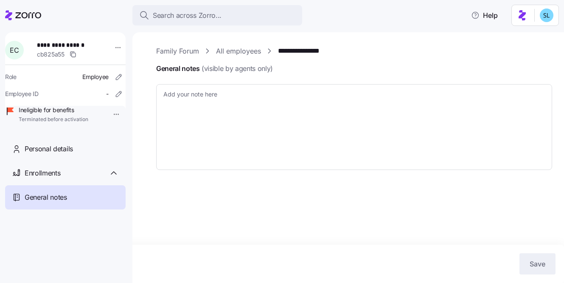
type textarea "x"
type textarea "EE was terminated before CSD of 10/1. EE was enrolled in Medica Essentia Choice…"
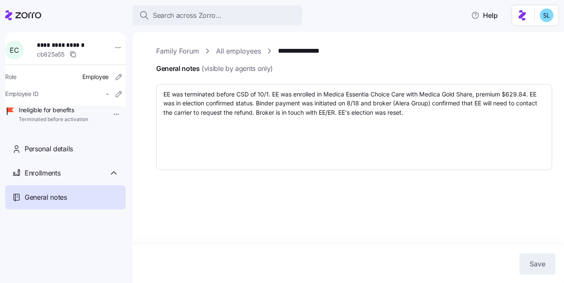
type textarea "x"
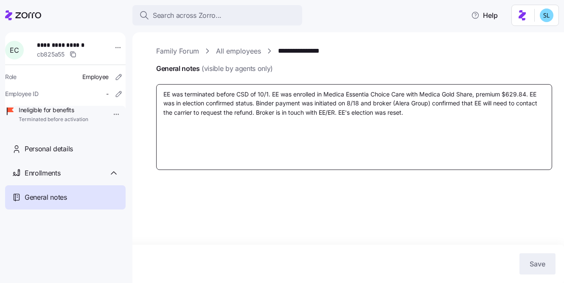
click at [513, 98] on textarea "EE was terminated before CSD of 10/1. EE was enrolled in Medica Essentia Choice…" at bounding box center [354, 127] width 396 height 86
click at [513, 95] on textarea "EE was terminated before CSD of 10/1. EE was enrolled in Medica Essentia Choice…" at bounding box center [354, 127] width 396 height 86
click at [508, 94] on textarea "EE was terminated before CSD of 10/1. EE was enrolled in Medica Essentia Choice…" at bounding box center [354, 127] width 396 height 86
drag, startPoint x: 507, startPoint y: 93, endPoint x: 528, endPoint y: 91, distance: 20.9
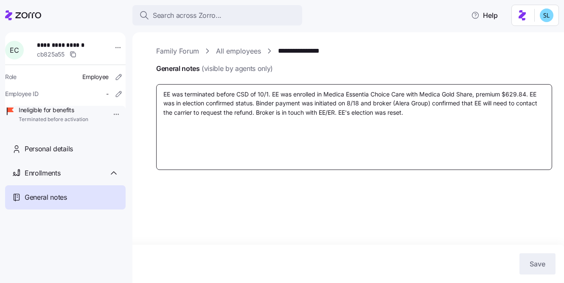
click at [528, 91] on textarea "EE was terminated before CSD of 10/1. EE was enrolled in Medica Essentia Choice…" at bounding box center [354, 127] width 396 height 86
